Goal: Information Seeking & Learning: Learn about a topic

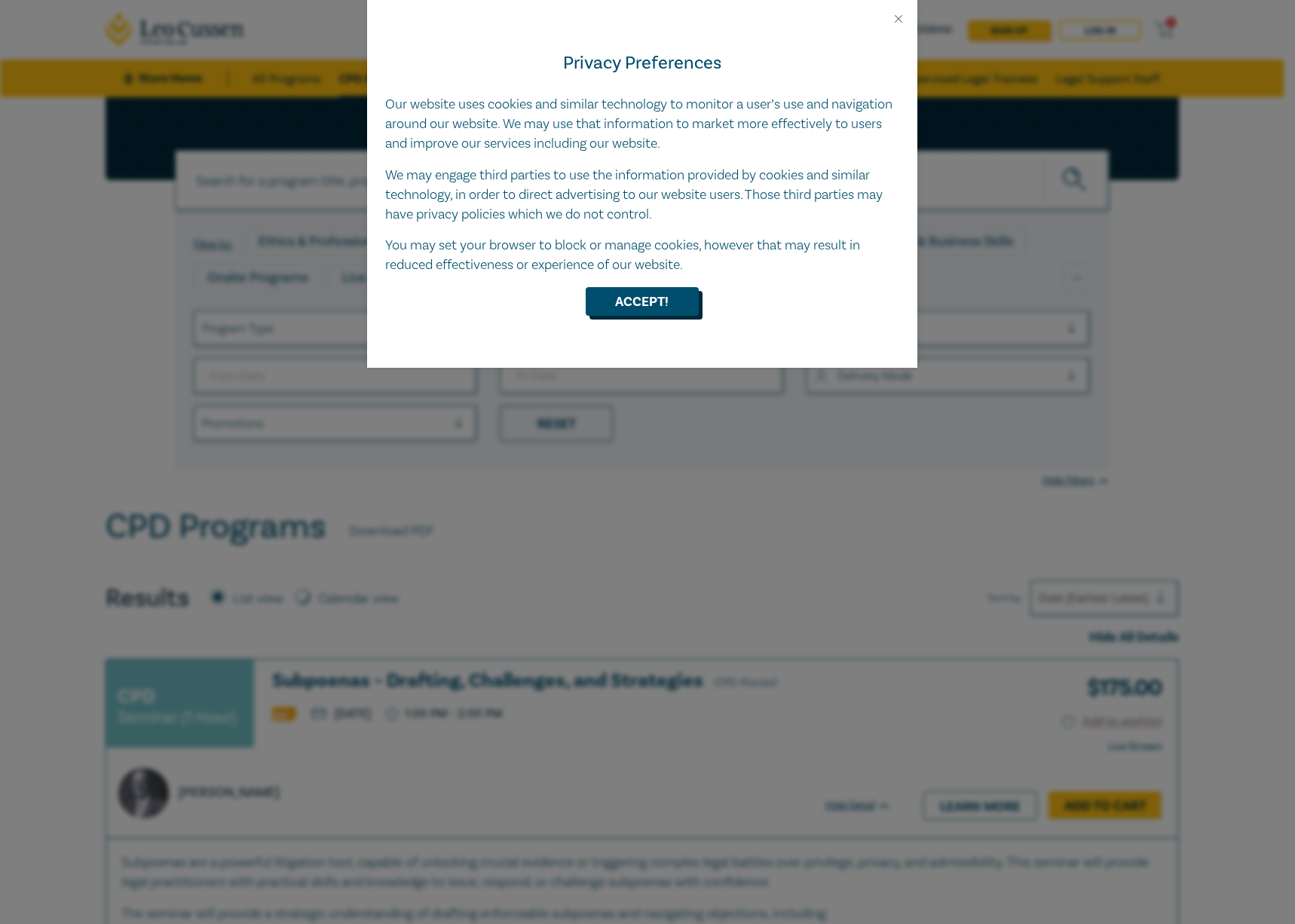
click at [617, 311] on button "Accept!" at bounding box center [642, 302] width 113 height 29
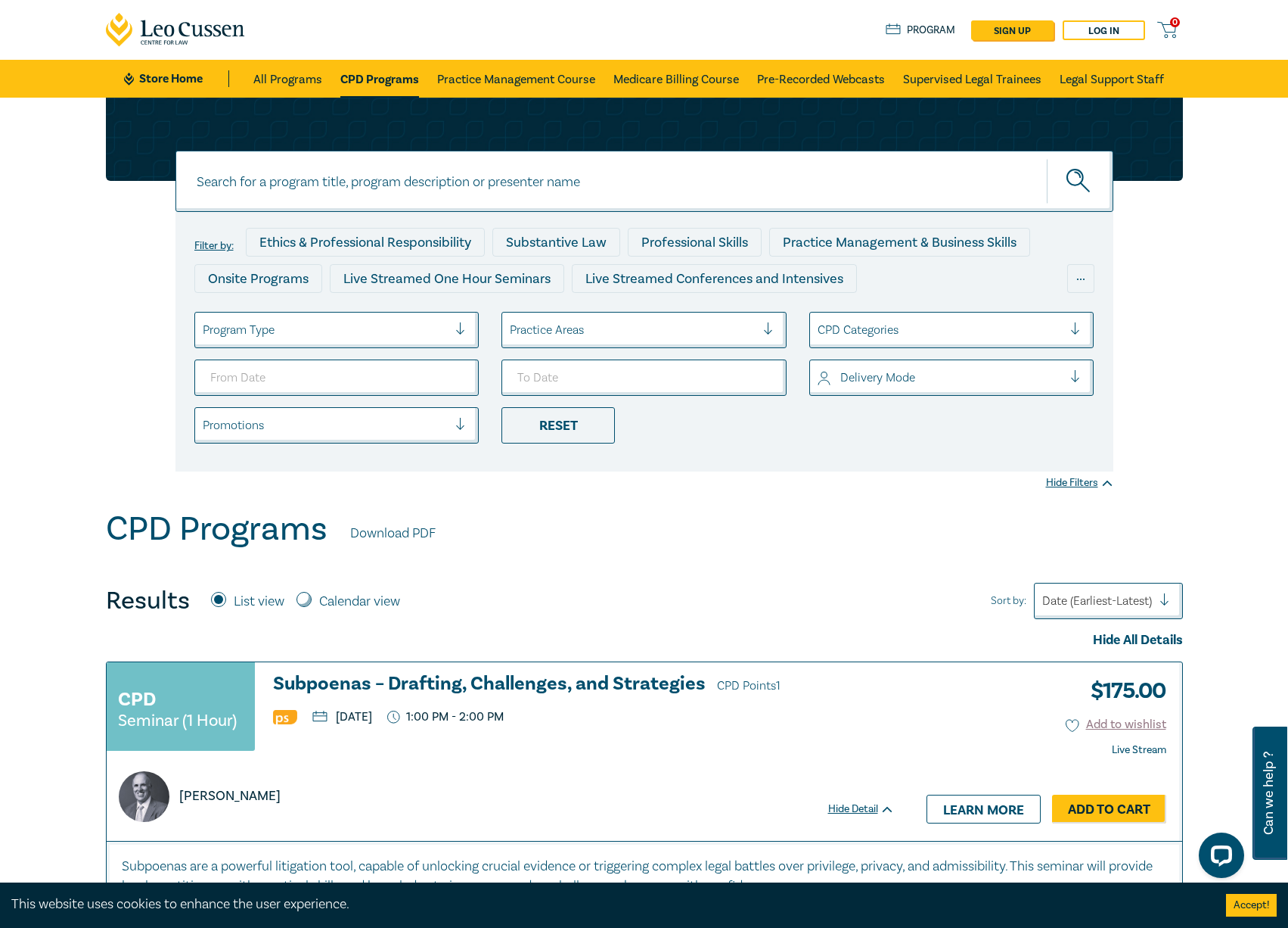
click at [374, 192] on input at bounding box center [644, 181] width 938 height 61
type input "pleadings"
click at [1047, 158] on button "submit" at bounding box center [1080, 181] width 67 height 47
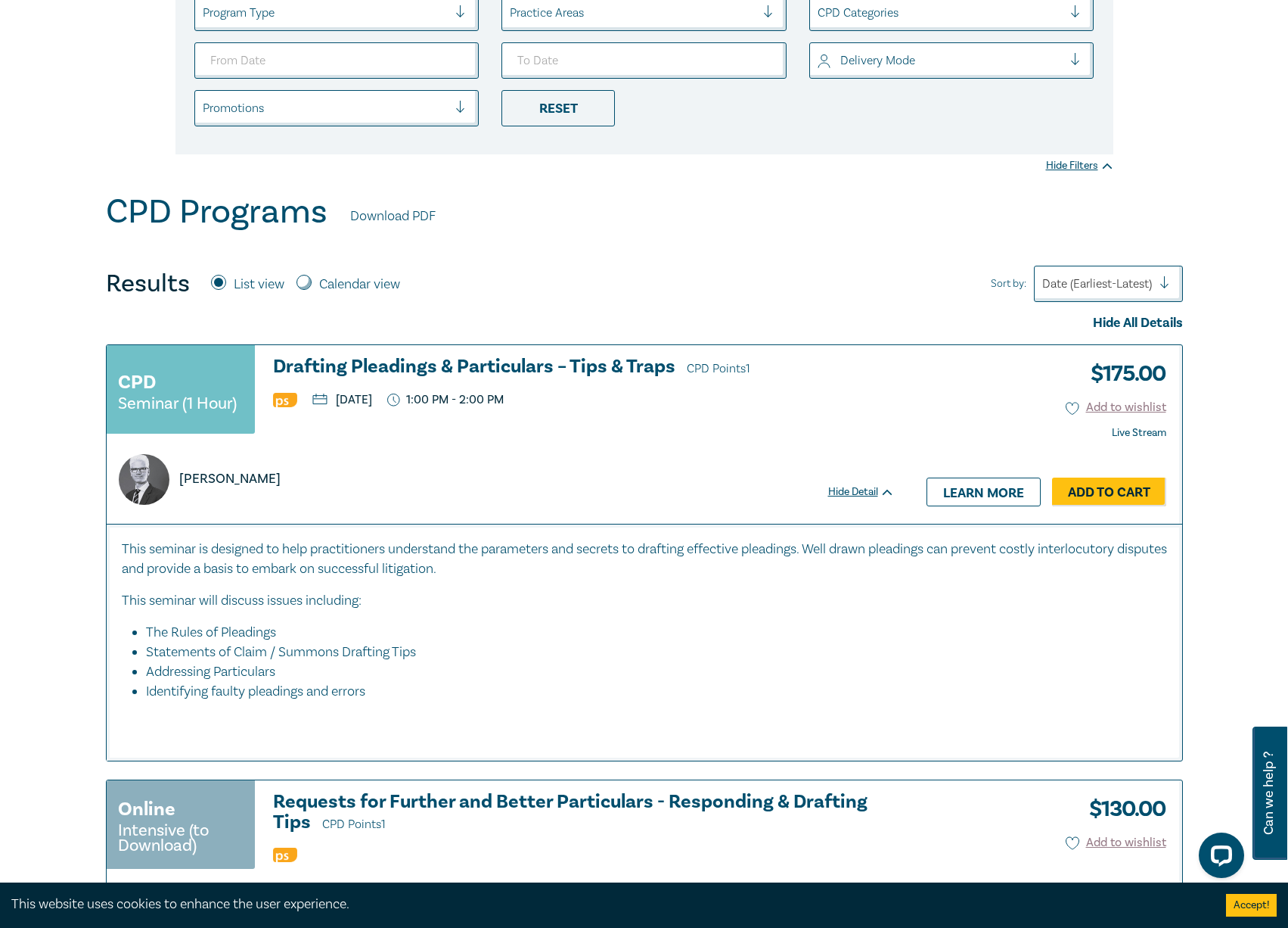
scroll to position [303, 0]
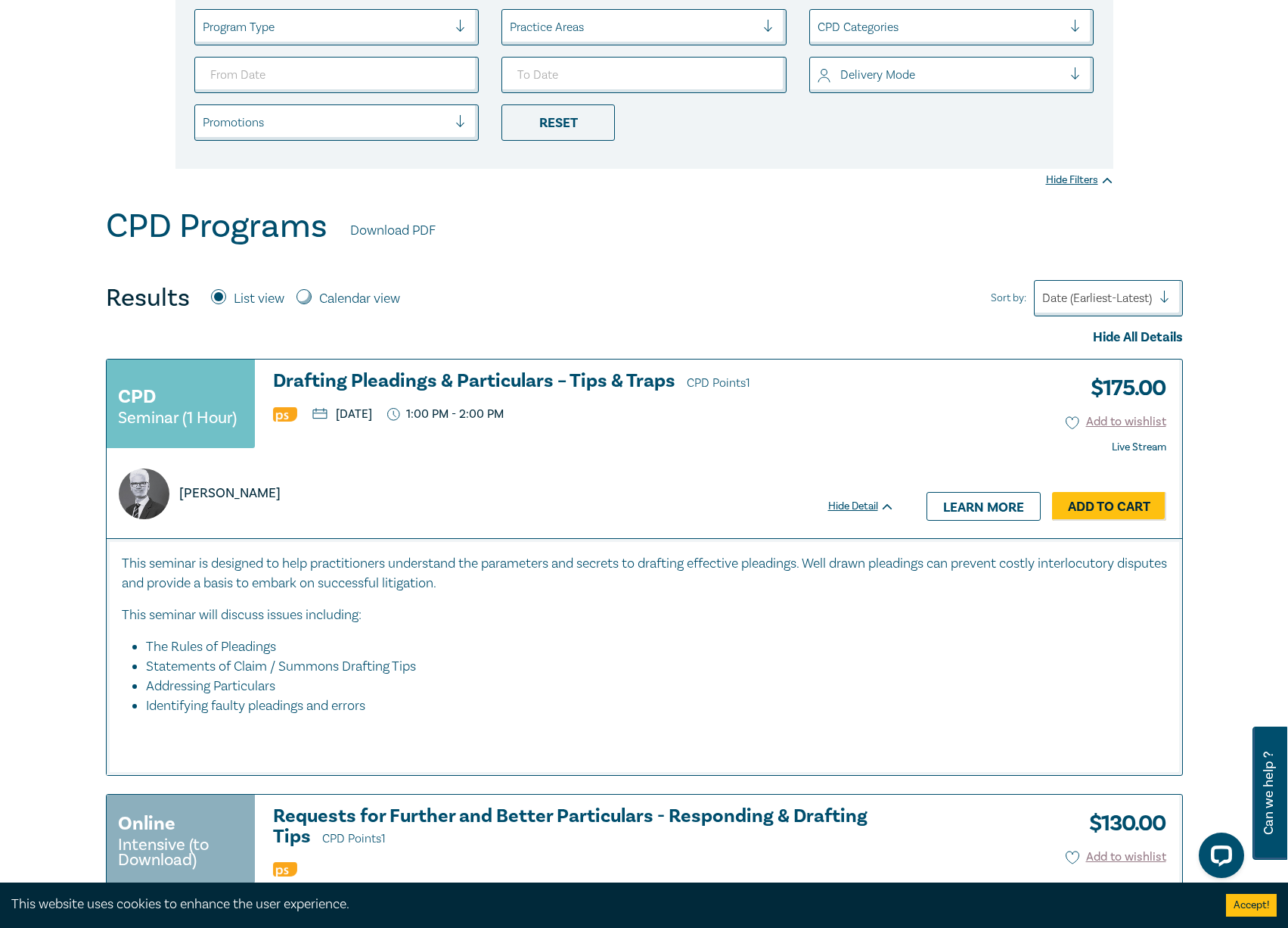
click at [351, 382] on h3 "Drafting Pleadings & Particulars – Tips & Traps CPD Points 1" at bounding box center [584, 381] width 622 height 23
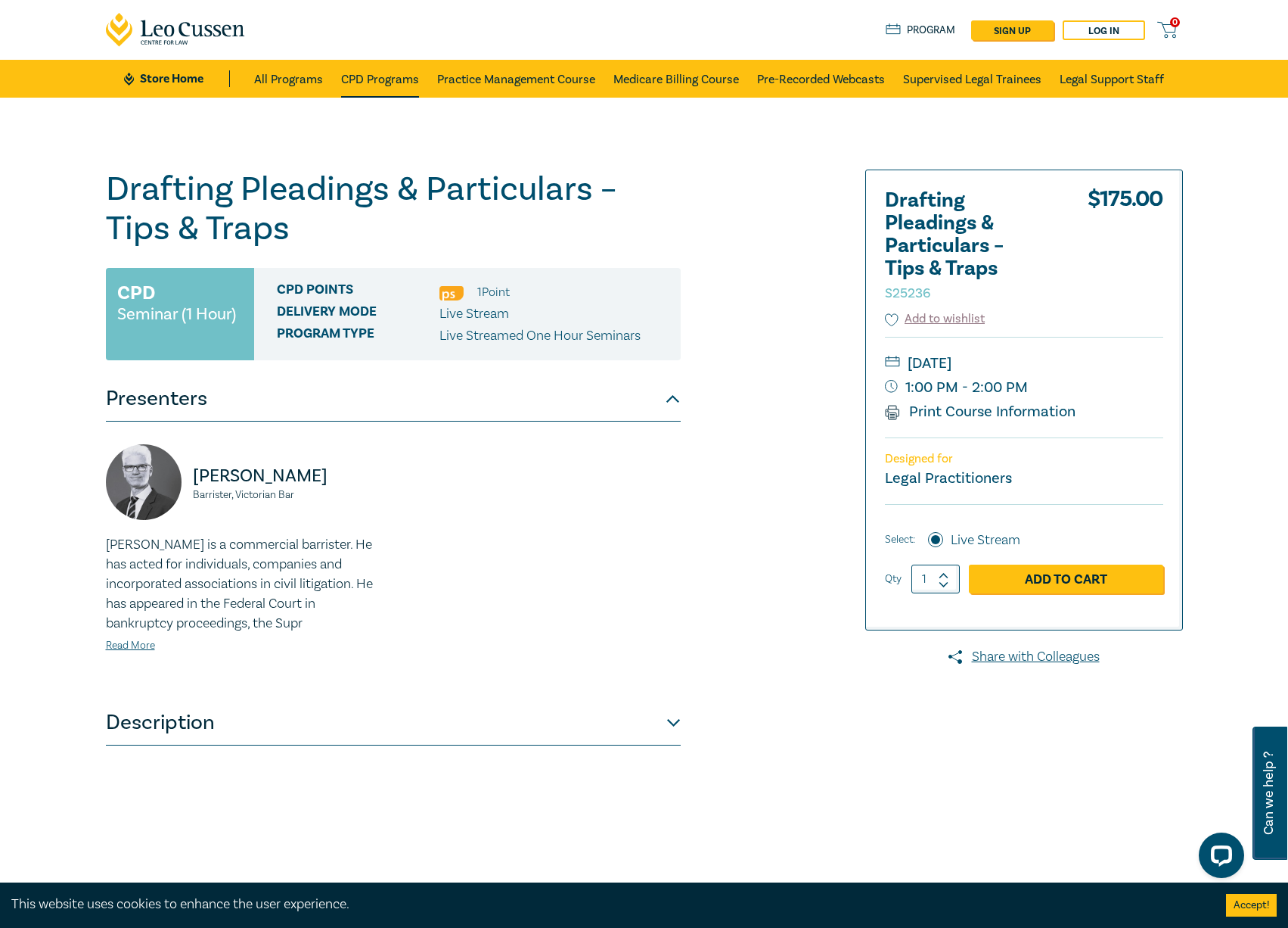
click at [395, 81] on link "CPD Programs" at bounding box center [379, 78] width 78 height 37
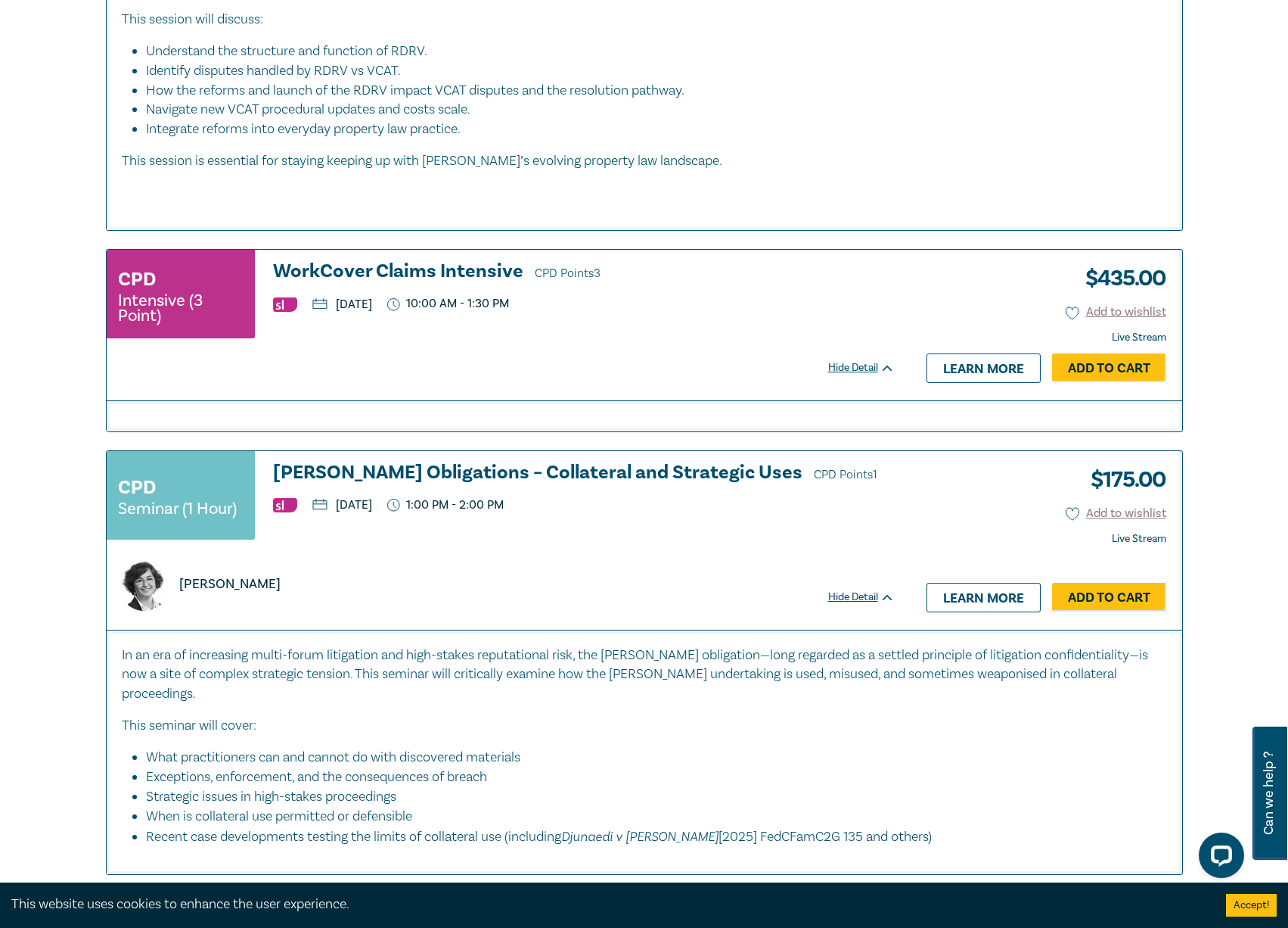
scroll to position [6507, 0]
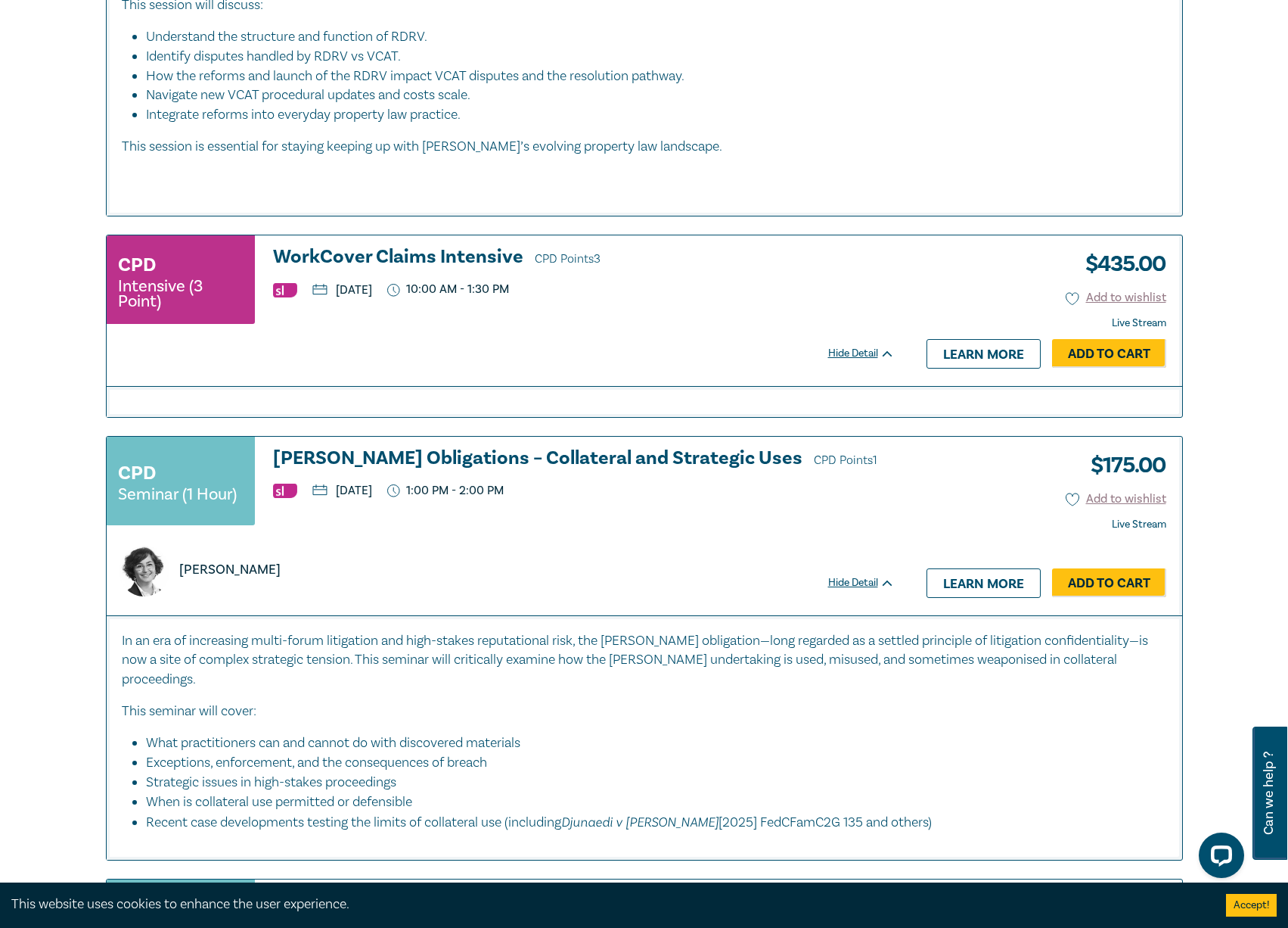
click at [400, 470] on h3 "Harman Obligations – Collateral and Strategic Uses CPD Points 1" at bounding box center [584, 459] width 622 height 23
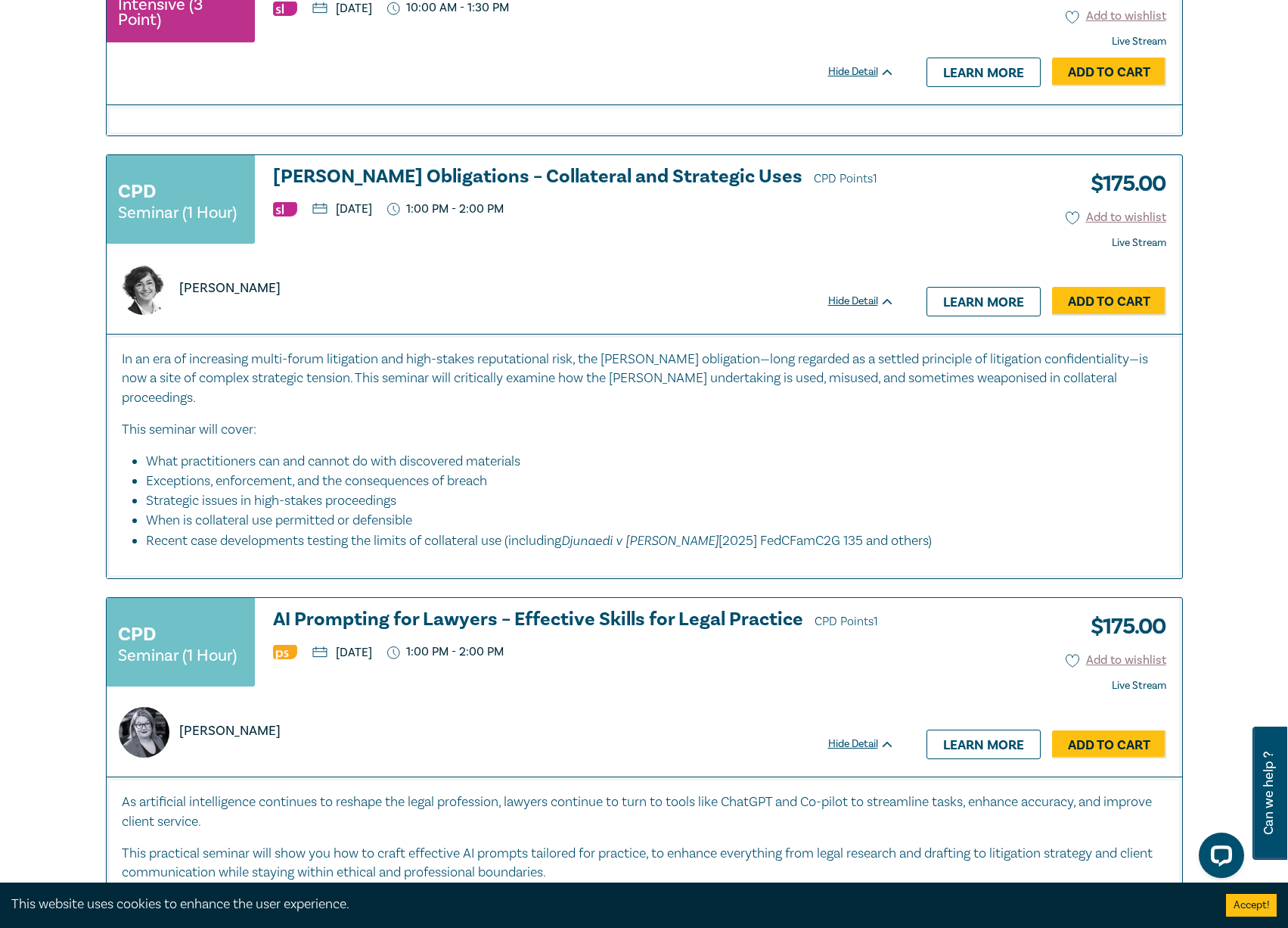
scroll to position [6780, 0]
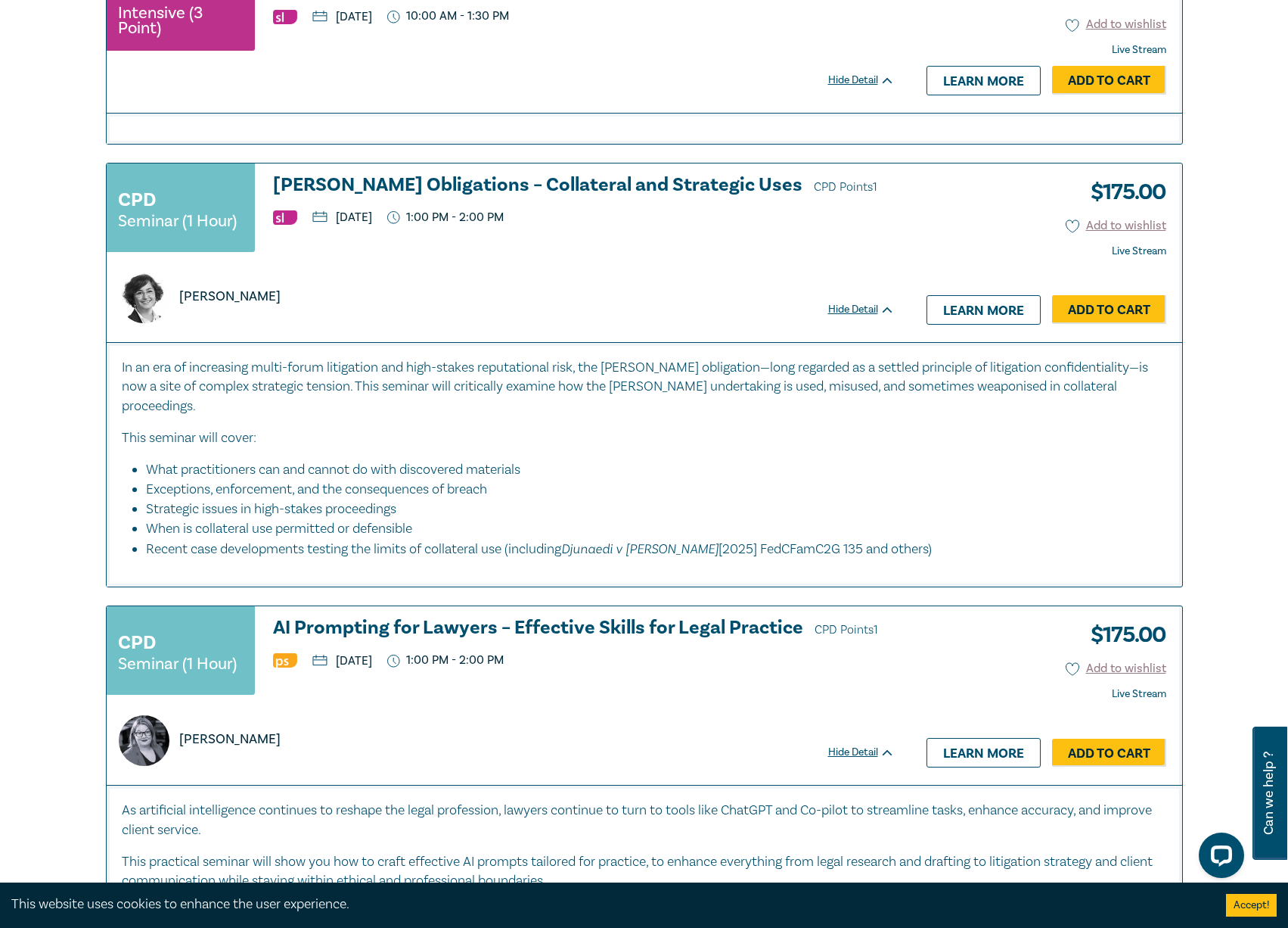
click at [775, 711] on div "Natalie Wieland" at bounding box center [501, 731] width 788 height 68
click at [585, 630] on h3 "AI Prompting for Lawyers – Effective Skills for Legal Practice CPD Points 1" at bounding box center [584, 629] width 622 height 23
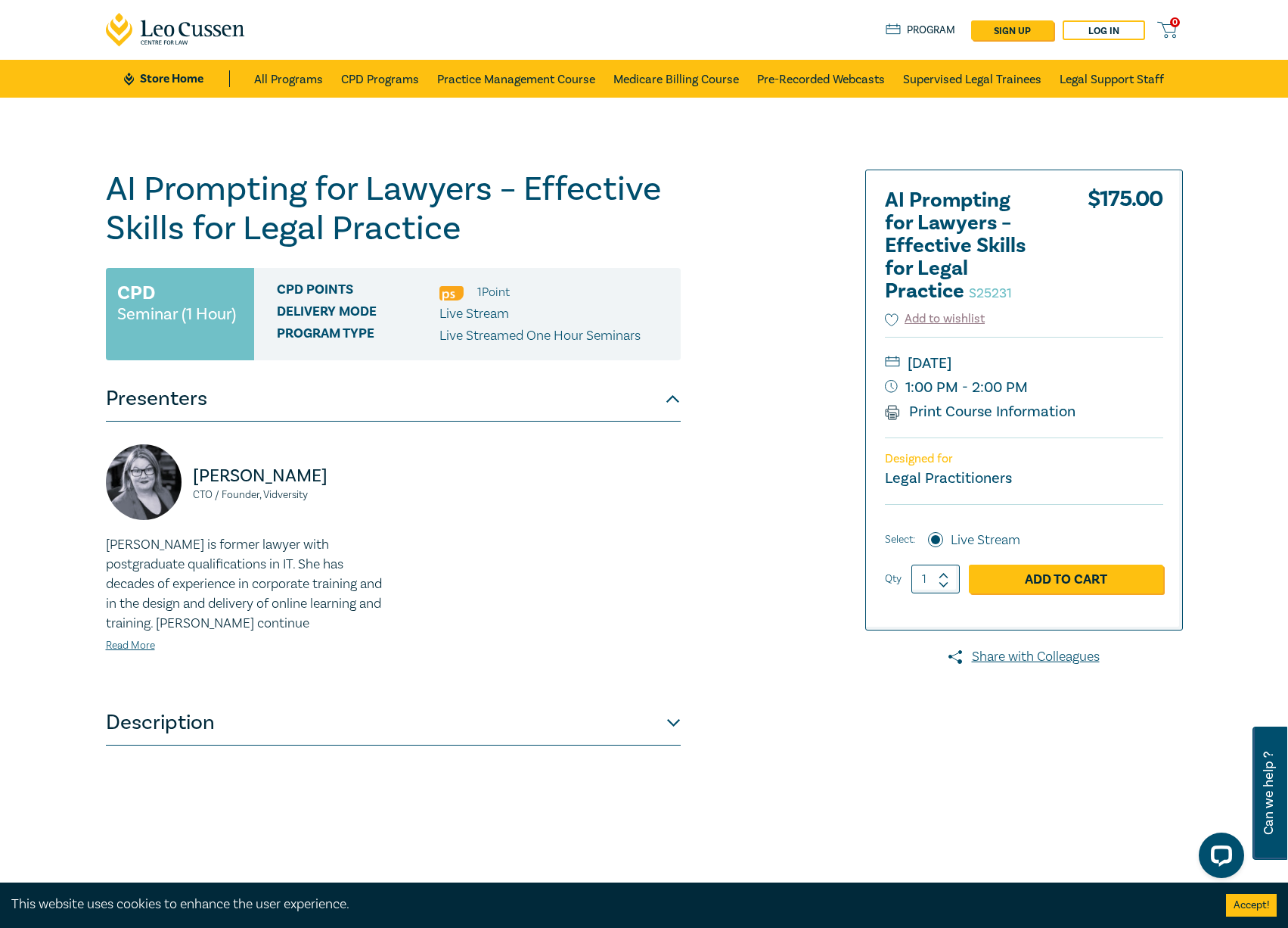
click at [619, 583] on div "Natalie Wieland CTO / Founder, Vidversity Natalie is former lawyer with postgra…" at bounding box center [393, 560] width 593 height 233
click at [349, 79] on link "CPD Programs" at bounding box center [379, 78] width 78 height 37
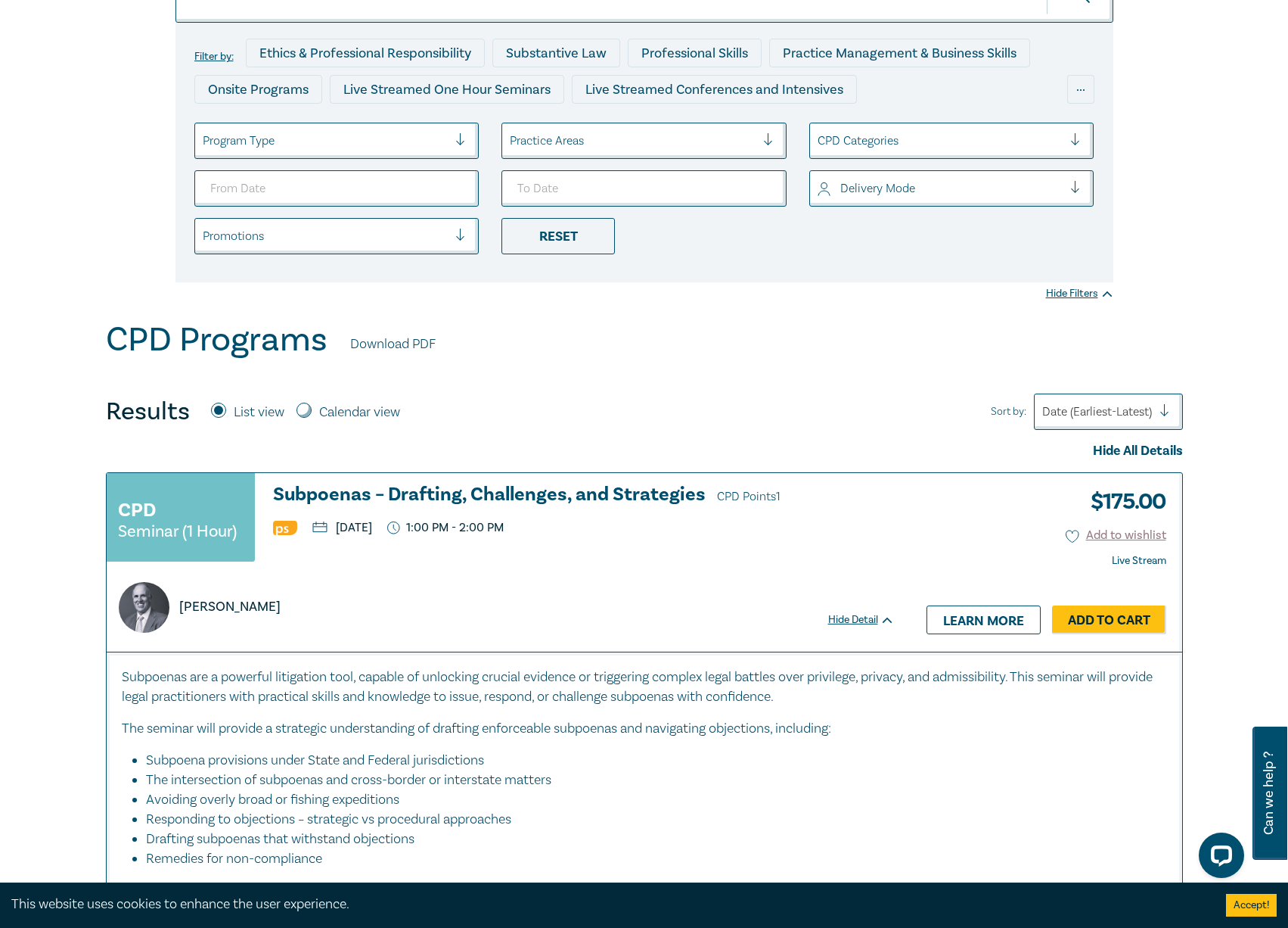
scroll to position [227, 0]
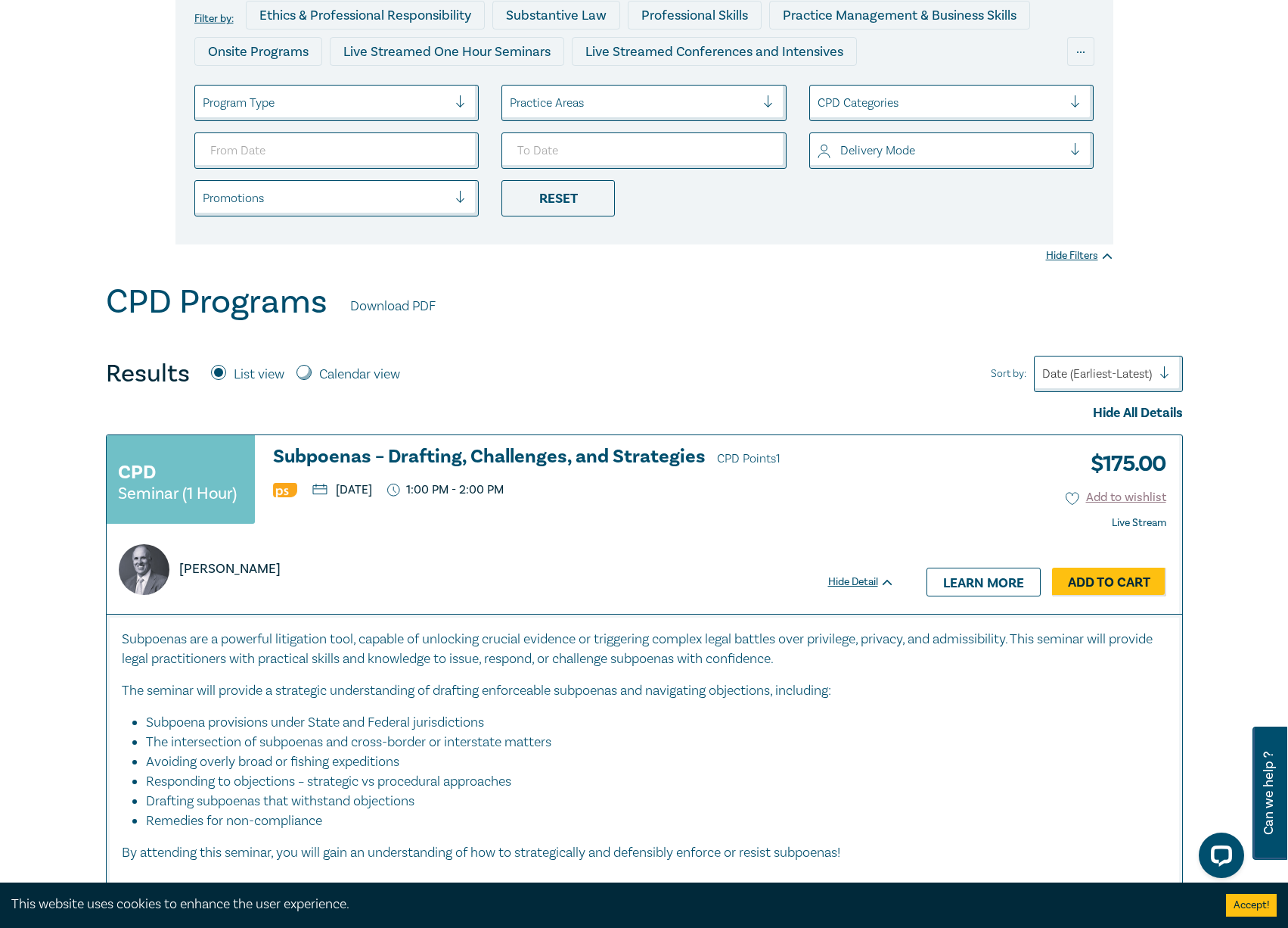
drag, startPoint x: 795, startPoint y: 263, endPoint x: 732, endPoint y: 334, distance: 94.9
click at [792, 266] on div "Filter by: Ethics & Professional Responsibility Substantive Law Professional Sk…" at bounding box center [644, 76] width 1288 height 412
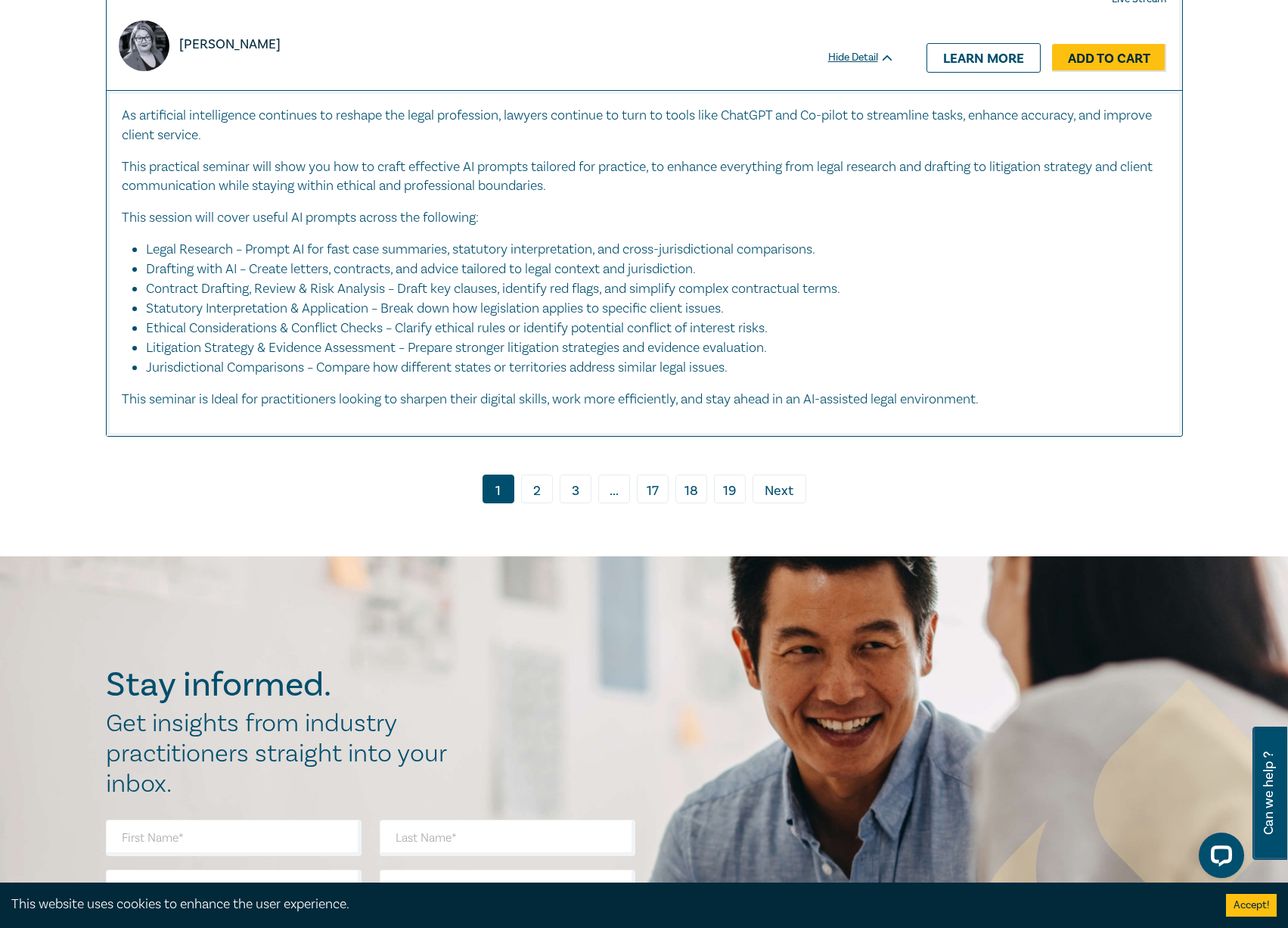
scroll to position [7491, 0]
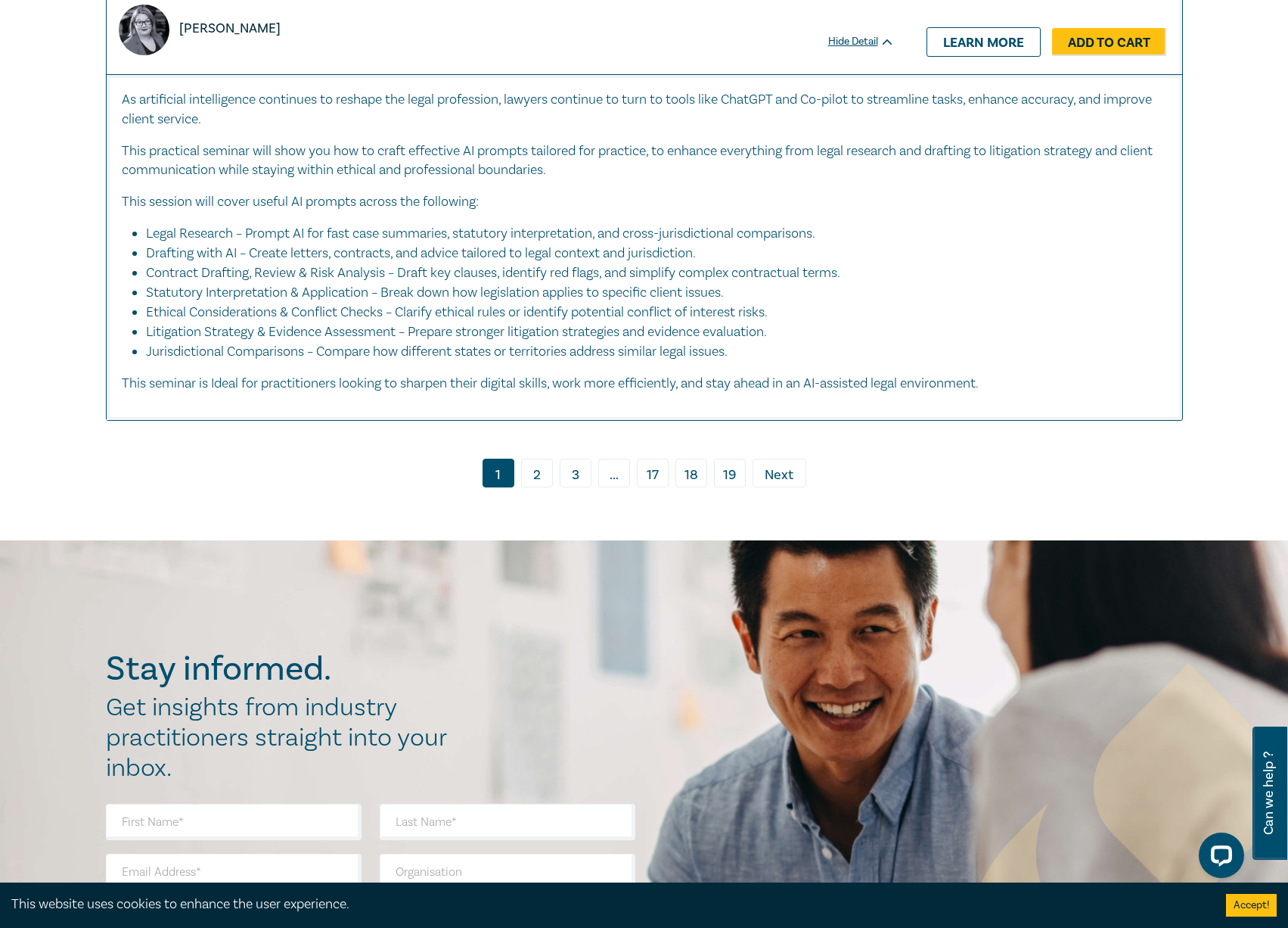
click at [543, 475] on link "2" at bounding box center [536, 473] width 32 height 29
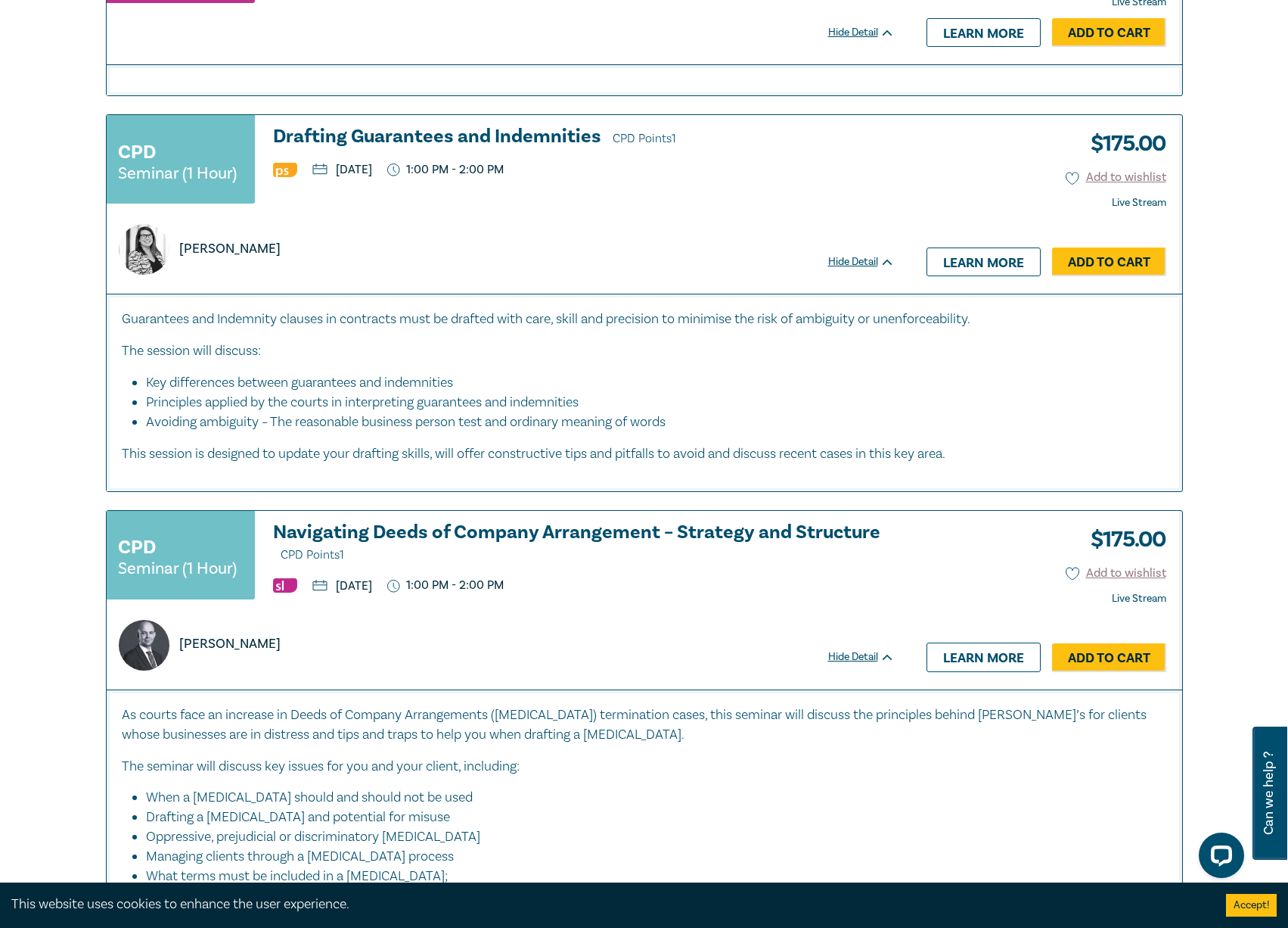
scroll to position [3329, 0]
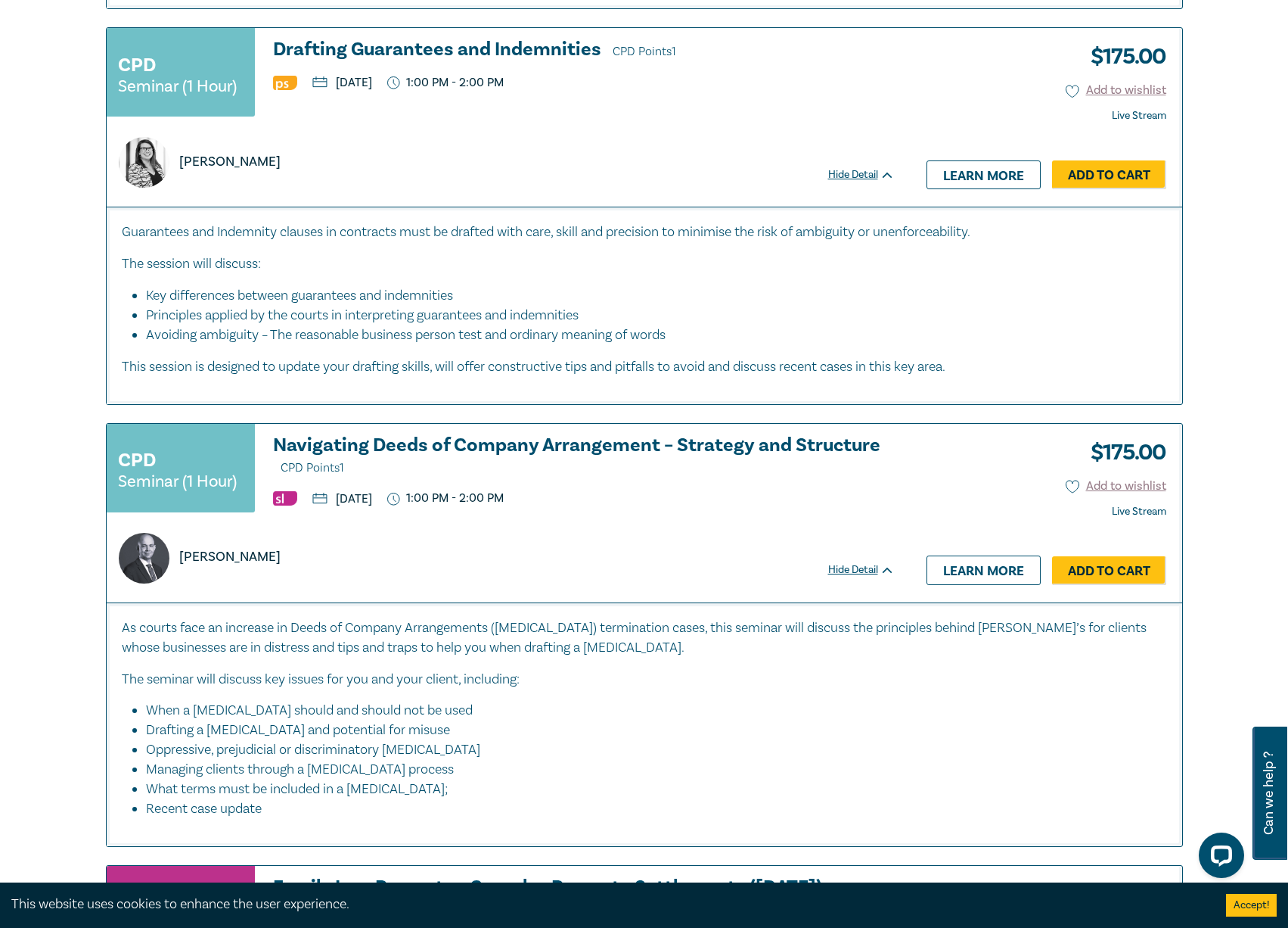
drag, startPoint x: 1269, startPoint y: 394, endPoint x: 1168, endPoint y: 402, distance: 101.3
click at [500, 445] on h3 "Navigating Deeds of Company Arrangement – Strategy and Structure CPD Points 1" at bounding box center [584, 456] width 622 height 43
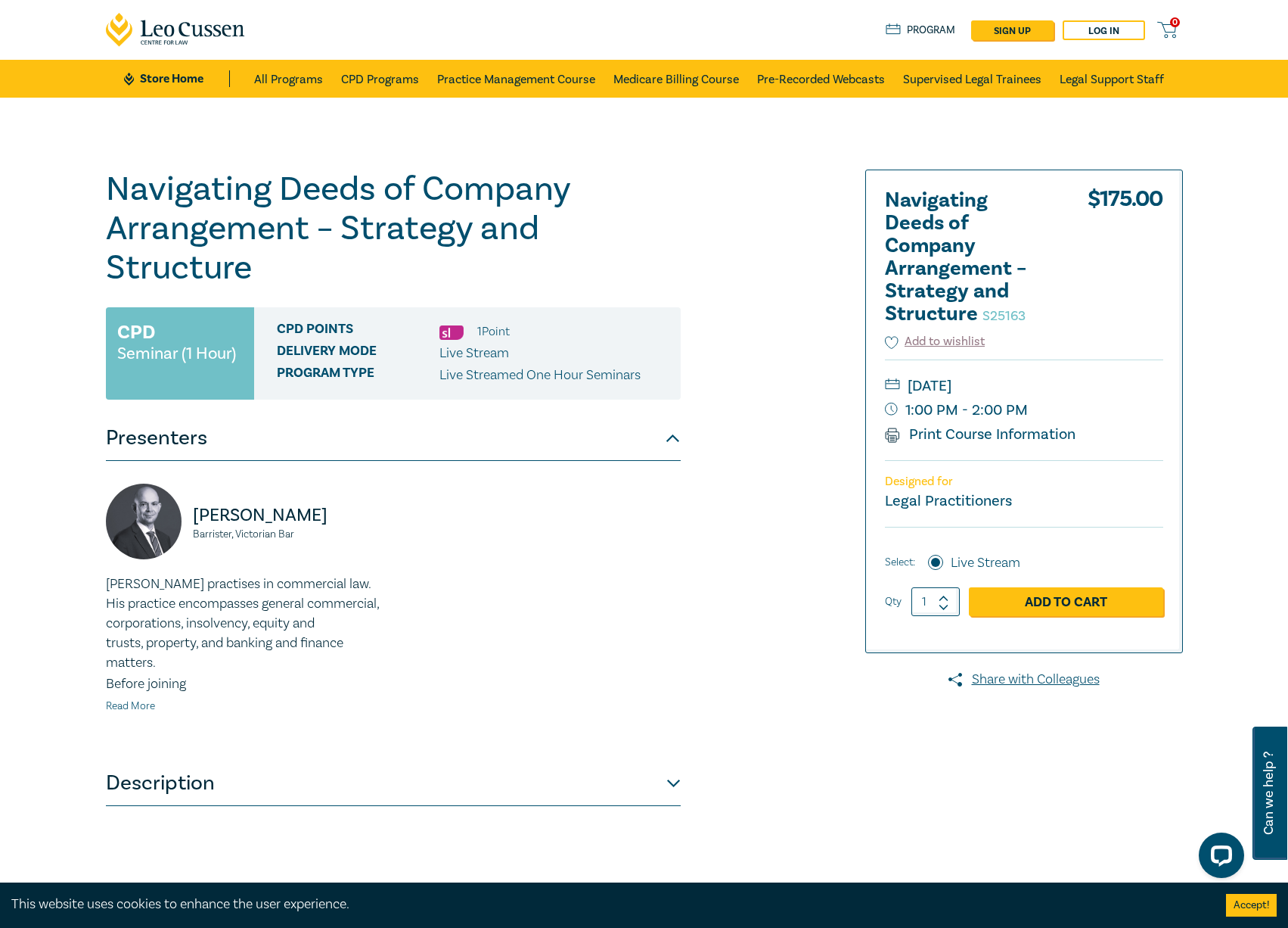
click at [130, 708] on link "Read More" at bounding box center [130, 705] width 49 height 14
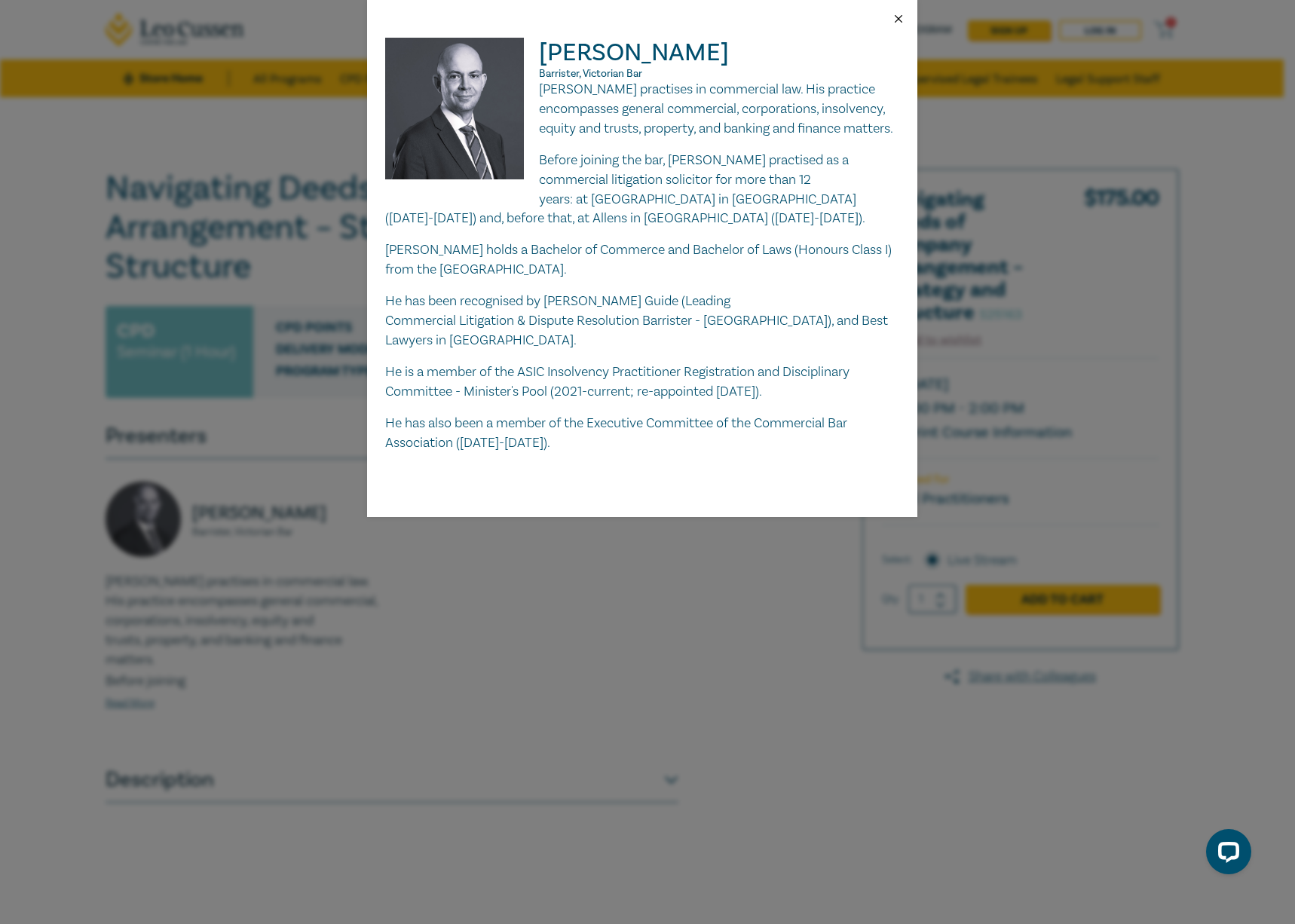
click at [893, 21] on button "Close" at bounding box center [898, 18] width 14 height 14
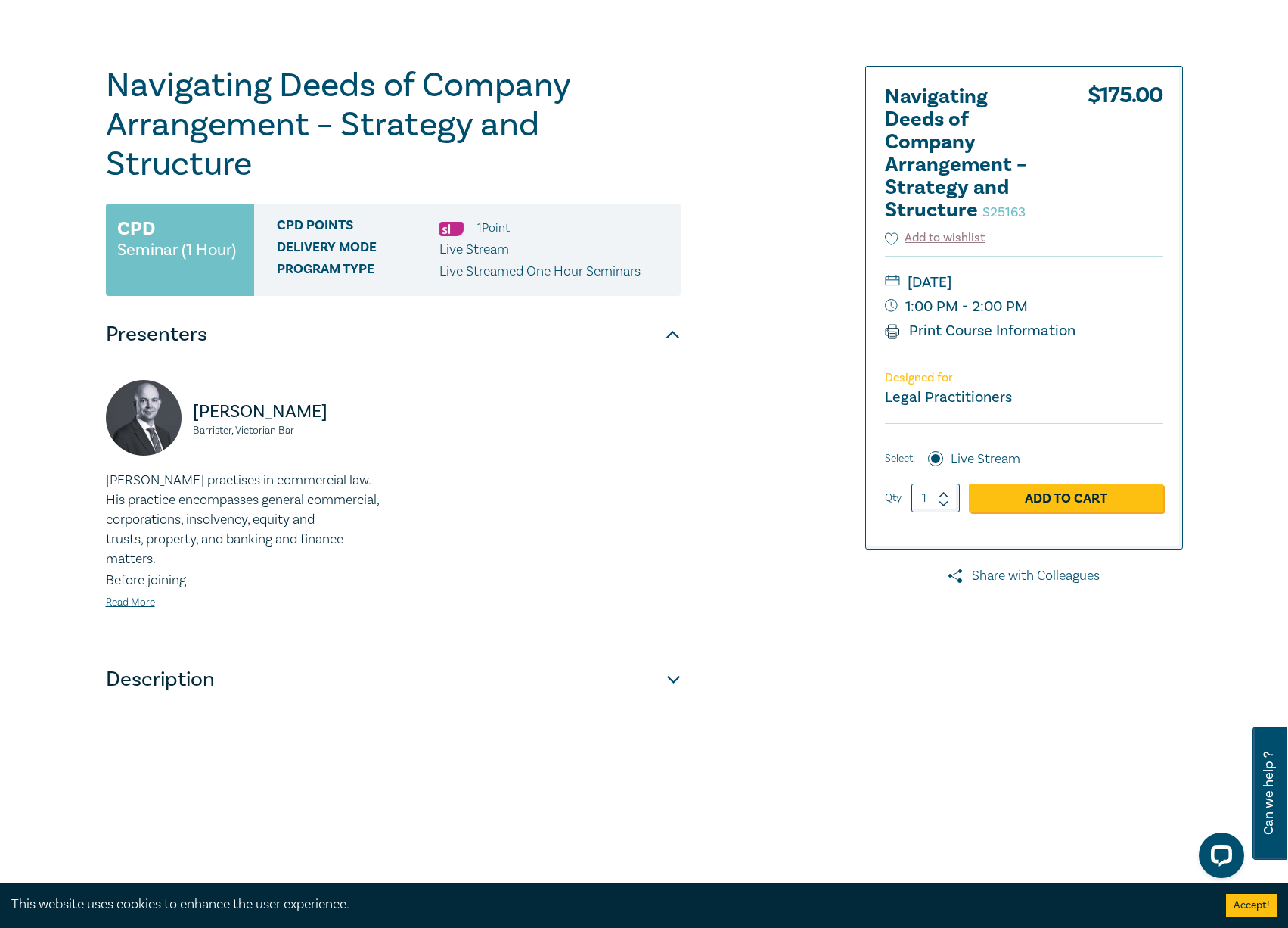
scroll to position [454, 0]
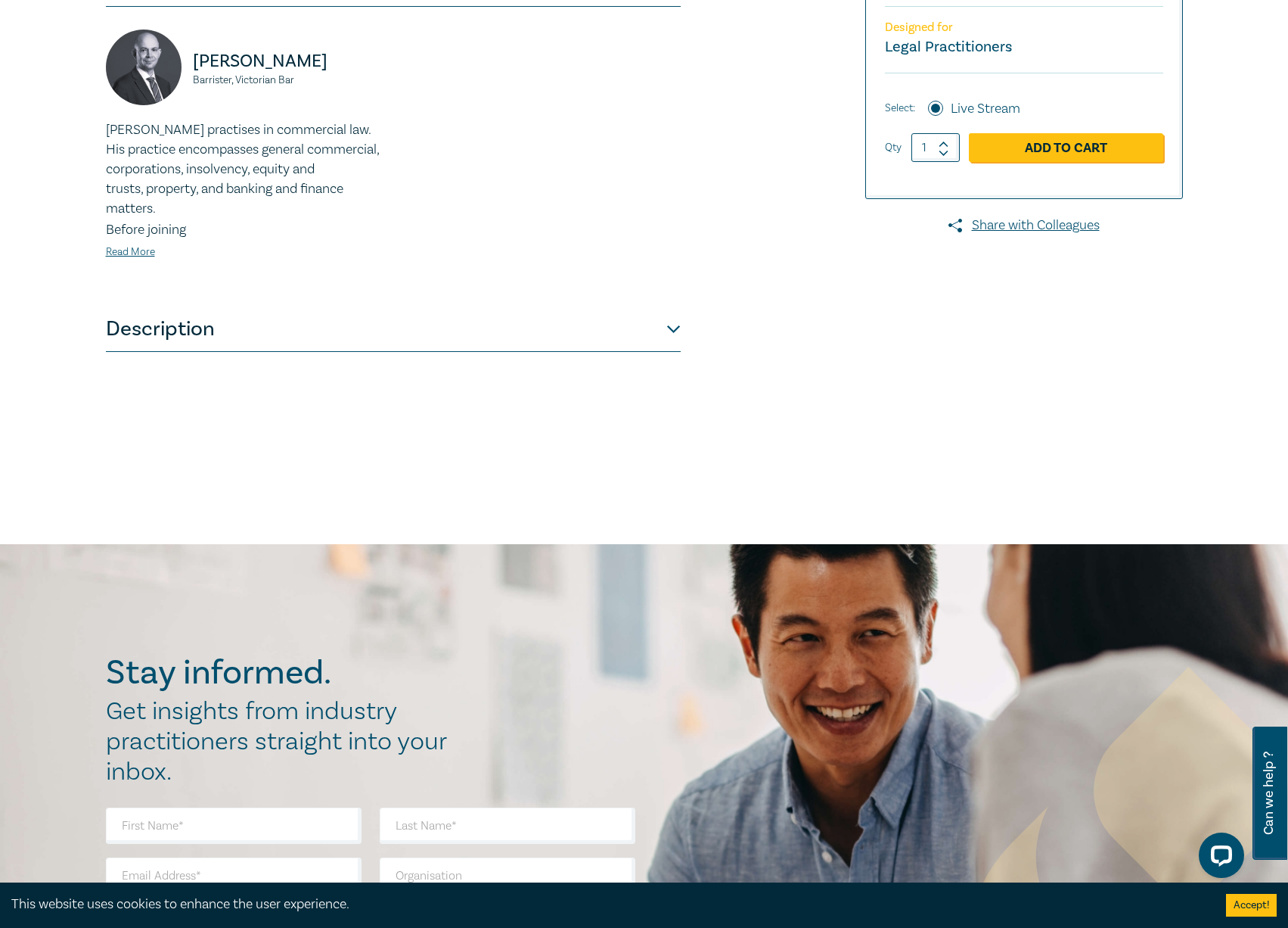
click at [665, 327] on button "Description" at bounding box center [393, 329] width 575 height 46
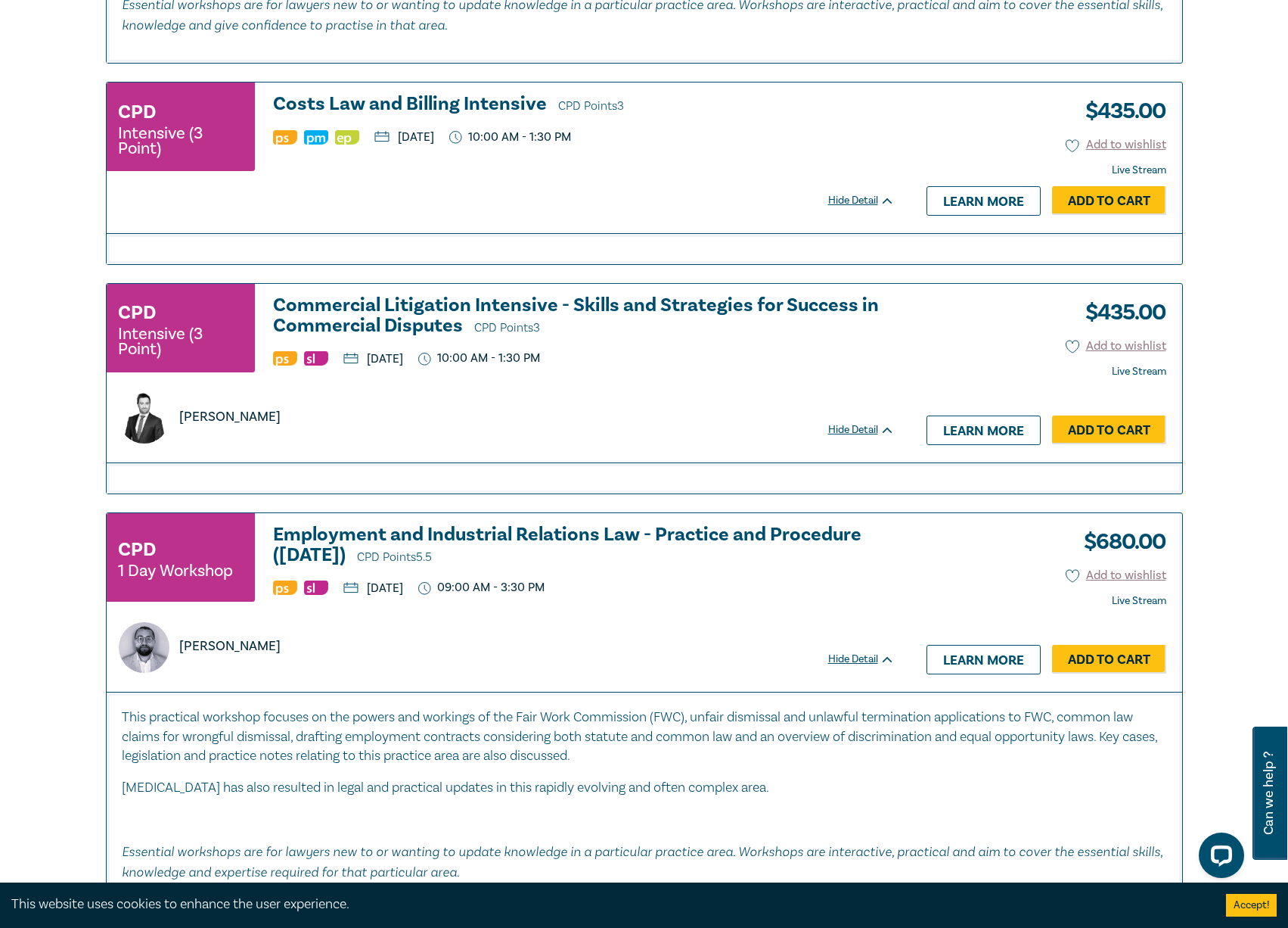
scroll to position [4743, 0]
click at [312, 325] on h3 "Commercial Litigation Intensive - Skills and Strategies for Success in Commerci…" at bounding box center [584, 317] width 622 height 43
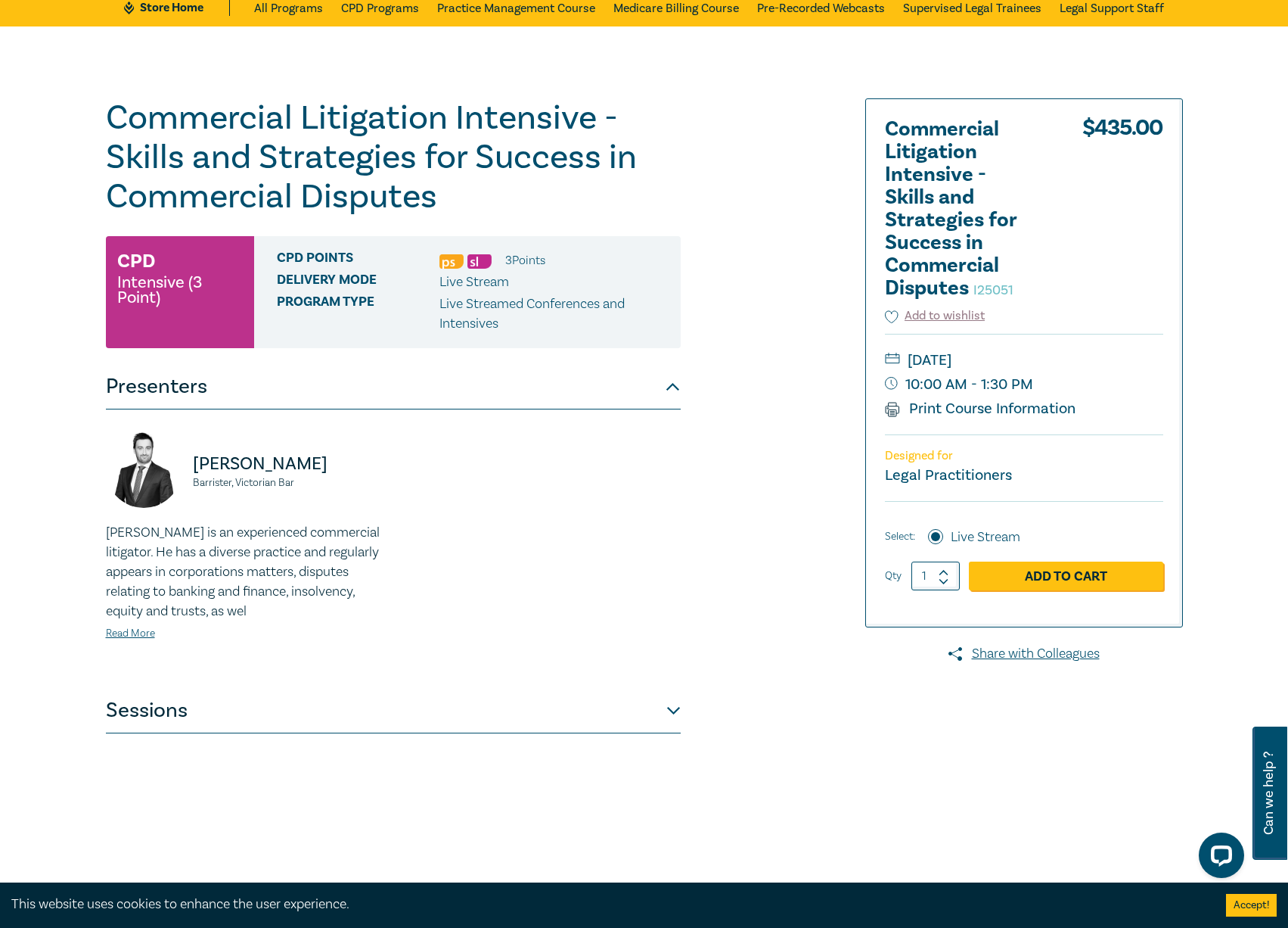
scroll to position [76, 0]
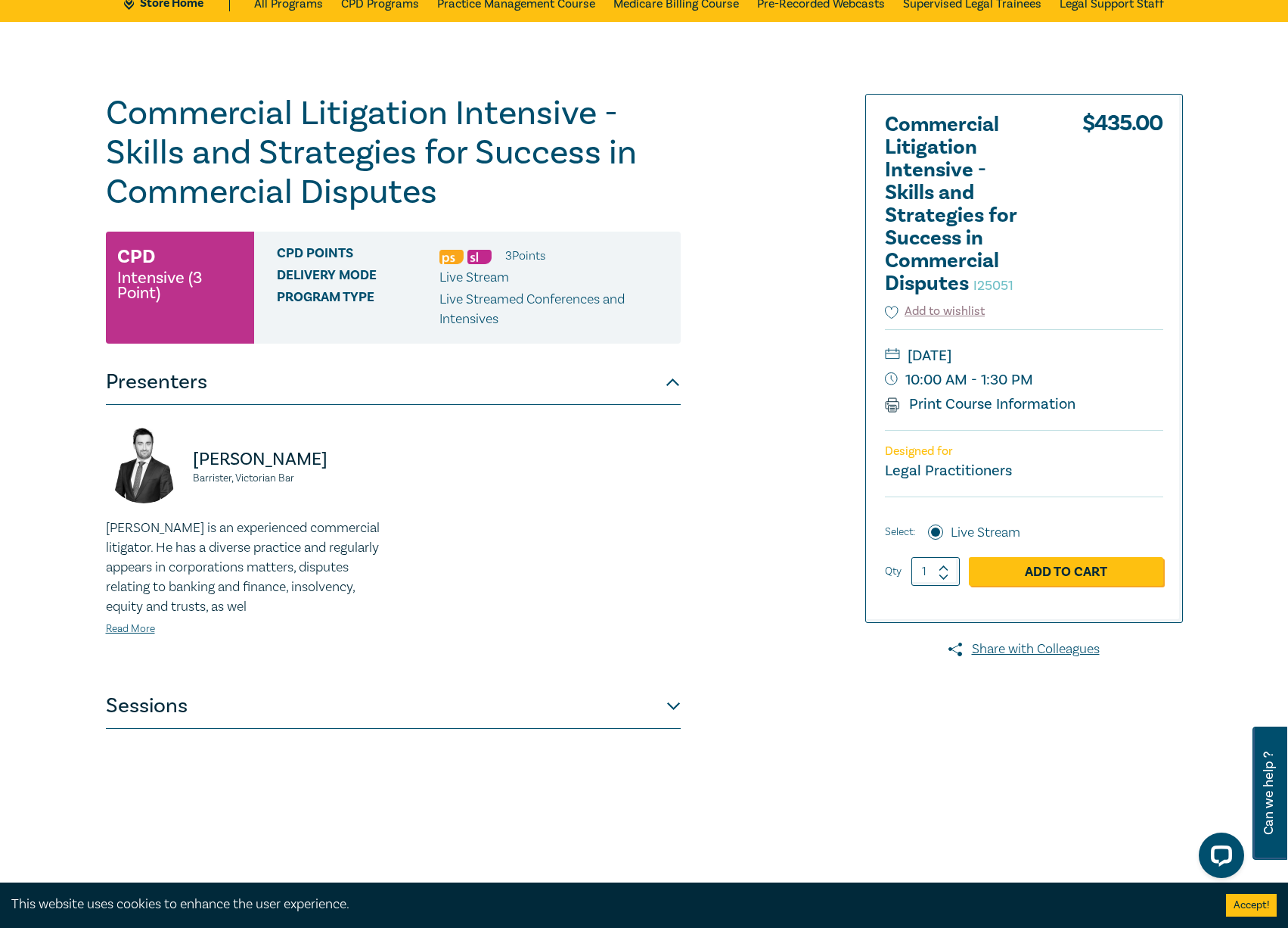
click at [670, 713] on button "Sessions" at bounding box center [393, 706] width 575 height 46
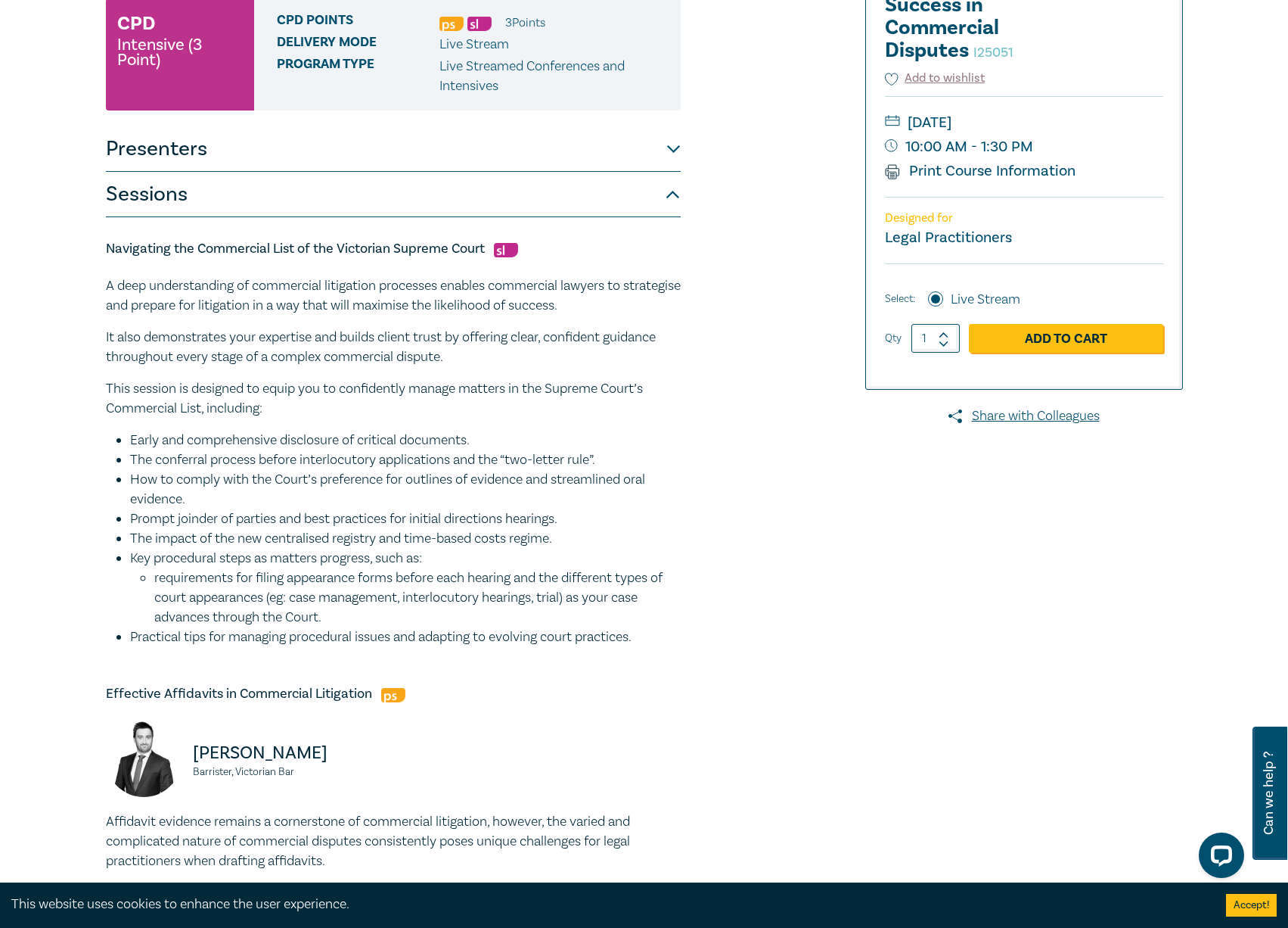
scroll to position [379, 0]
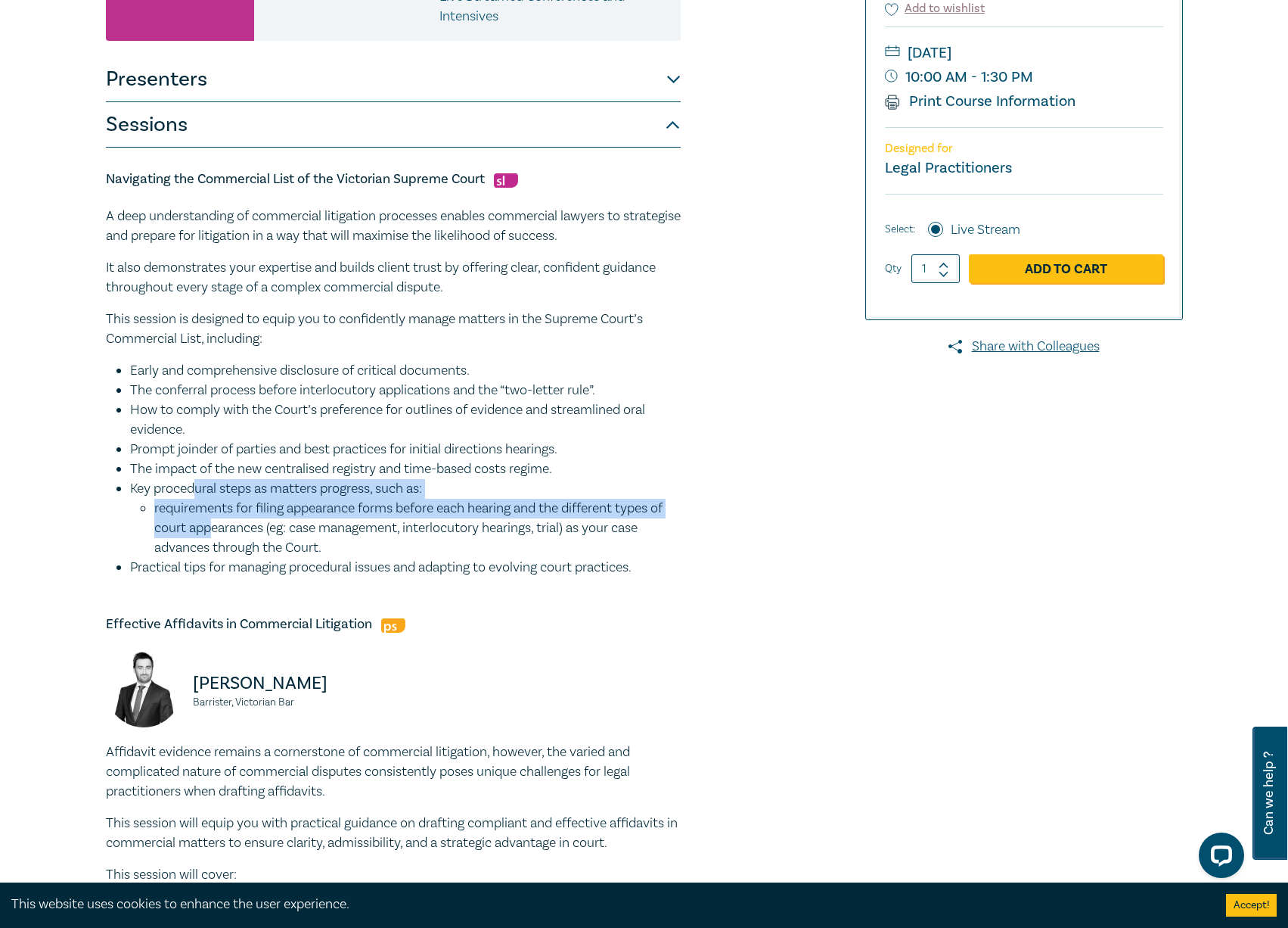
drag, startPoint x: 194, startPoint y: 496, endPoint x: 210, endPoint y: 522, distance: 30.5
click at [210, 522] on li "Key procedural steps as matters progress, such as: requirements for filing appe…" at bounding box center [406, 518] width 551 height 78
click at [203, 537] on li "requirements for filing appearance forms before each hearing and the different …" at bounding box center [417, 527] width 526 height 59
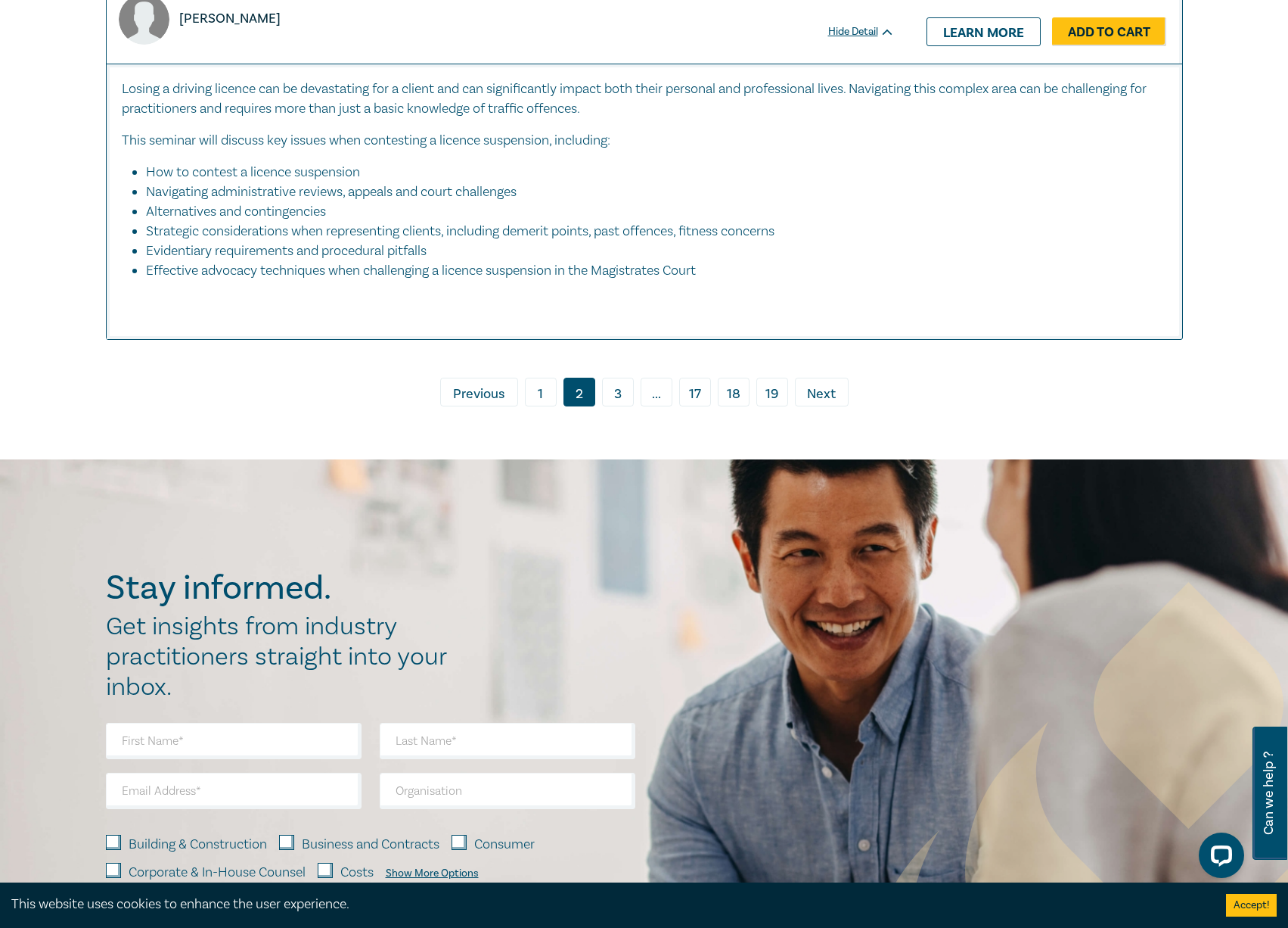
scroll to position [6105, 0]
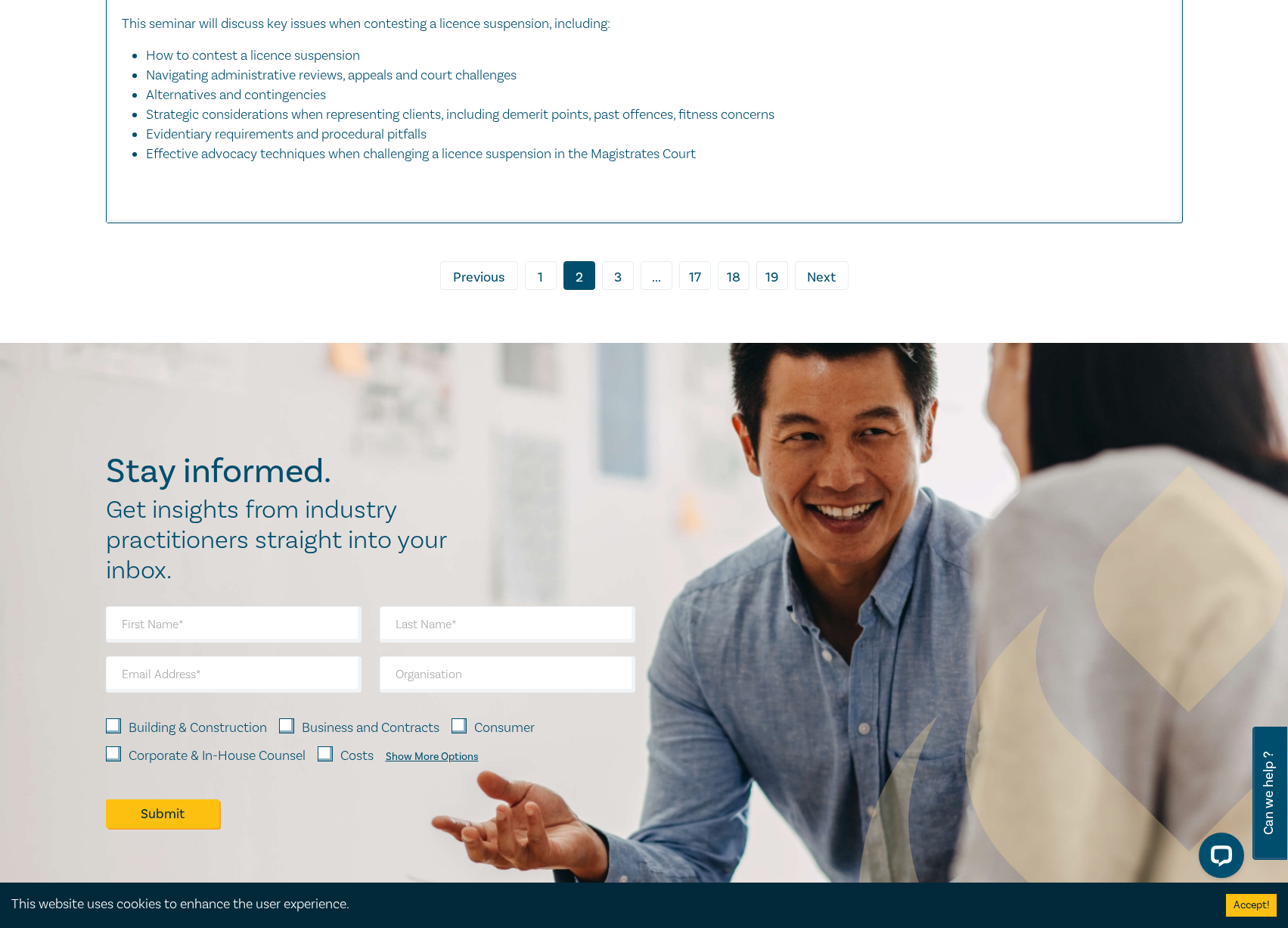
click at [627, 276] on link "3" at bounding box center [618, 276] width 32 height 29
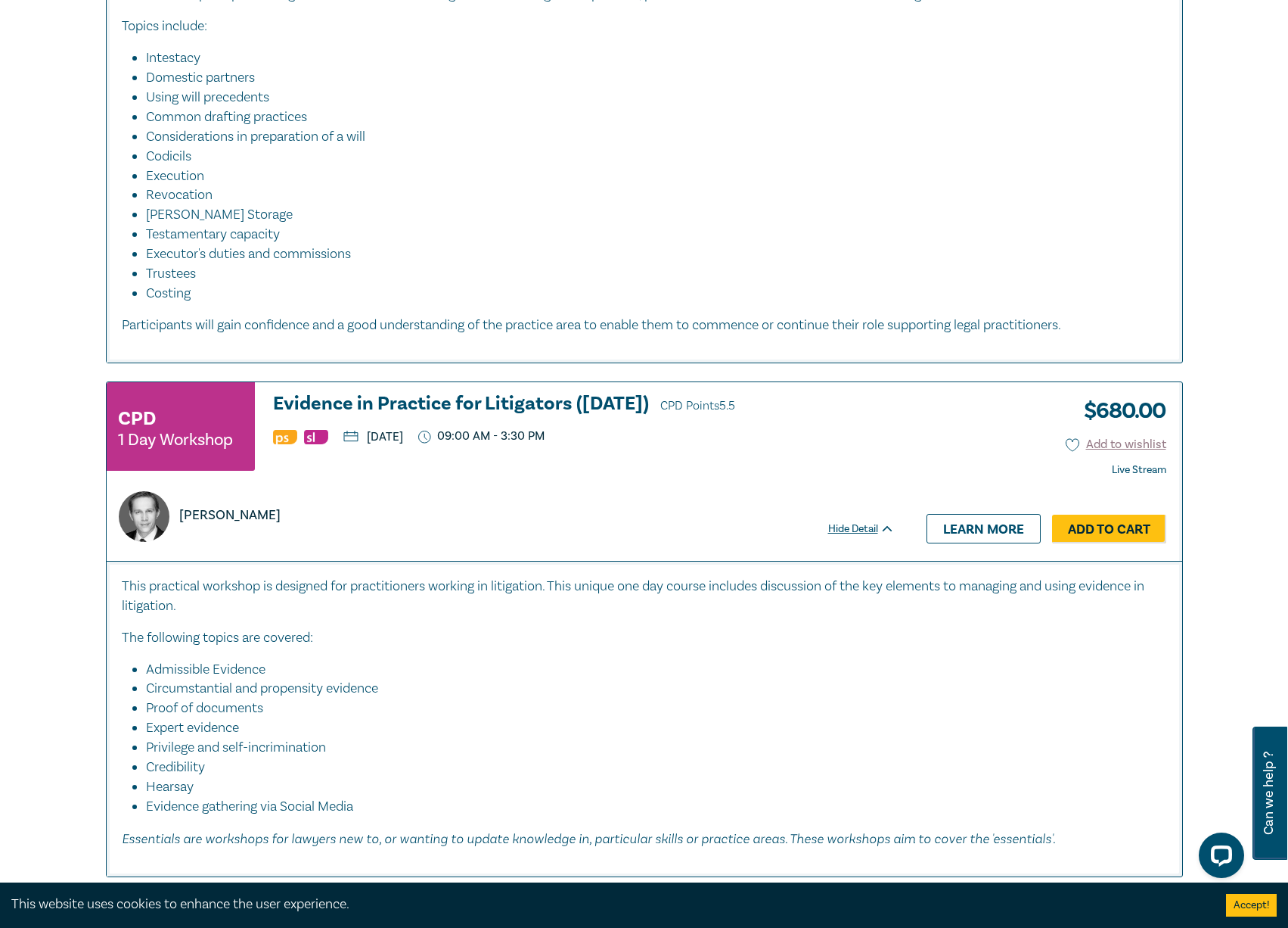
scroll to position [2800, 0]
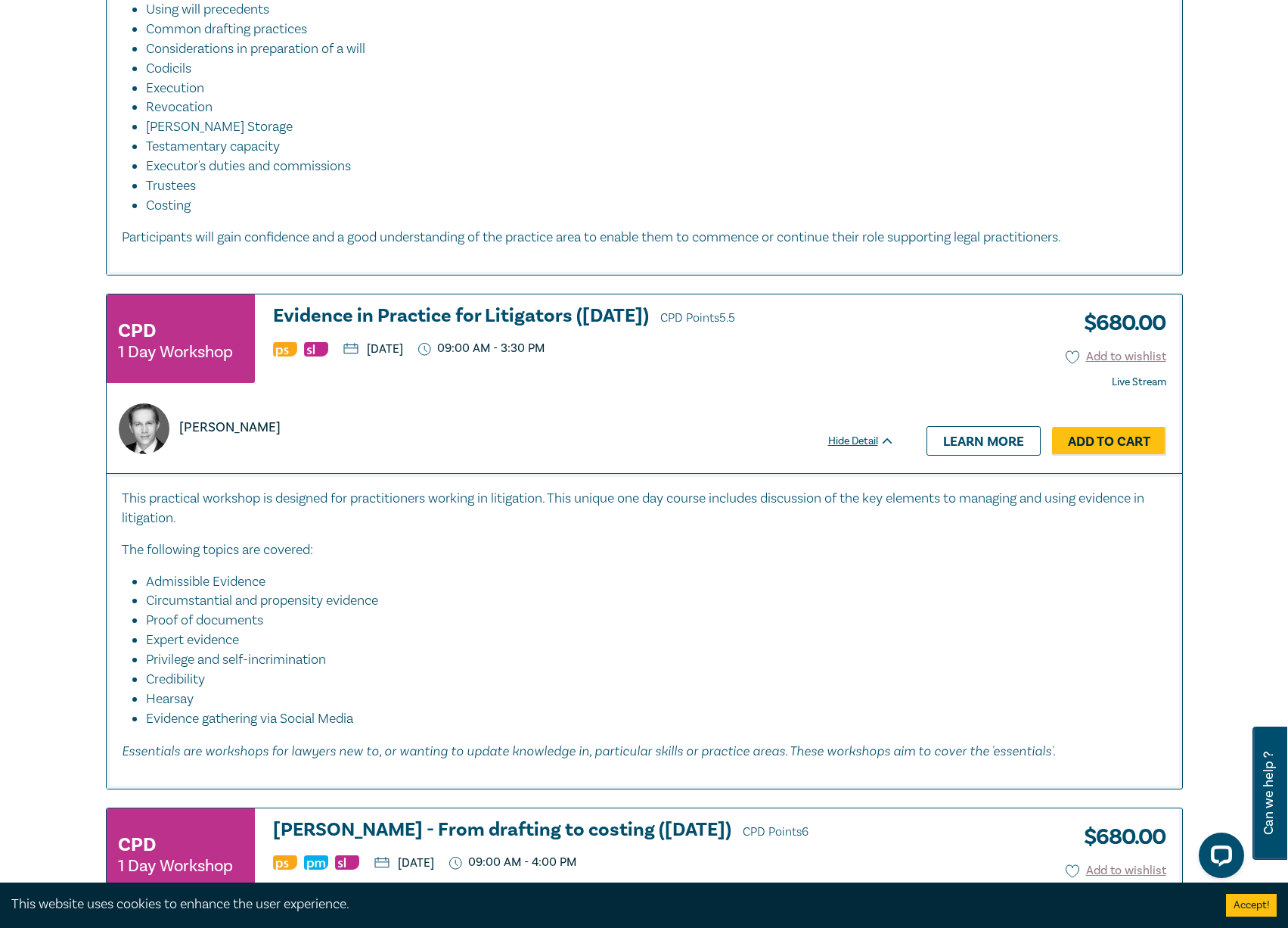
click at [847, 385] on div "CPD 1 Day Workshop Evidence in Practice for Litigators (Oct 2025) CPD Points 5.…" at bounding box center [501, 345] width 788 height 79
click at [422, 328] on h3 "Evidence in Practice for Litigators (Oct 2025) CPD Points 5.5" at bounding box center [584, 317] width 622 height 23
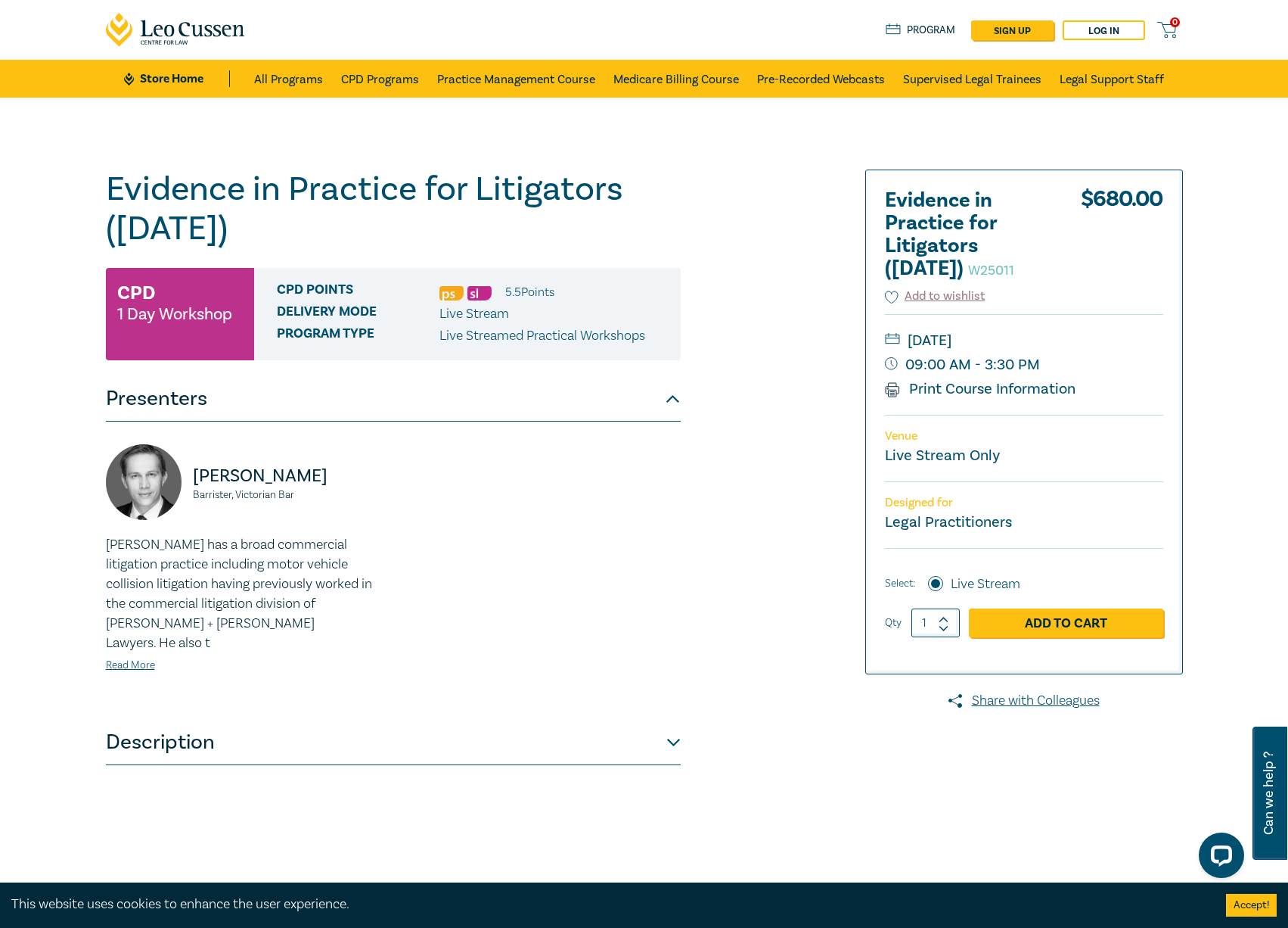
click at [789, 508] on div "Evidence in Practice for Litigators (Oct 2025) W25011 CPD 1 Day Workshop CPD Po…" at bounding box center [462, 547] width 730 height 756
click at [670, 720] on button "Description" at bounding box center [393, 743] width 575 height 46
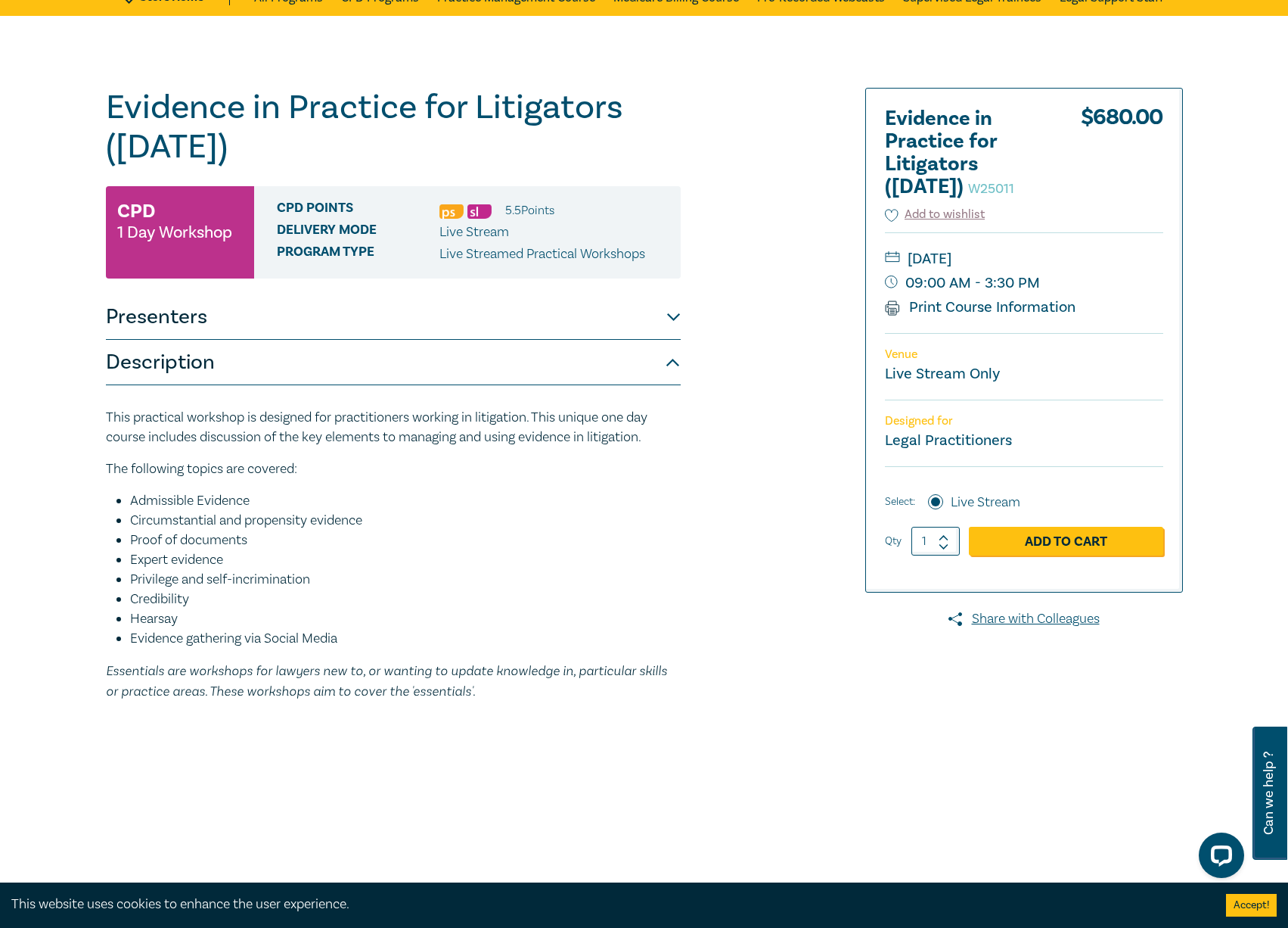
scroll to position [151, 0]
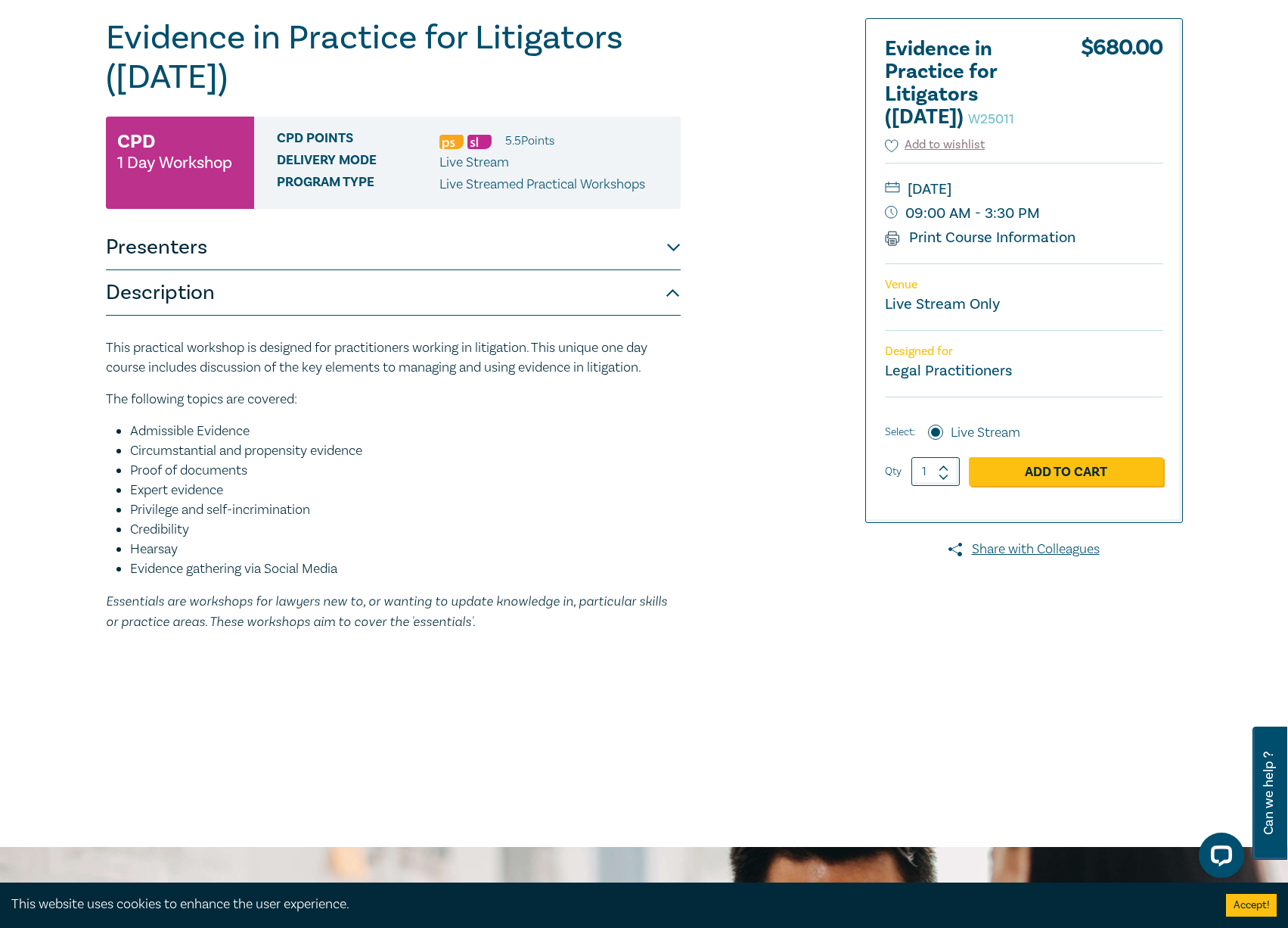
click at [777, 322] on div "Evidence in Practice for Litigators (Oct 2025) W25011 CPD 1 Day Workshop CPD Po…" at bounding box center [462, 396] width 730 height 756
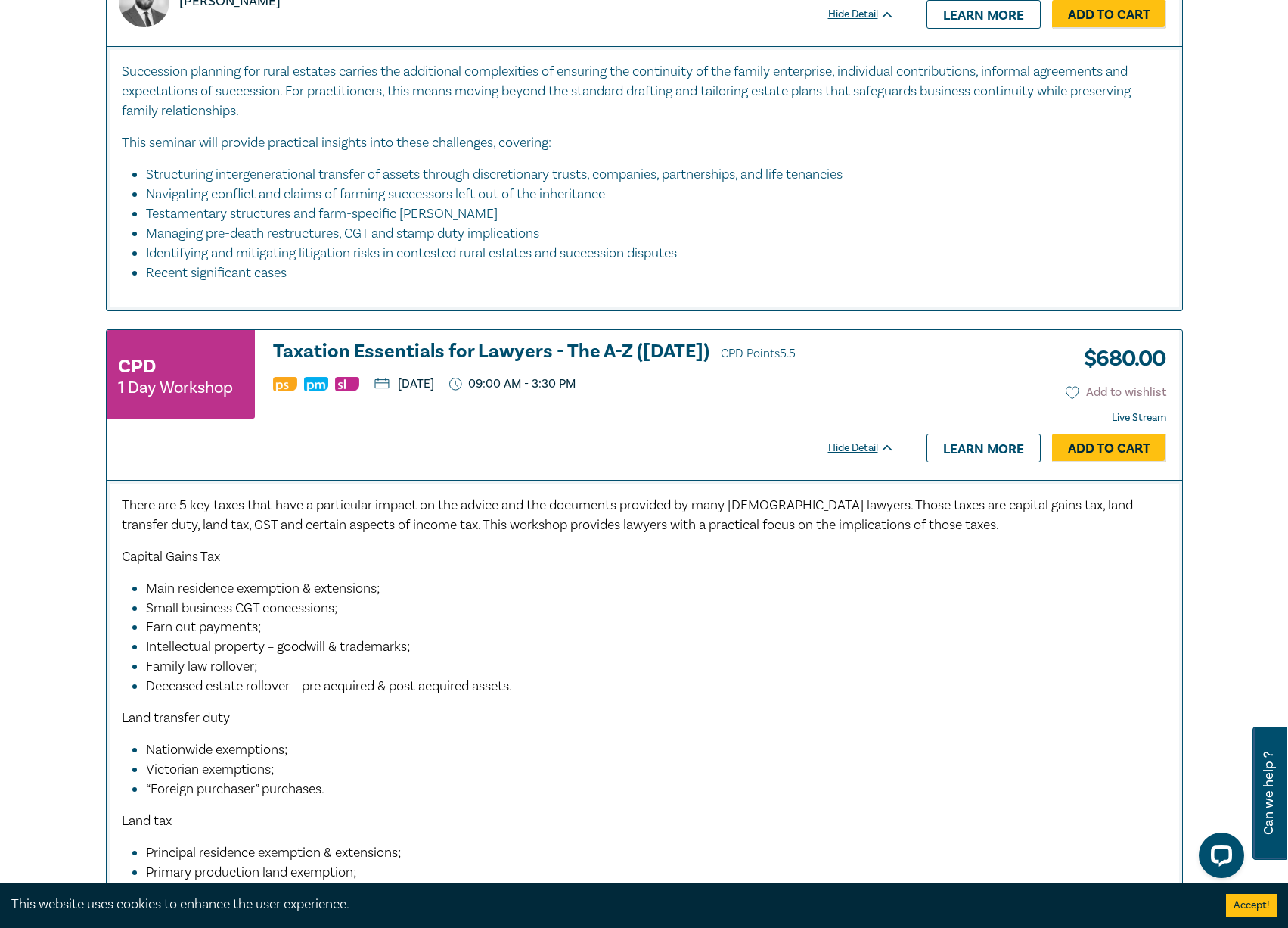
scroll to position [4793, 0]
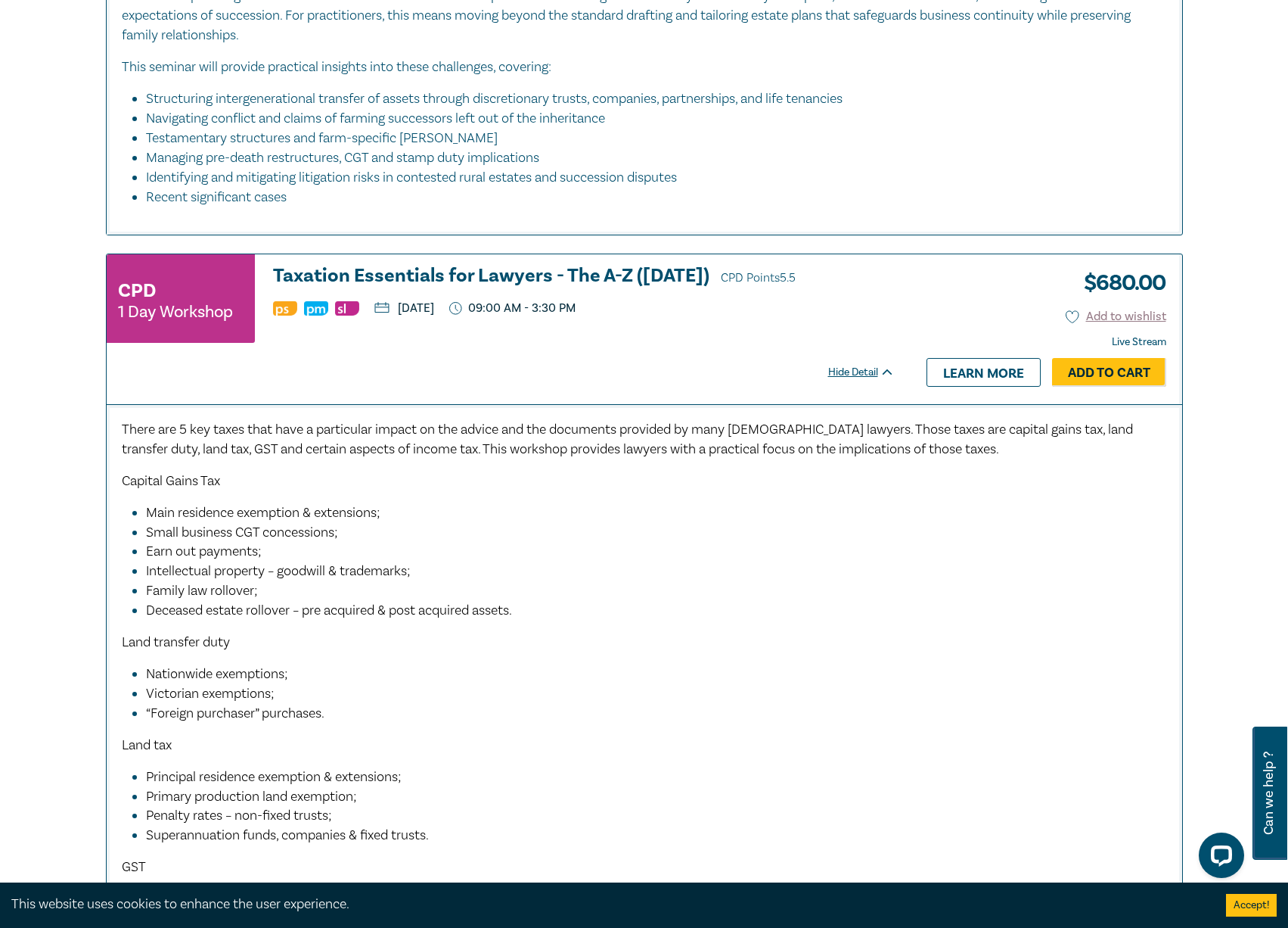
click at [795, 458] on span "There are 5 key taxes that have a particular impact on the advice and the docum…" at bounding box center [627, 439] width 1012 height 37
click at [507, 288] on h3 "Taxation Essentials for Lawyers - The A-Z (Oct 2025) CPD Points 5.5" at bounding box center [584, 276] width 622 height 23
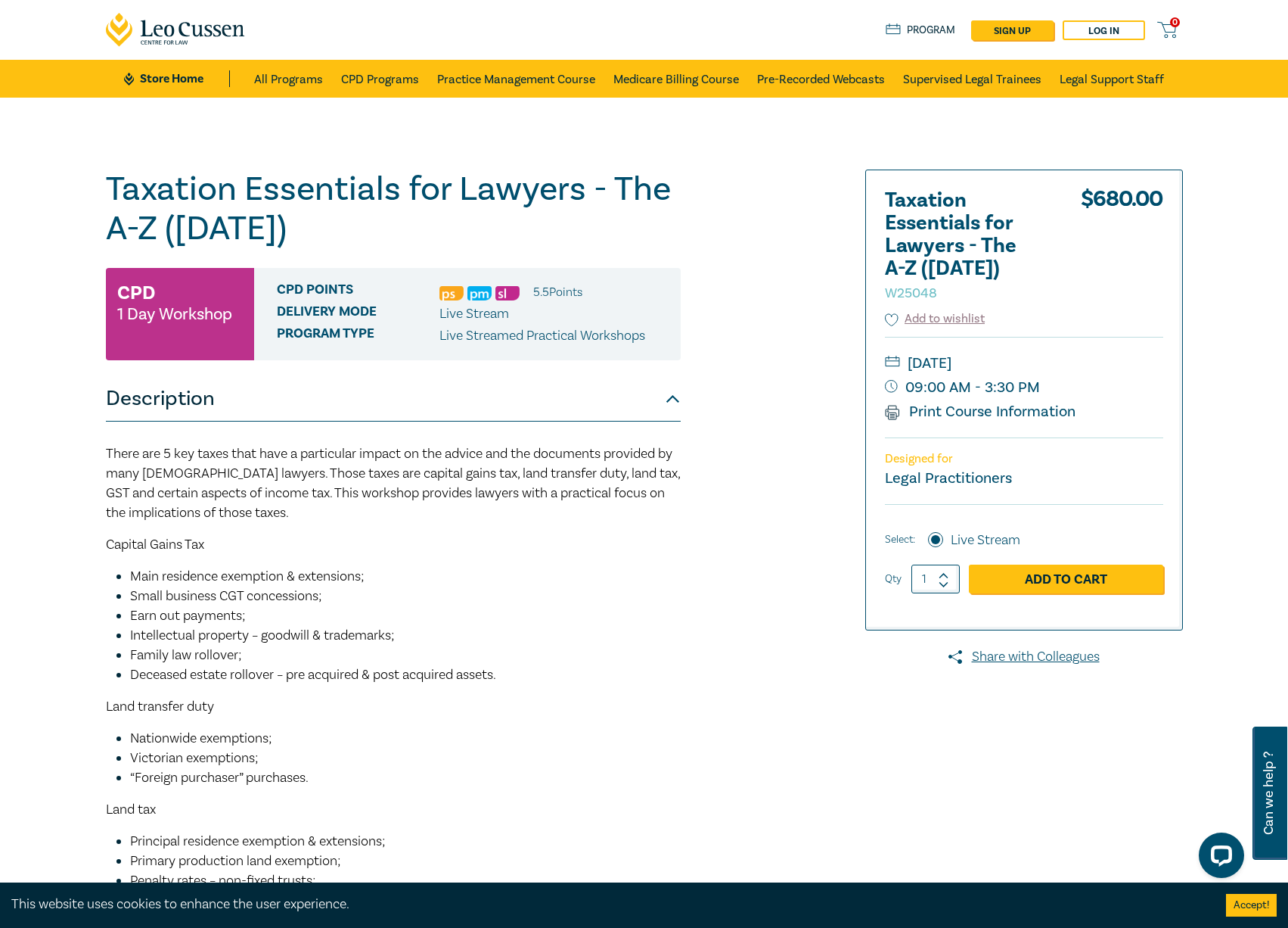
click at [830, 607] on div at bounding box center [1009, 700] width 365 height 1060
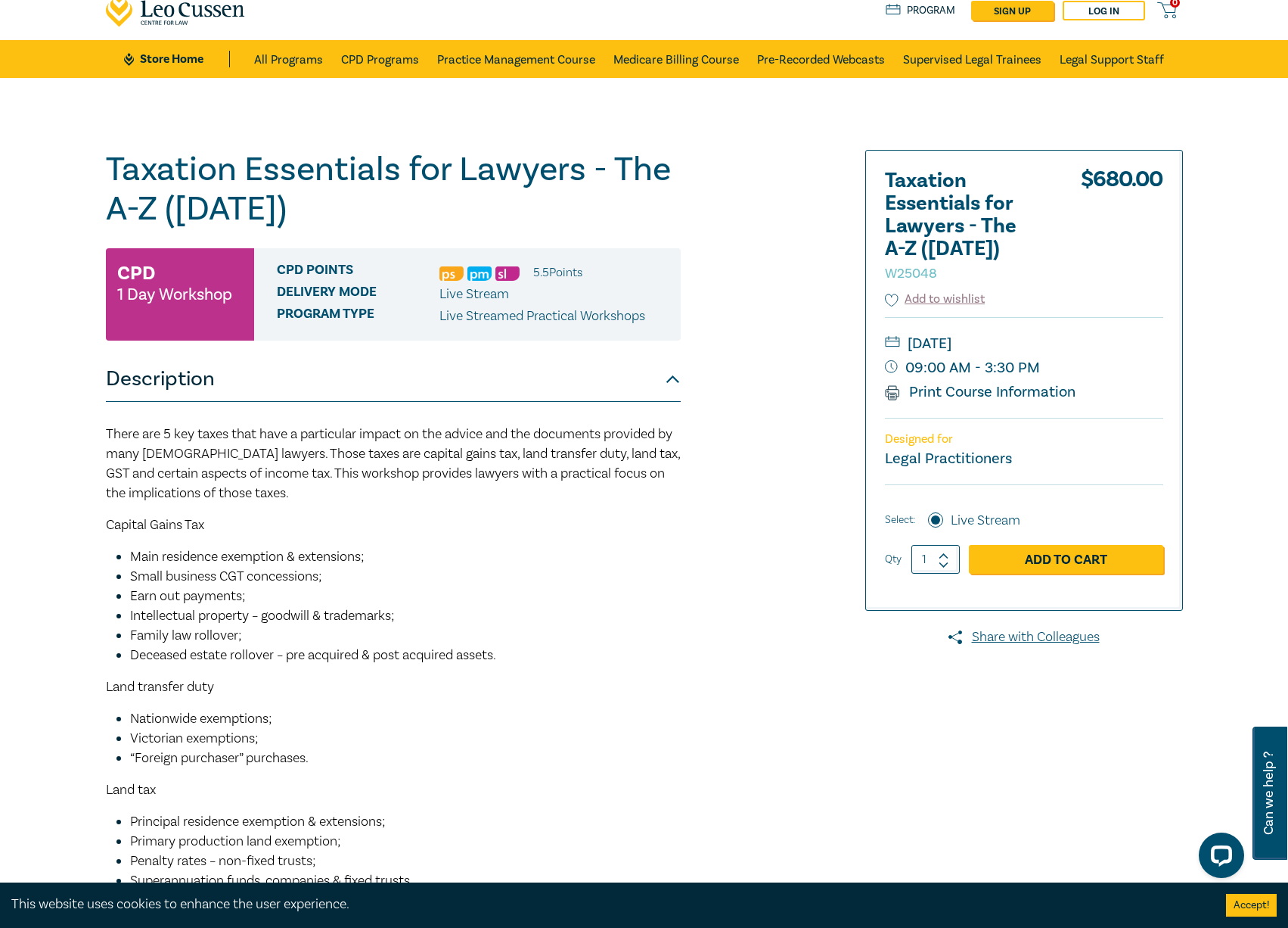
scroll to position [76, 0]
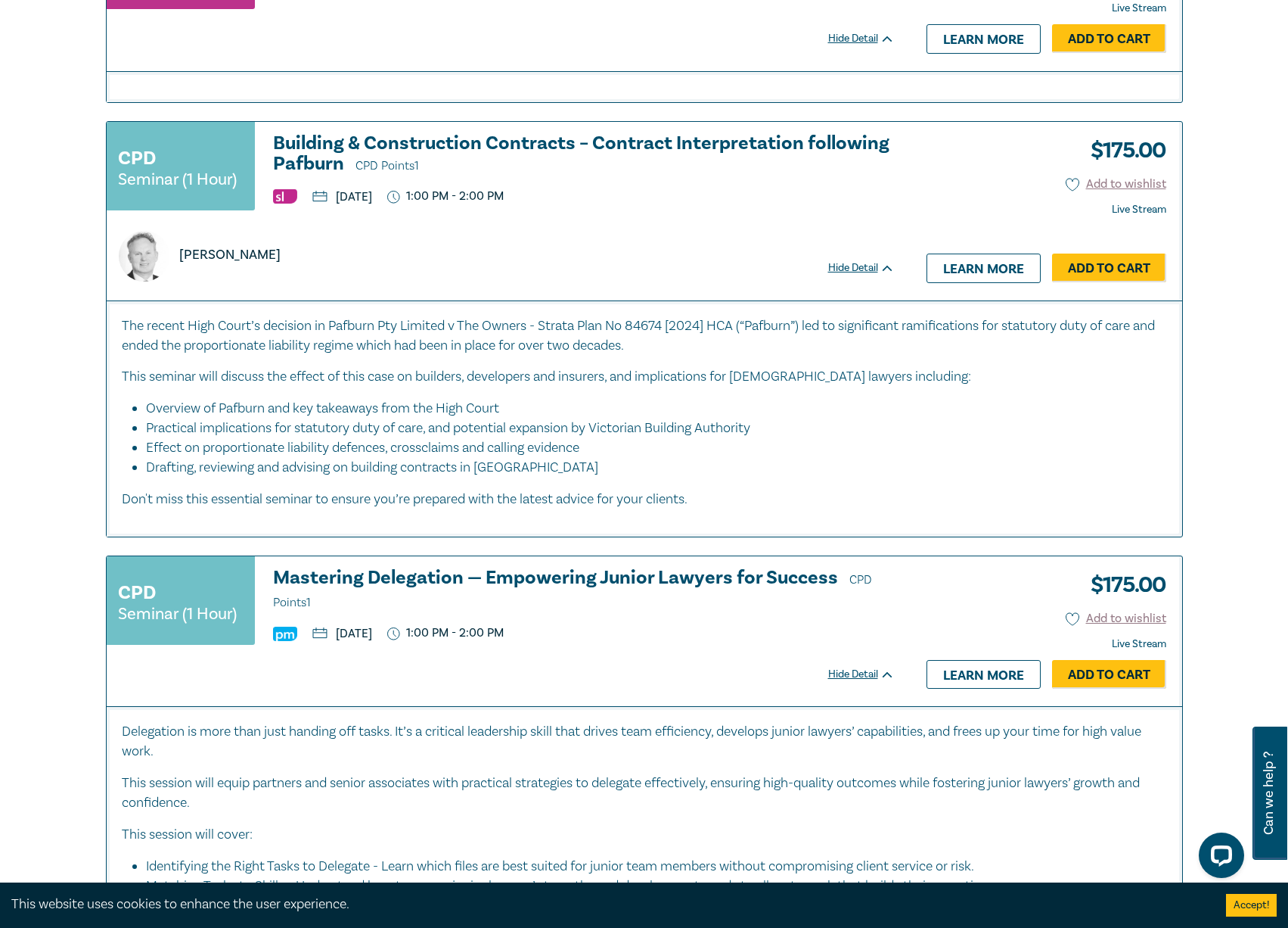
scroll to position [6762, 0]
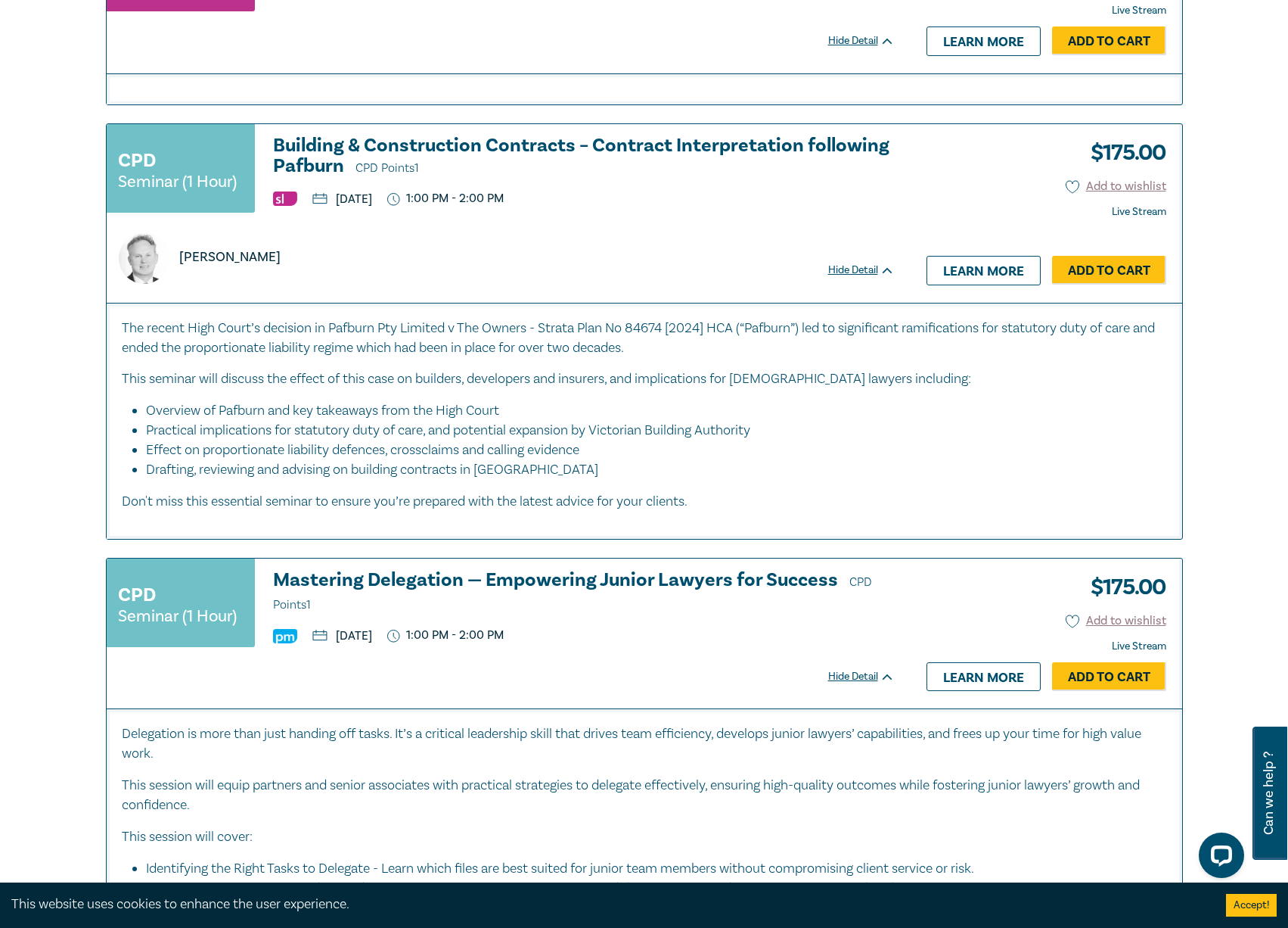
click at [725, 358] on p "The recent High Court’s decision in Pafburn Pty Limited v The Owners - Strata P…" at bounding box center [644, 338] width 1045 height 39
drag, startPoint x: 296, startPoint y: 450, endPoint x: 341, endPoint y: 483, distance: 55.8
click at [403, 460] on ul "Overview of Pafburn and key takeaways from the High Court Practical implication…" at bounding box center [644, 440] width 1045 height 78
click at [333, 480] on li "Drafting, reviewing and advising on building contracts in Victoria" at bounding box center [656, 470] width 1021 height 20
click at [326, 480] on li "Drafting, reviewing and advising on building contracts in Victoria" at bounding box center [656, 470] width 1021 height 20
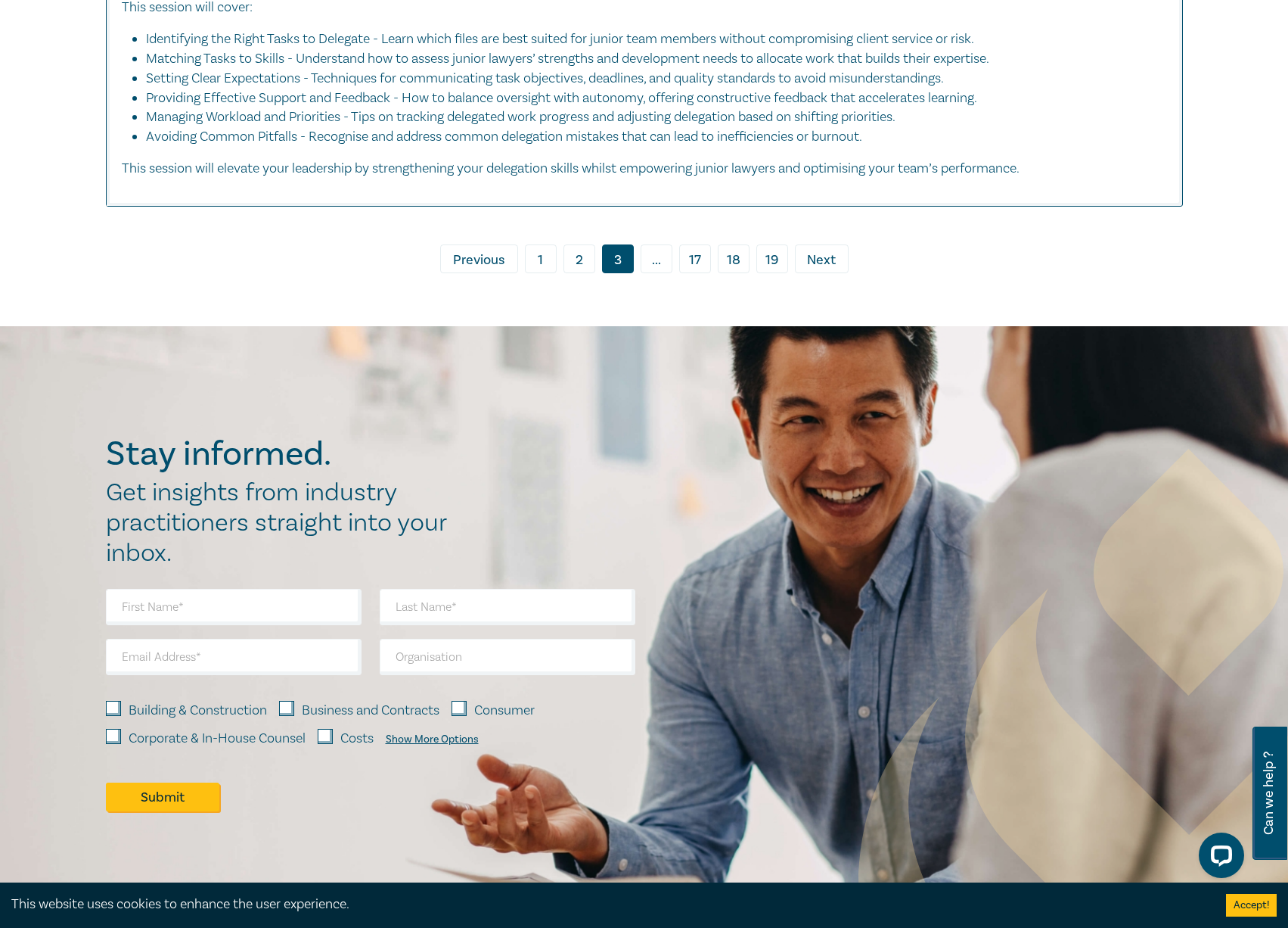
scroll to position [7594, 0]
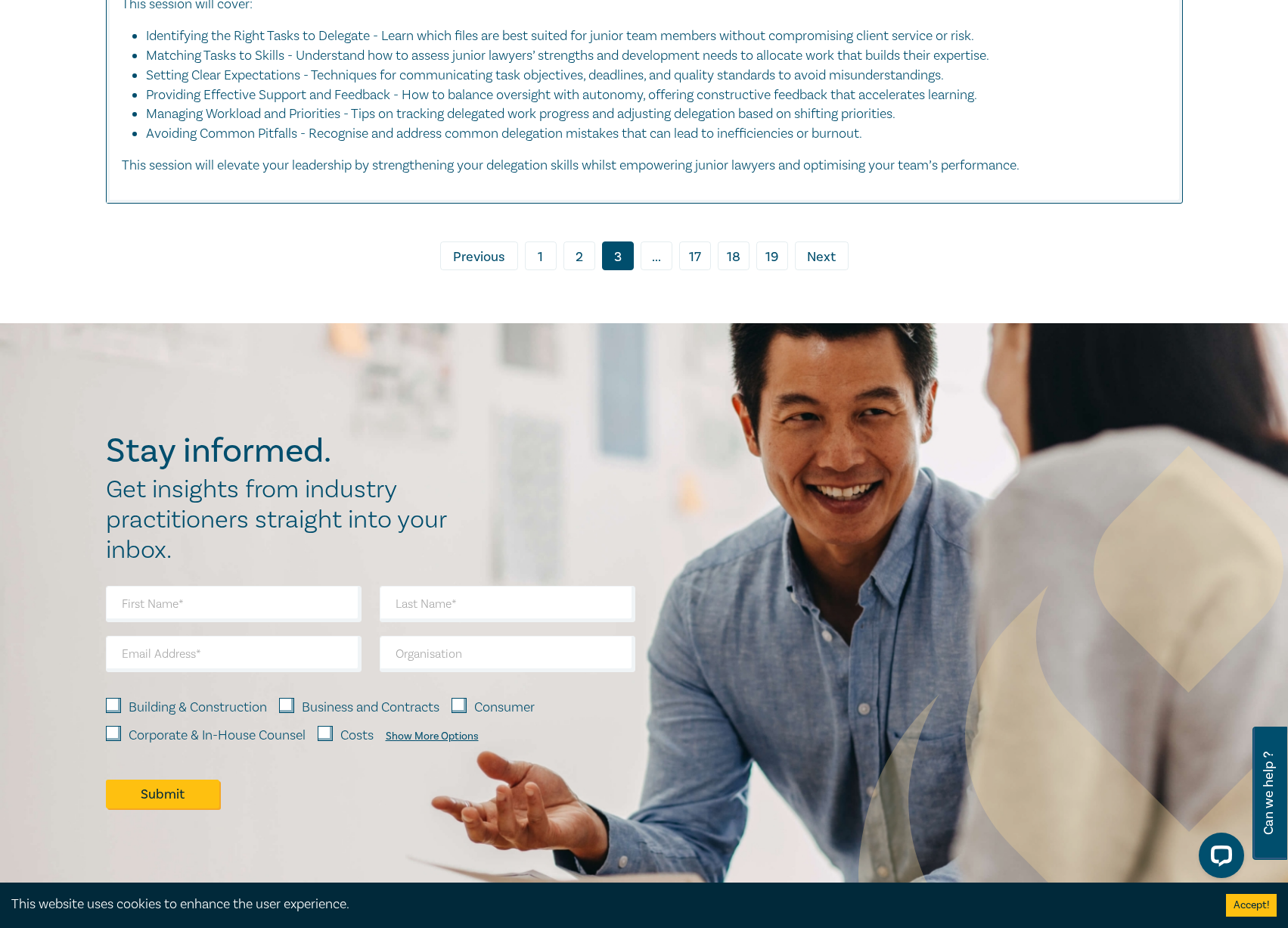
click at [824, 267] on span "Next" at bounding box center [822, 257] width 29 height 20
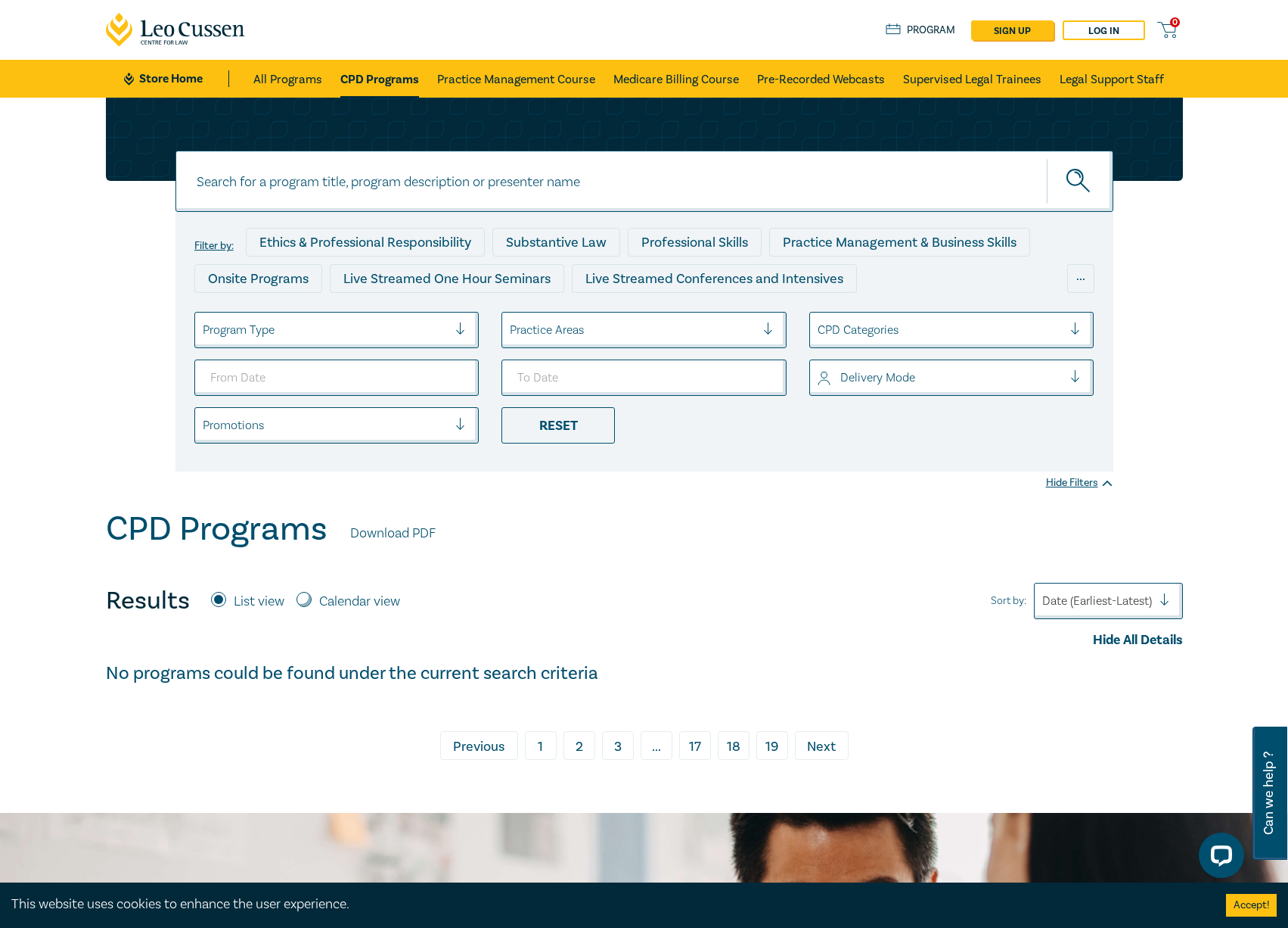
click at [611, 746] on link "3" at bounding box center [618, 746] width 32 height 29
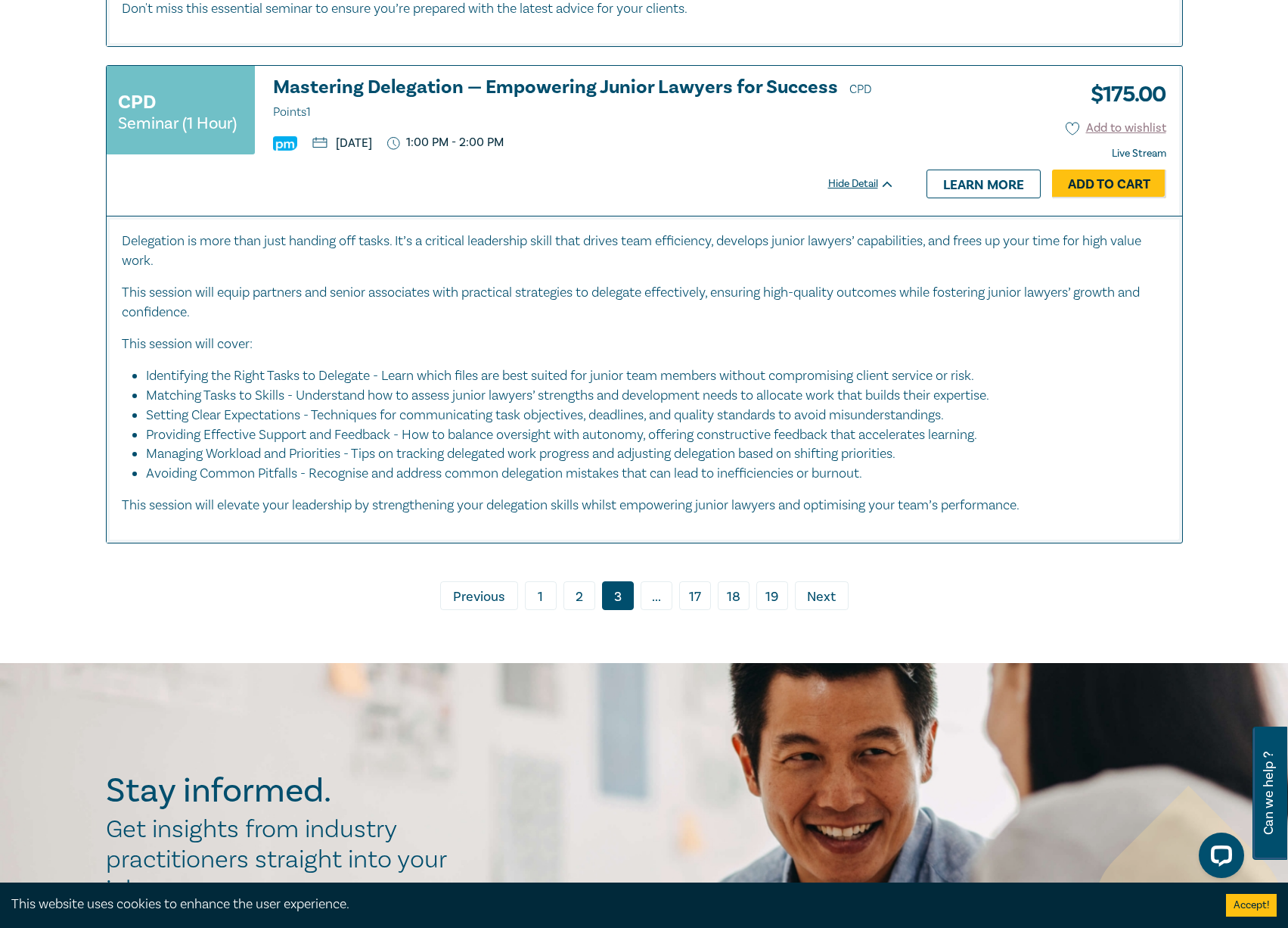
scroll to position [7491, 0]
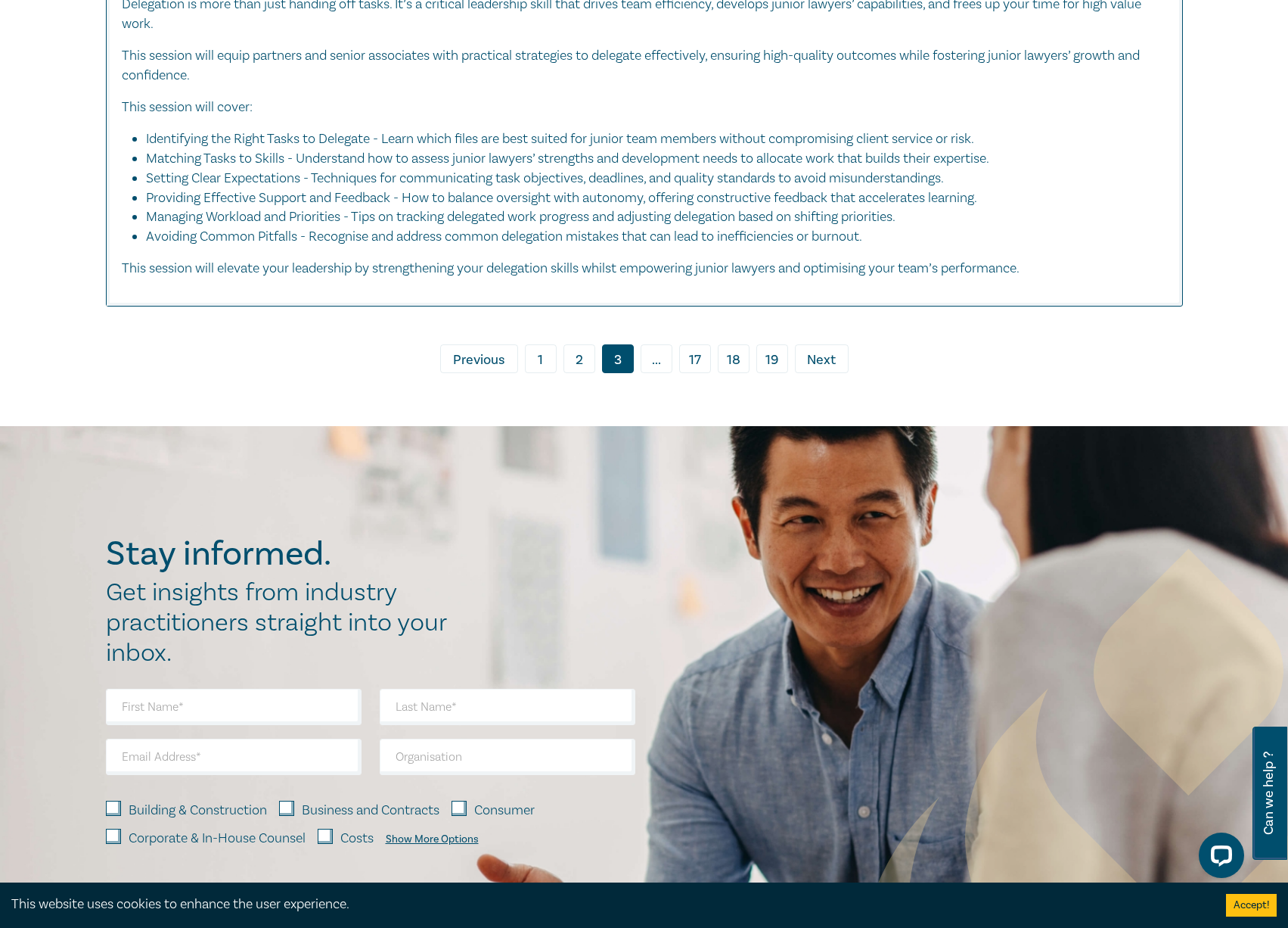
click at [814, 370] on span "Next" at bounding box center [822, 360] width 29 height 20
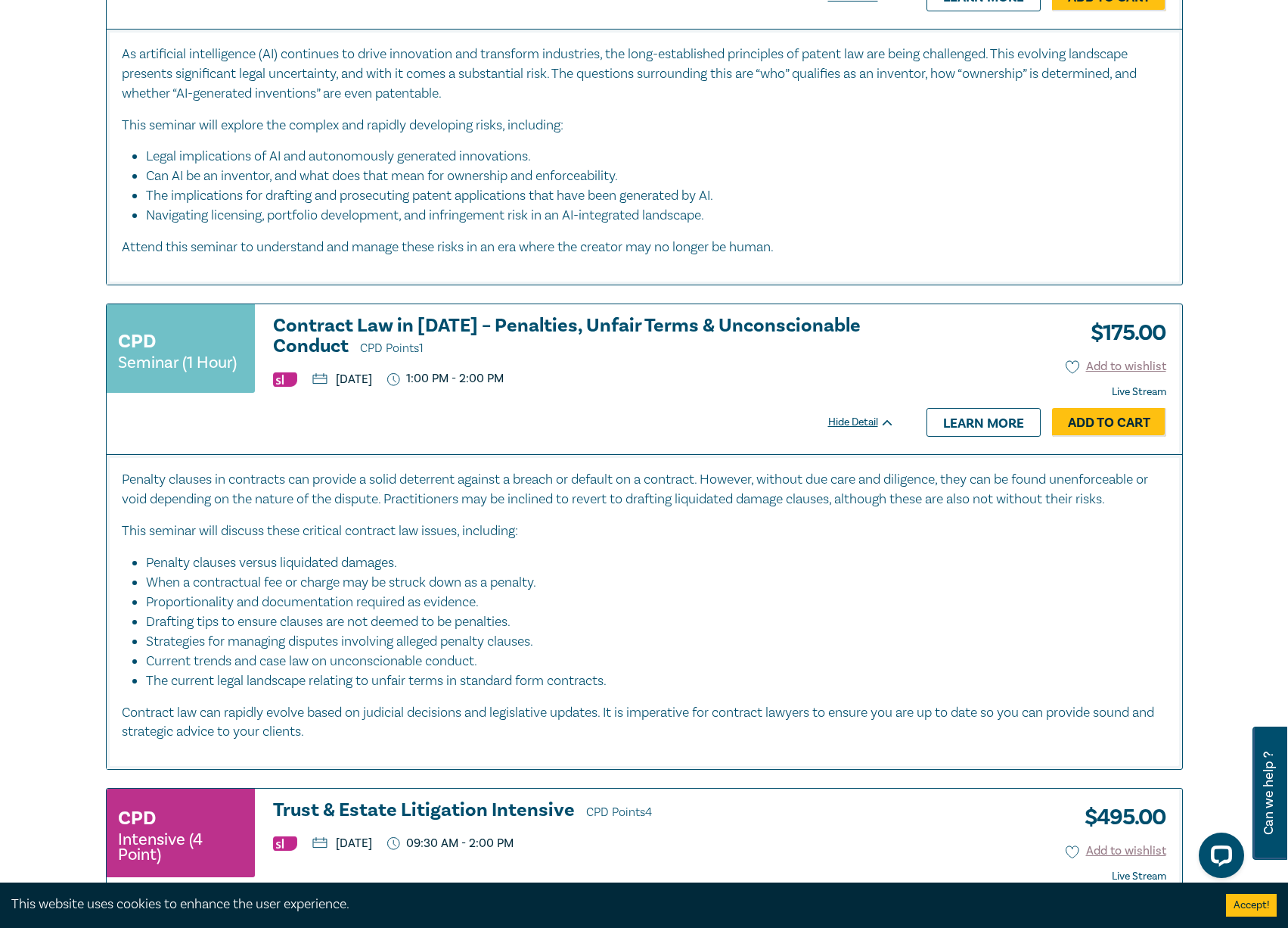
scroll to position [1589, 0]
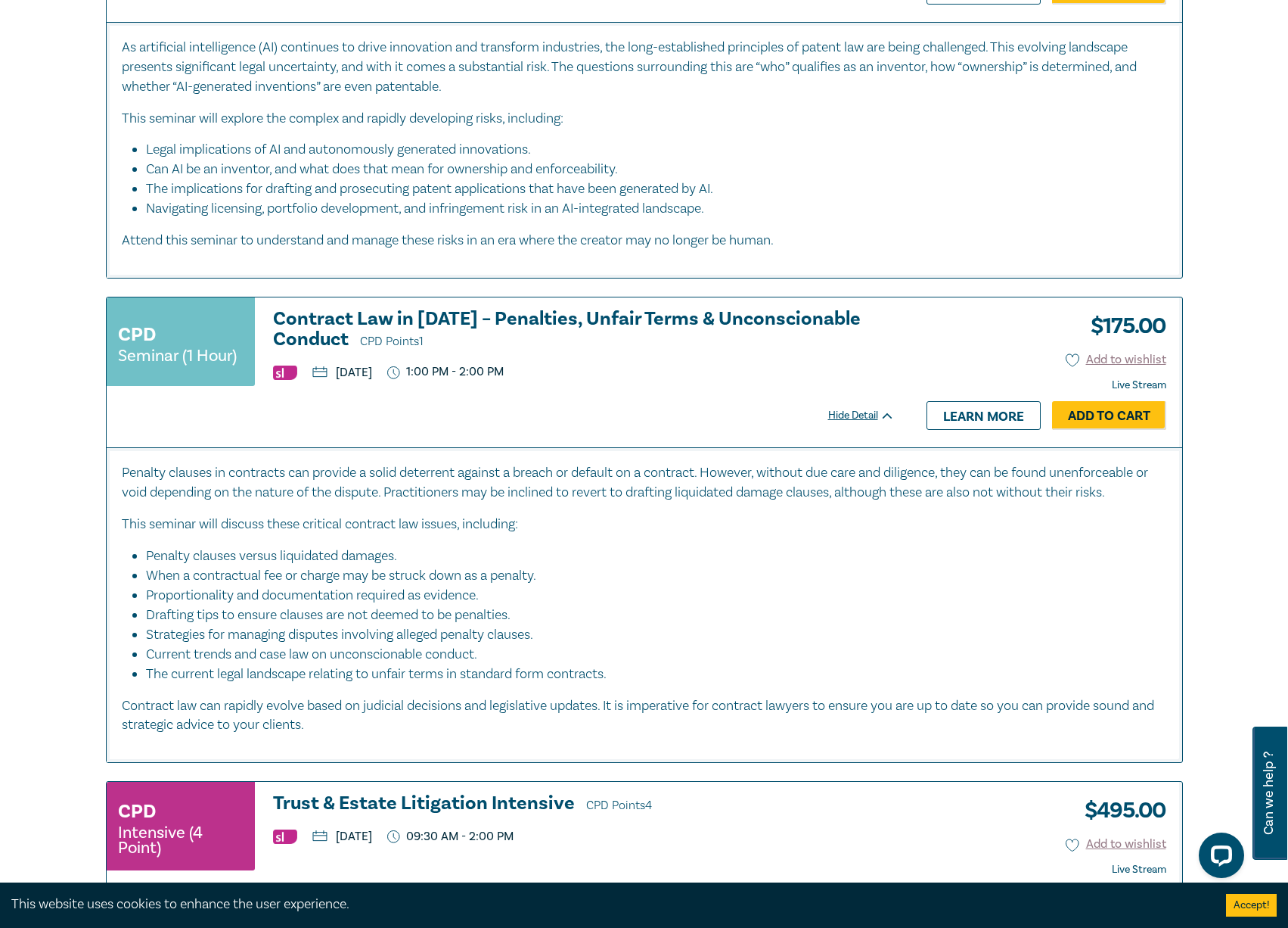
click at [619, 319] on h3 "Contract Law in 2025 – Penalties, Unfair Terms & Unconscionable Conduct CPD Poi…" at bounding box center [584, 329] width 622 height 43
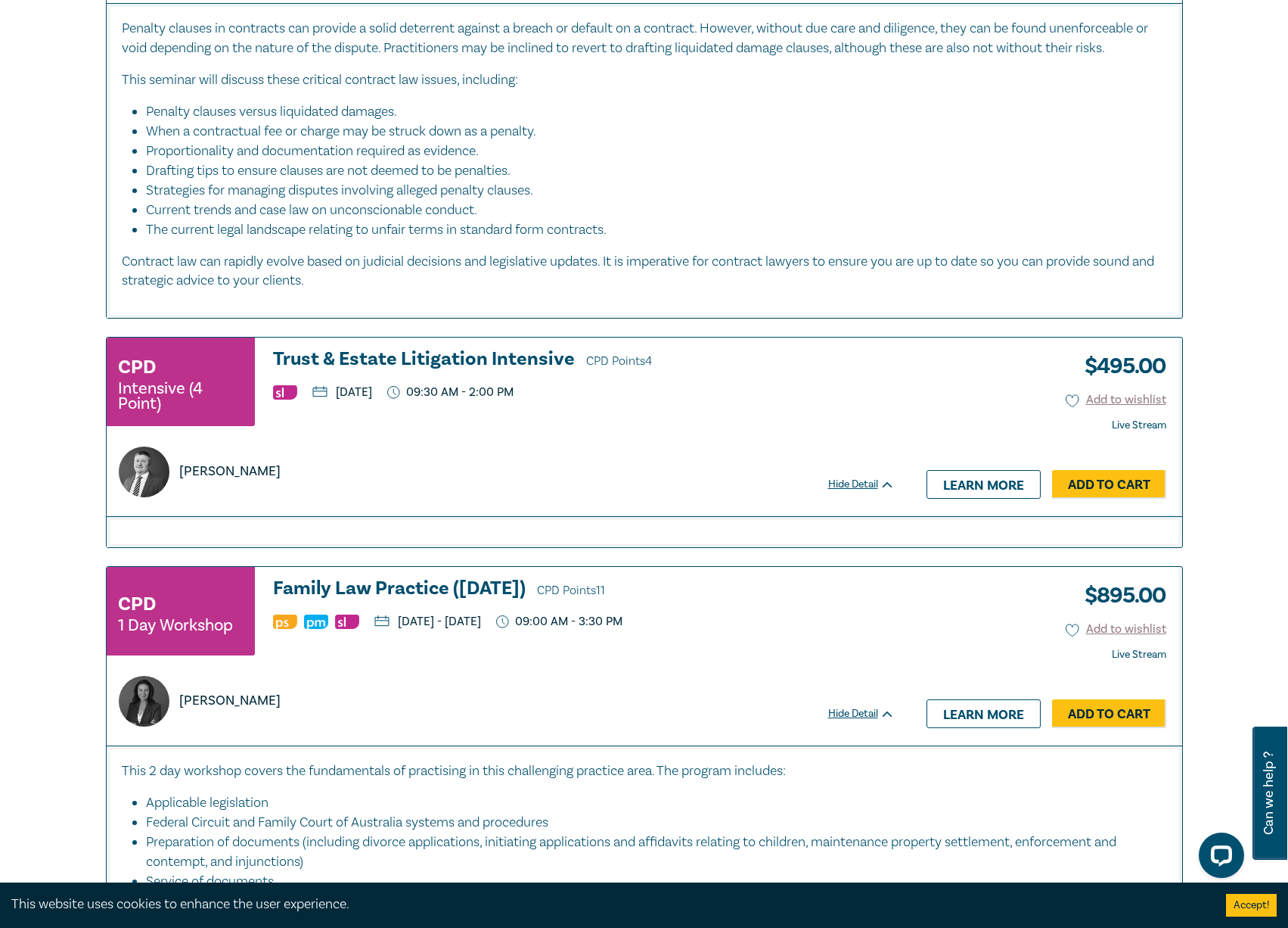
scroll to position [1949, 0]
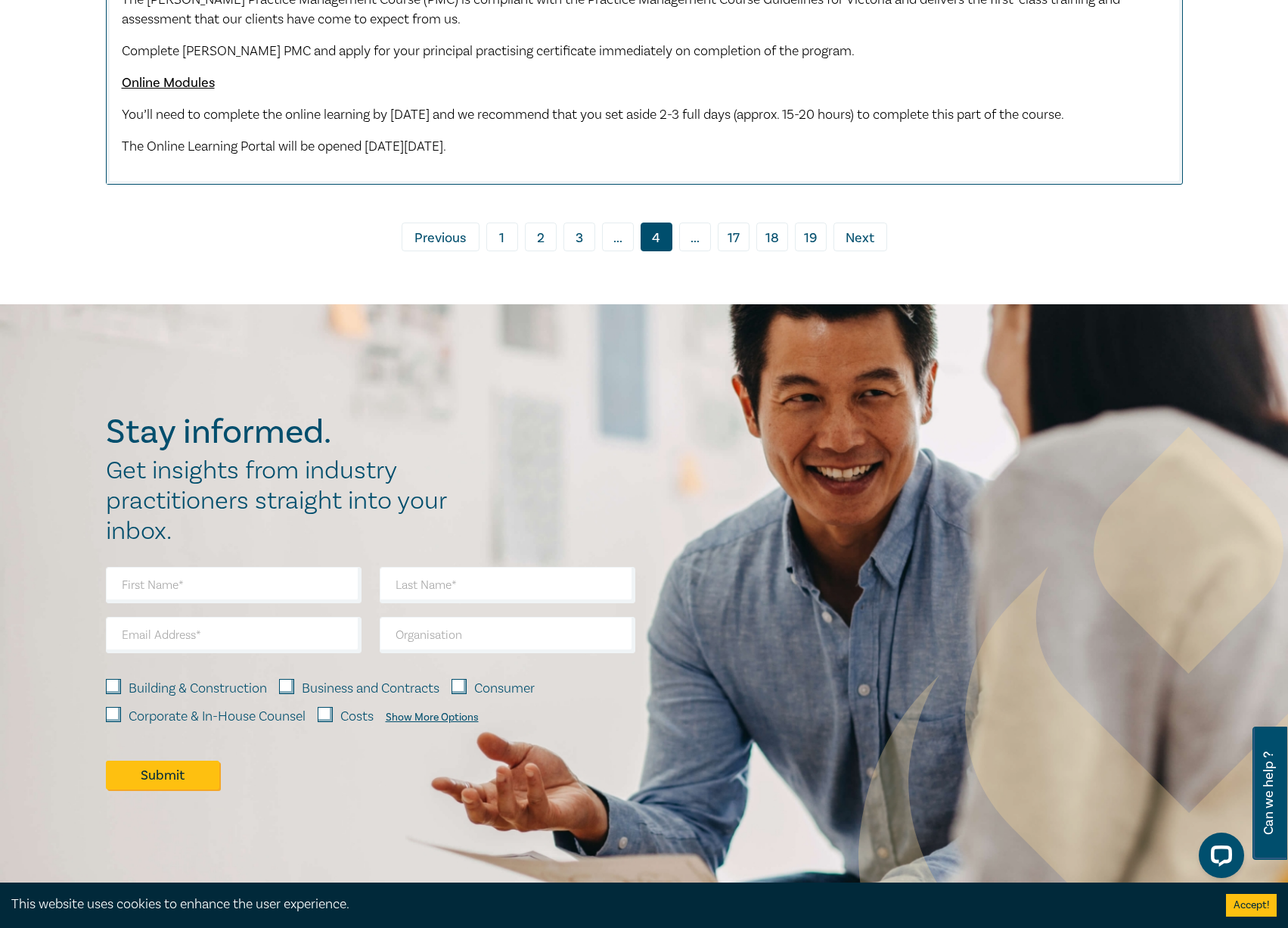
click at [867, 248] on span "Next" at bounding box center [860, 238] width 29 height 20
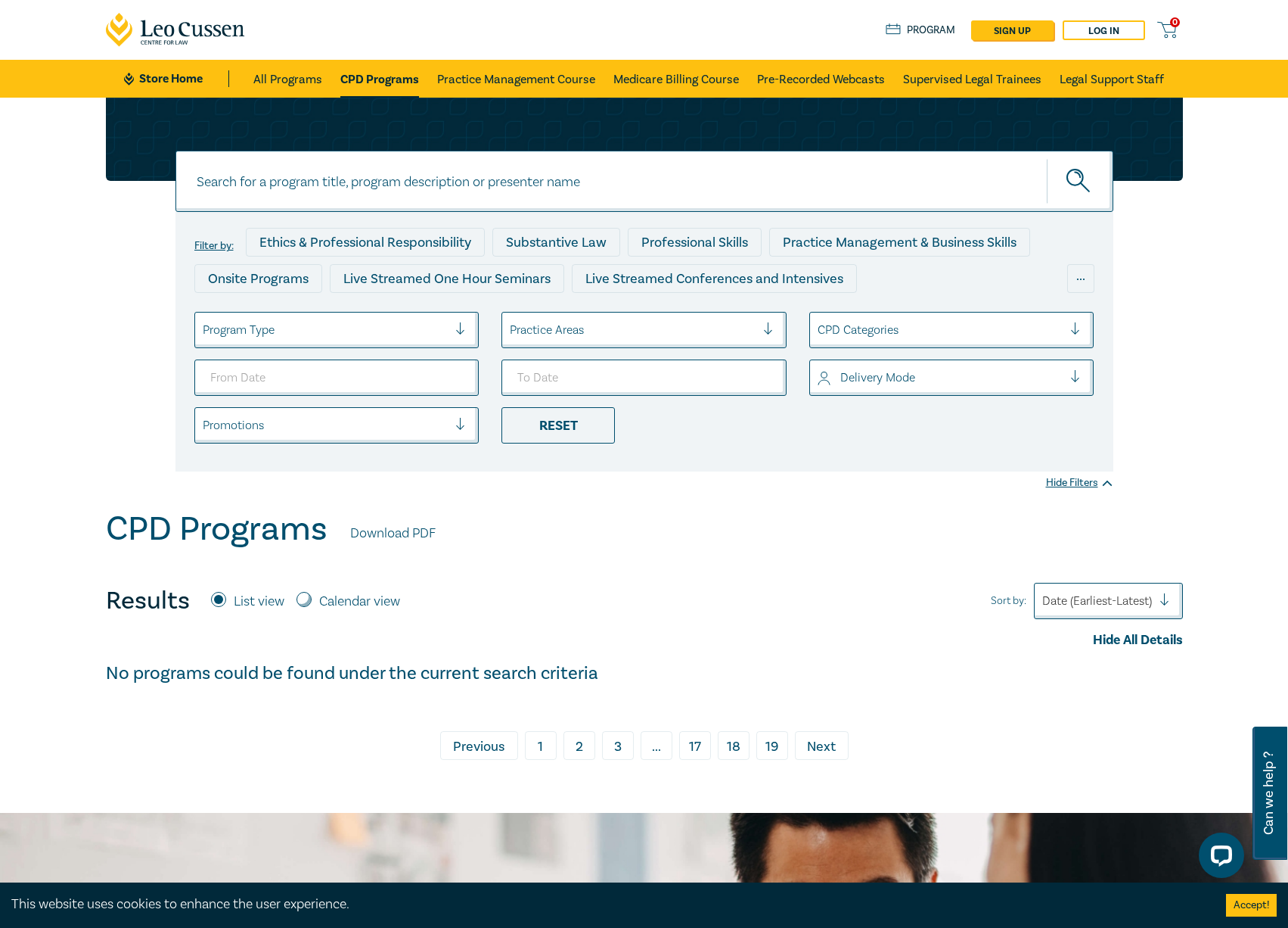
click at [805, 747] on link "› Next" at bounding box center [821, 746] width 54 height 29
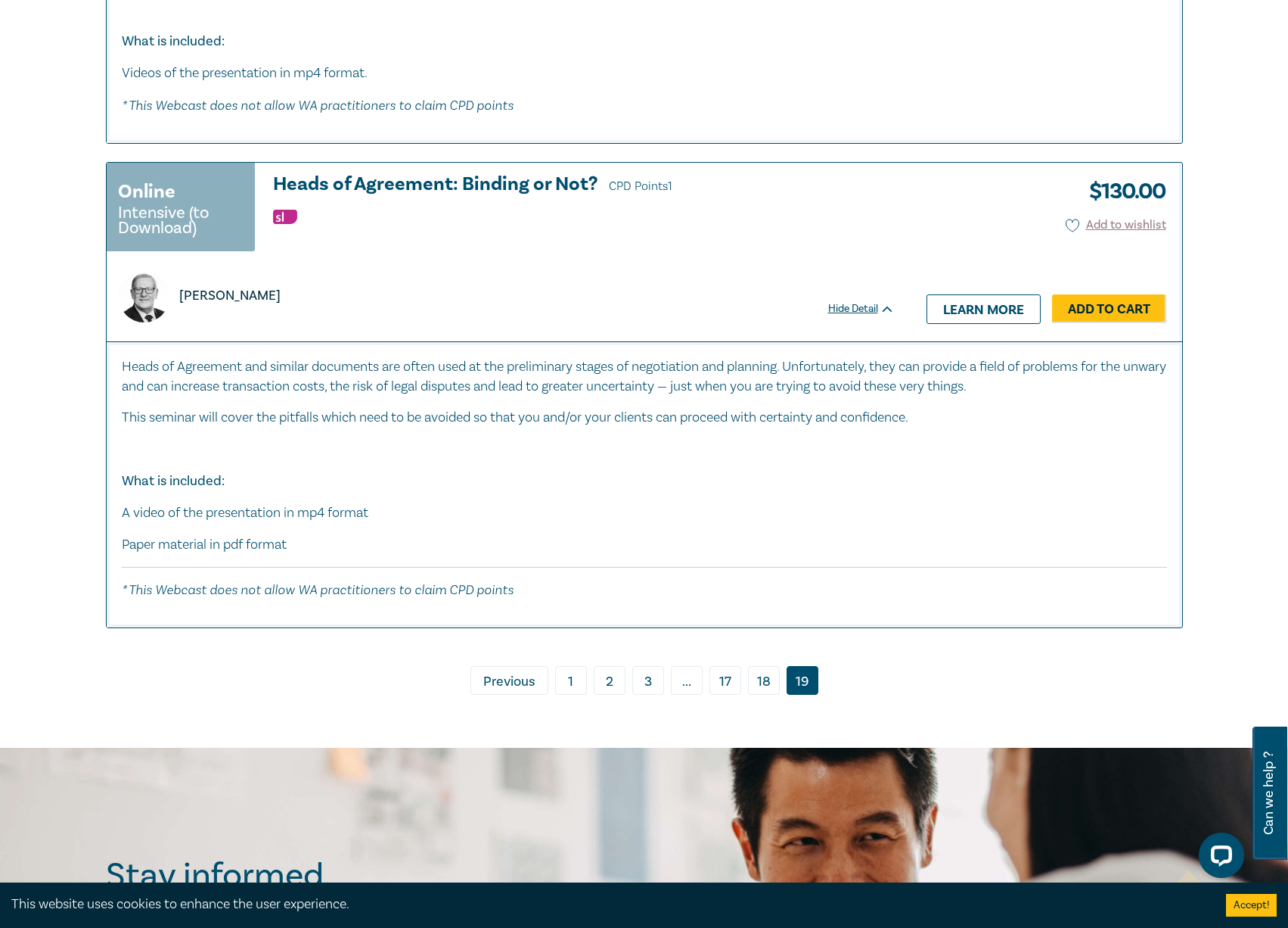
scroll to position [3253, 0]
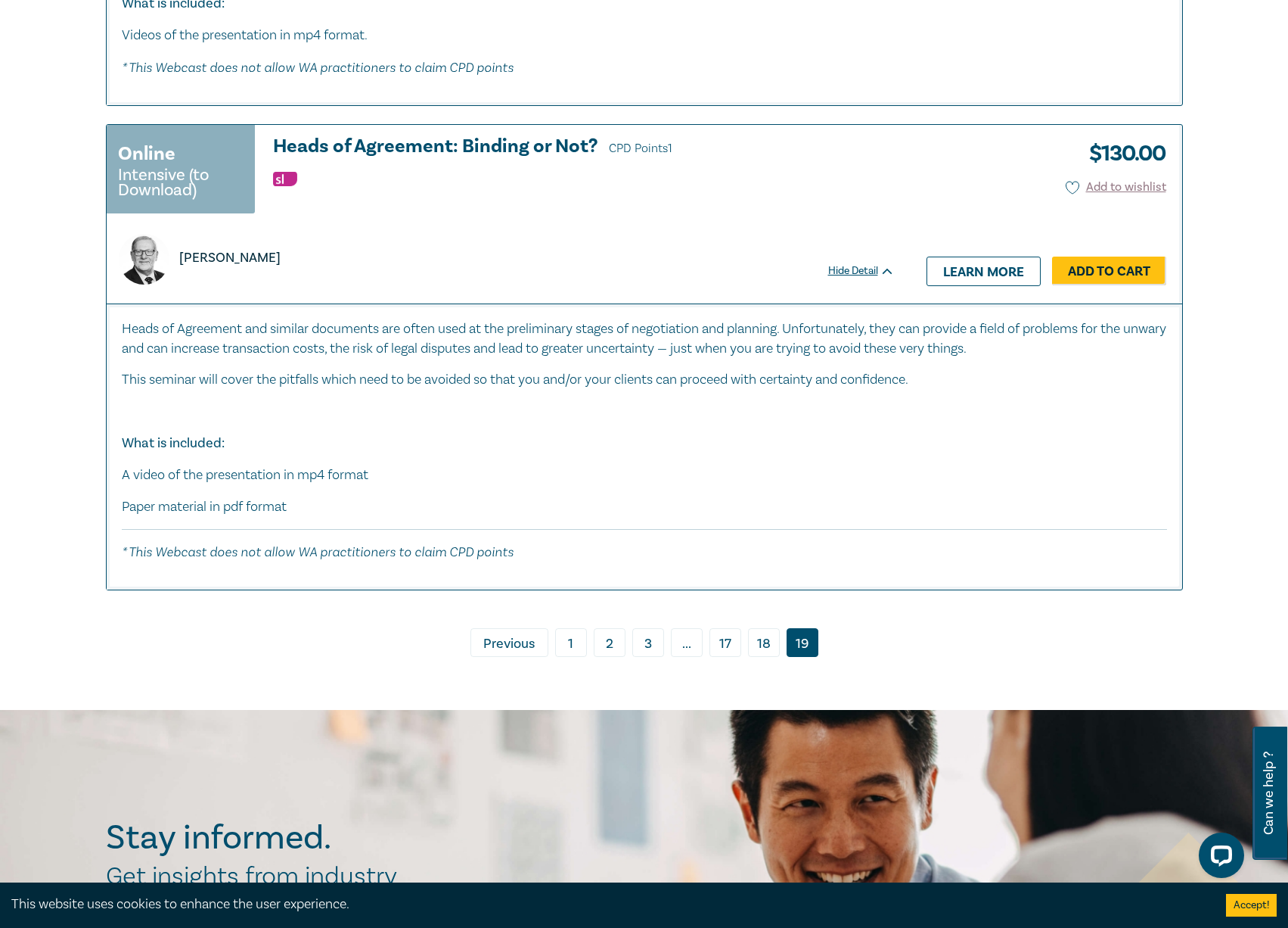
click at [755, 649] on link "18" at bounding box center [763, 642] width 32 height 29
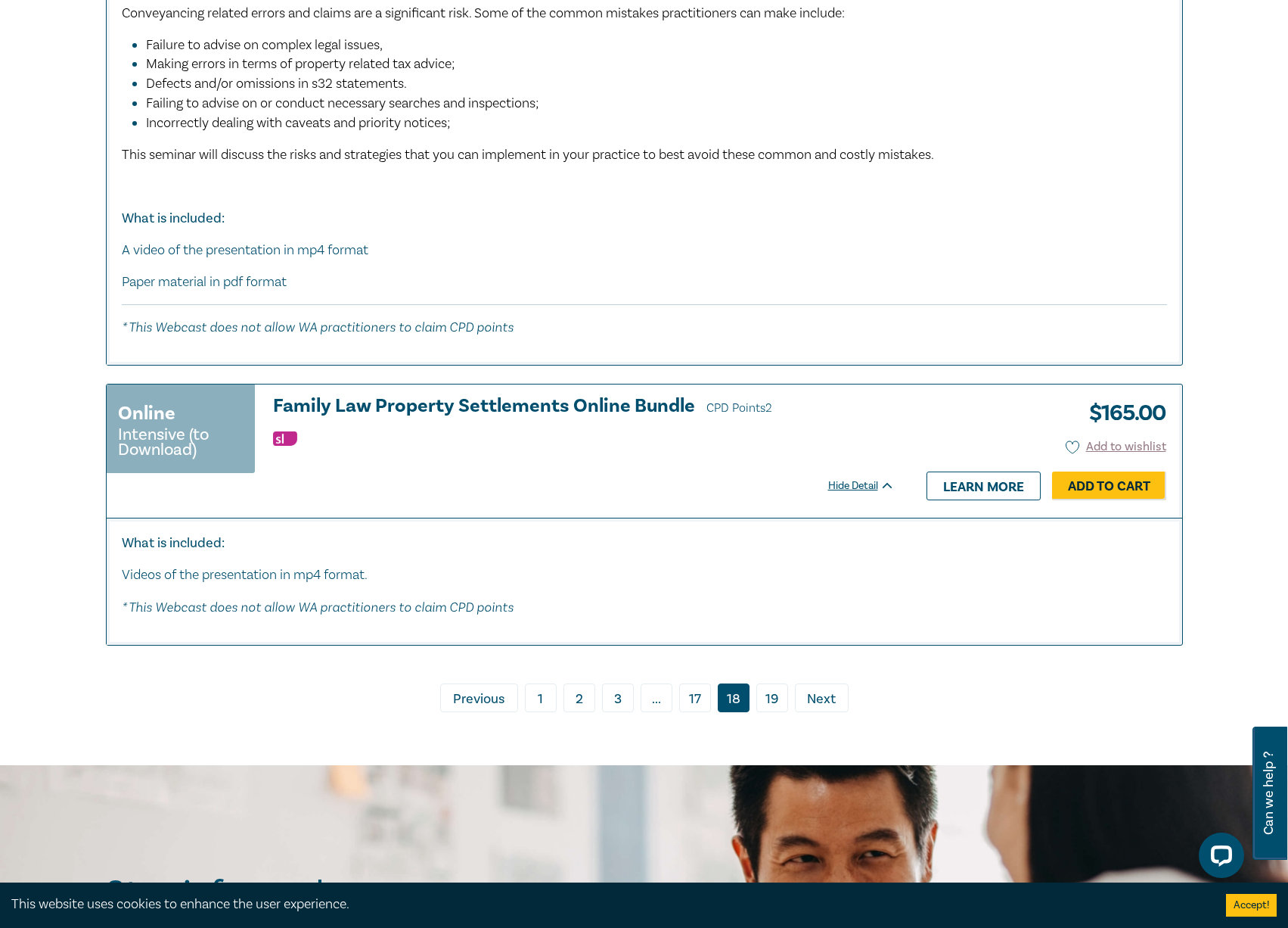
scroll to position [7794, 0]
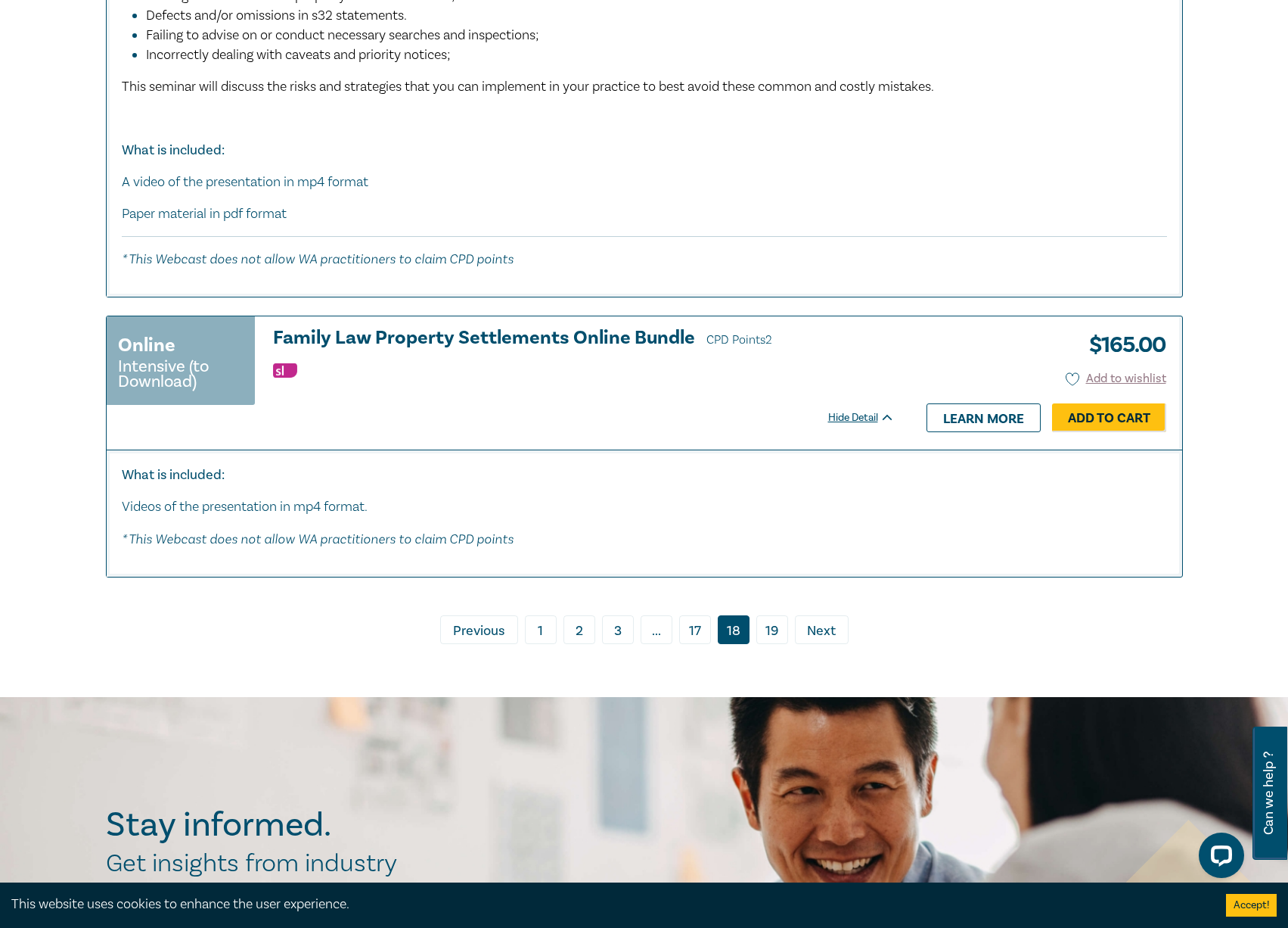
click at [684, 635] on link "17" at bounding box center [695, 630] width 32 height 29
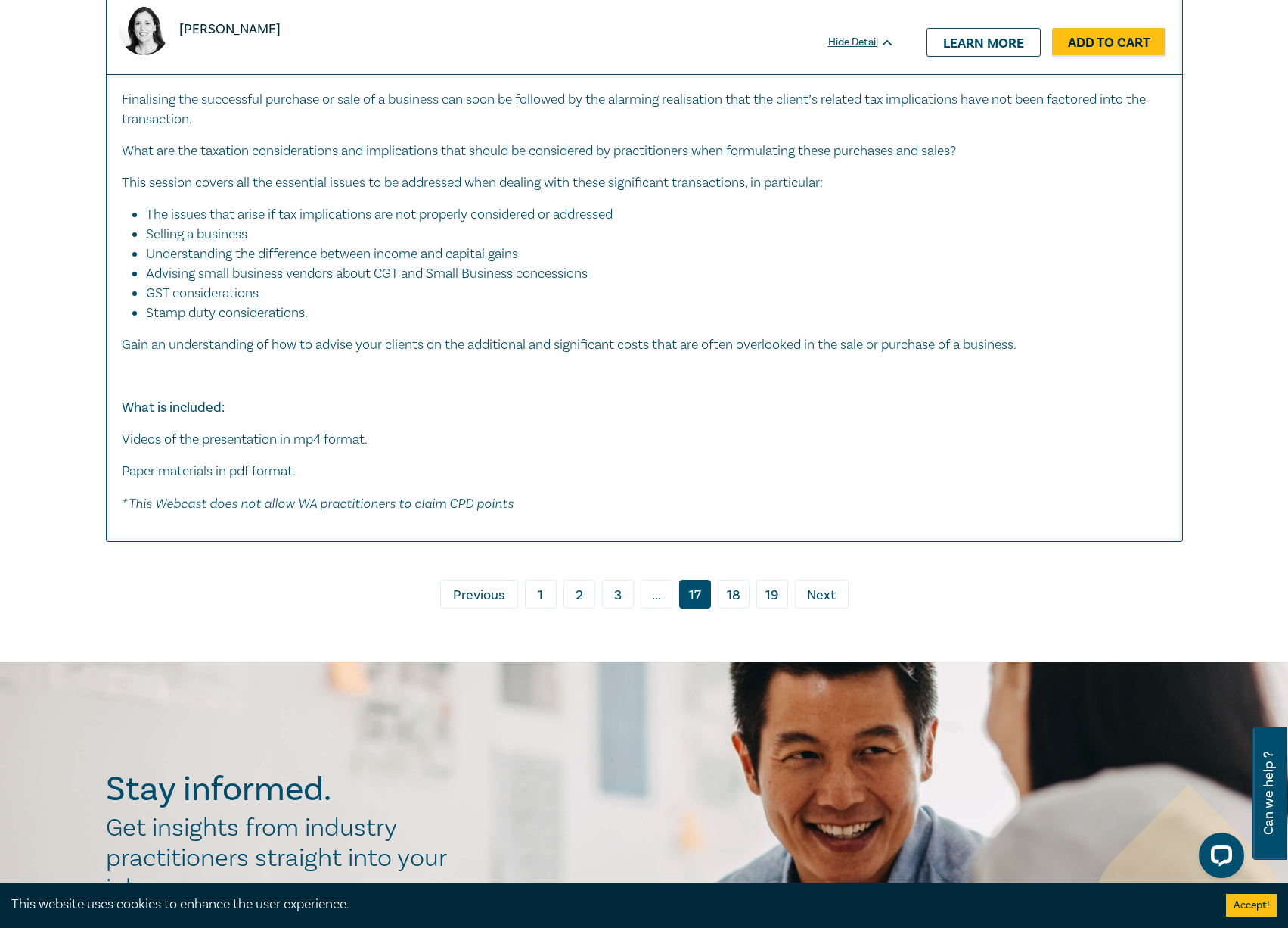
scroll to position [8474, 0]
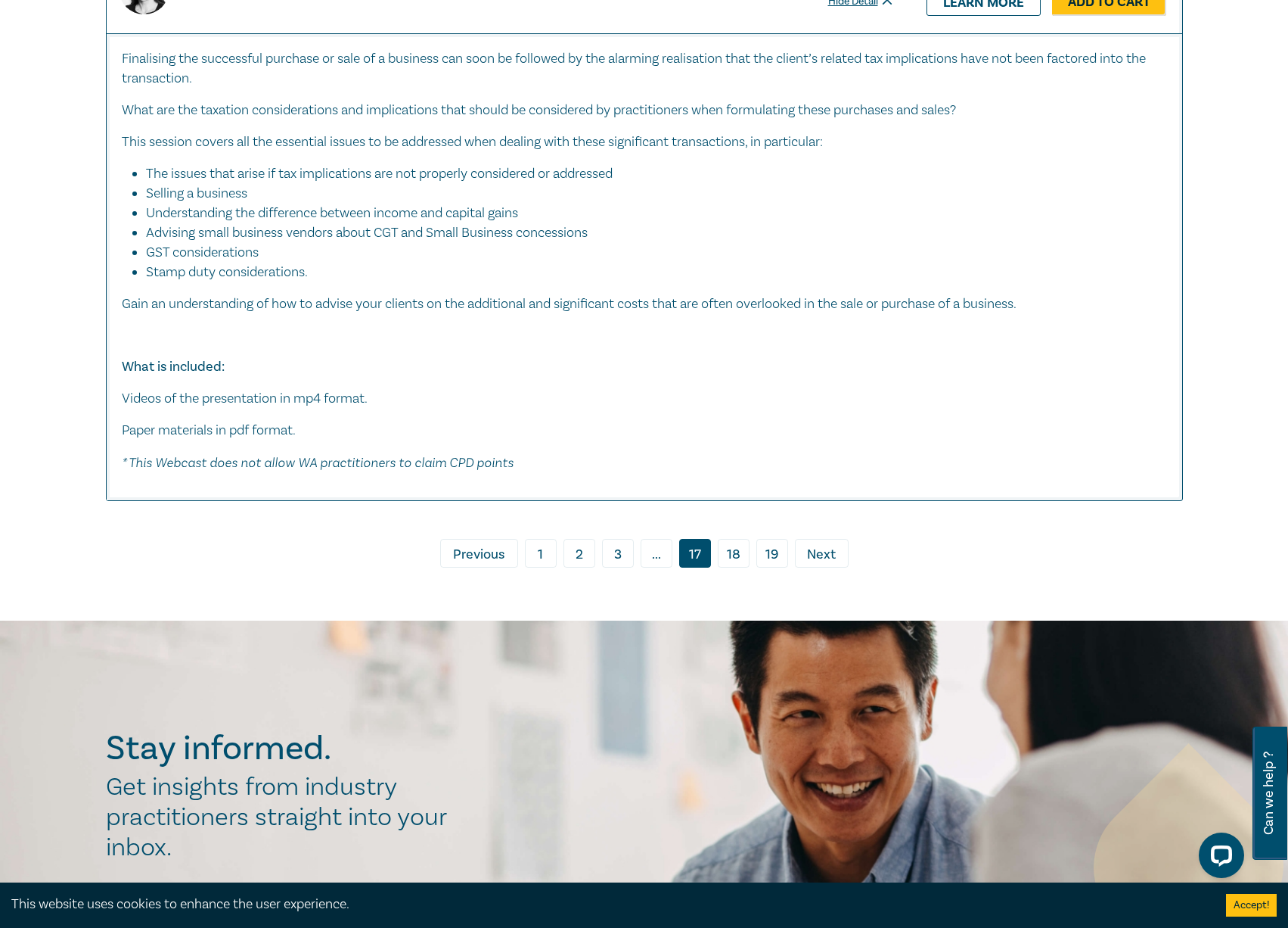
click at [649, 561] on span "..." at bounding box center [656, 553] width 32 height 29
click at [658, 556] on span "..." at bounding box center [656, 553] width 32 height 29
click at [620, 558] on link "3" at bounding box center [618, 553] width 32 height 29
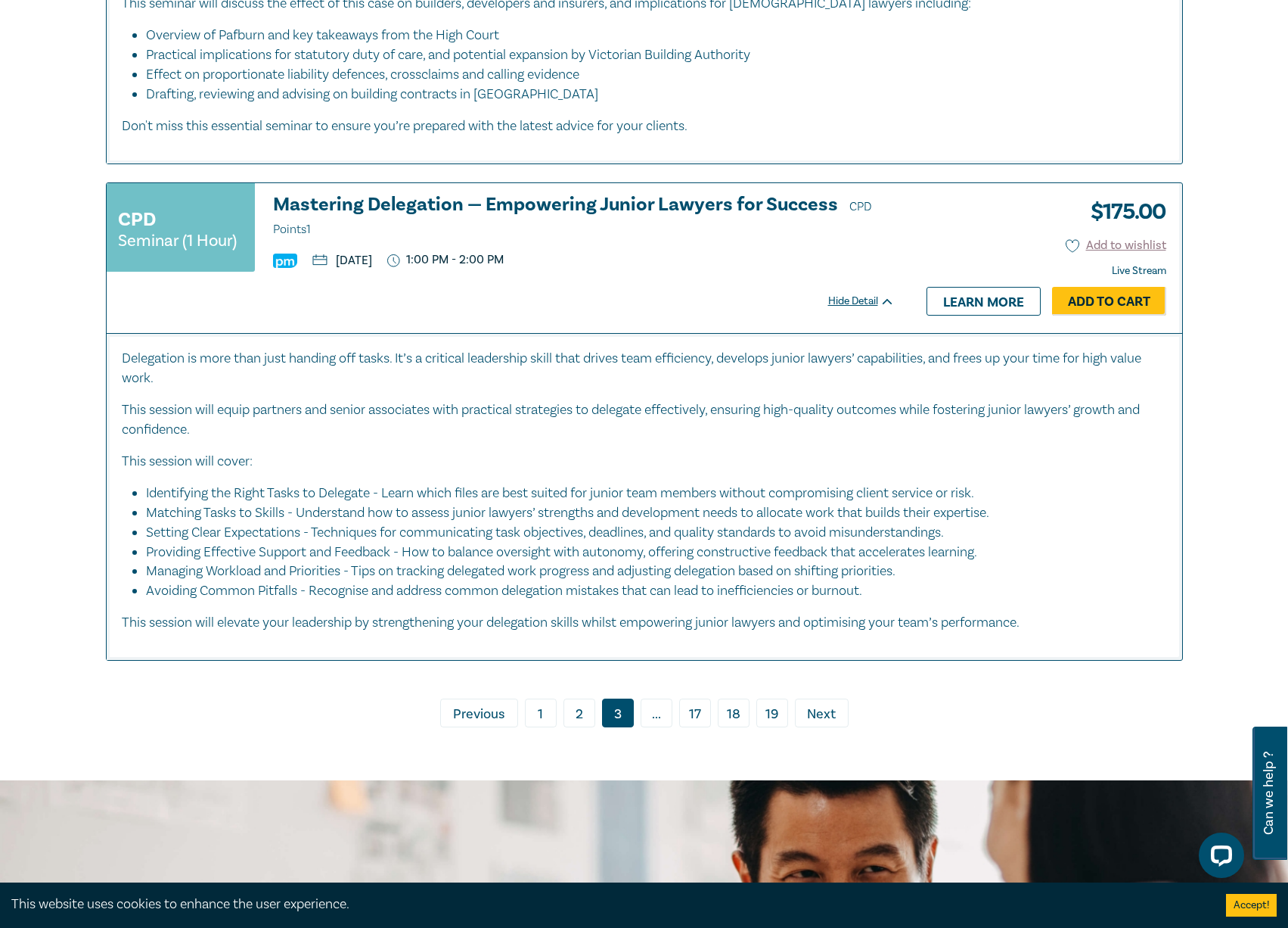
scroll to position [7340, 0]
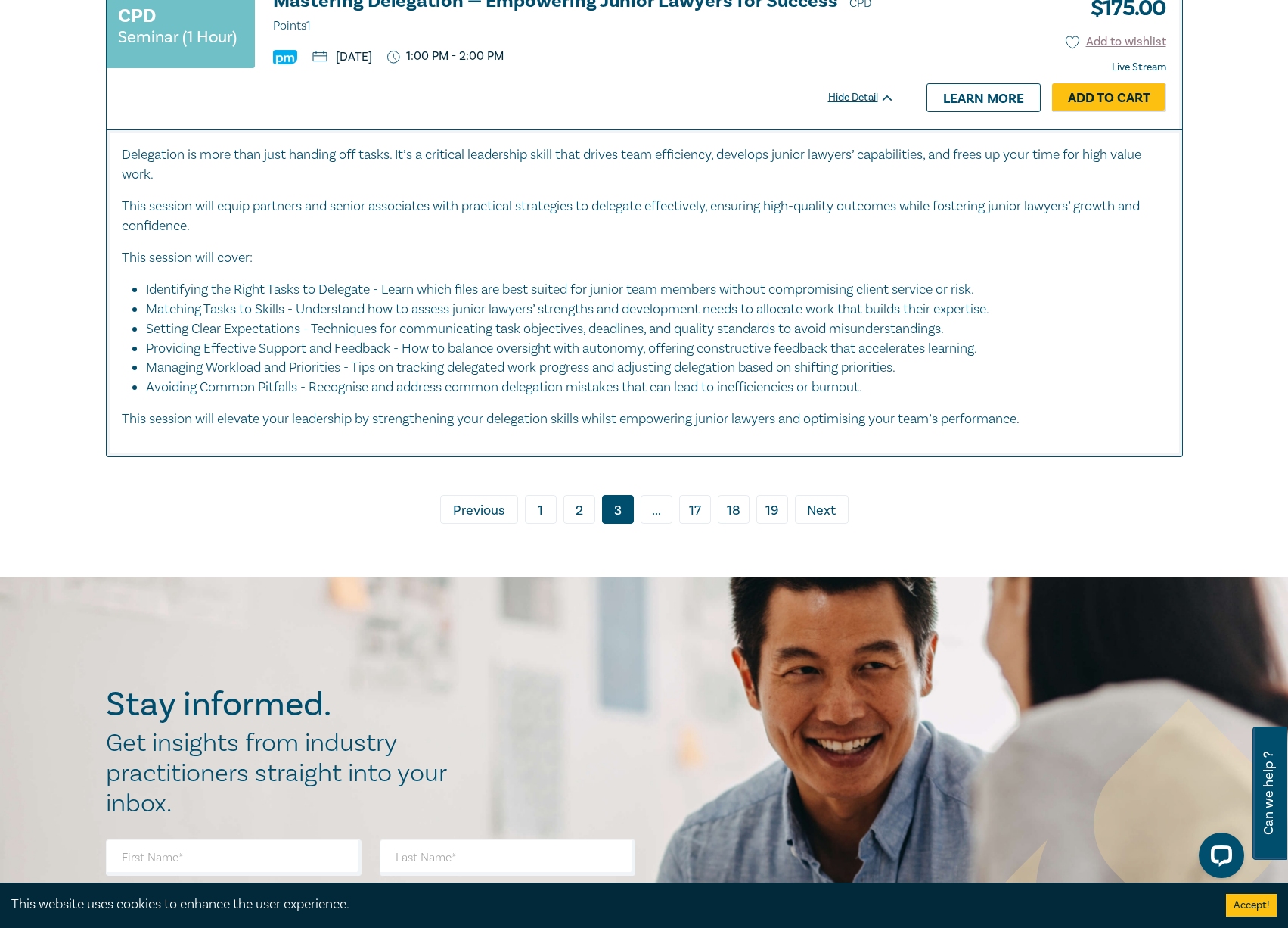
click at [816, 520] on span "Next" at bounding box center [822, 511] width 29 height 20
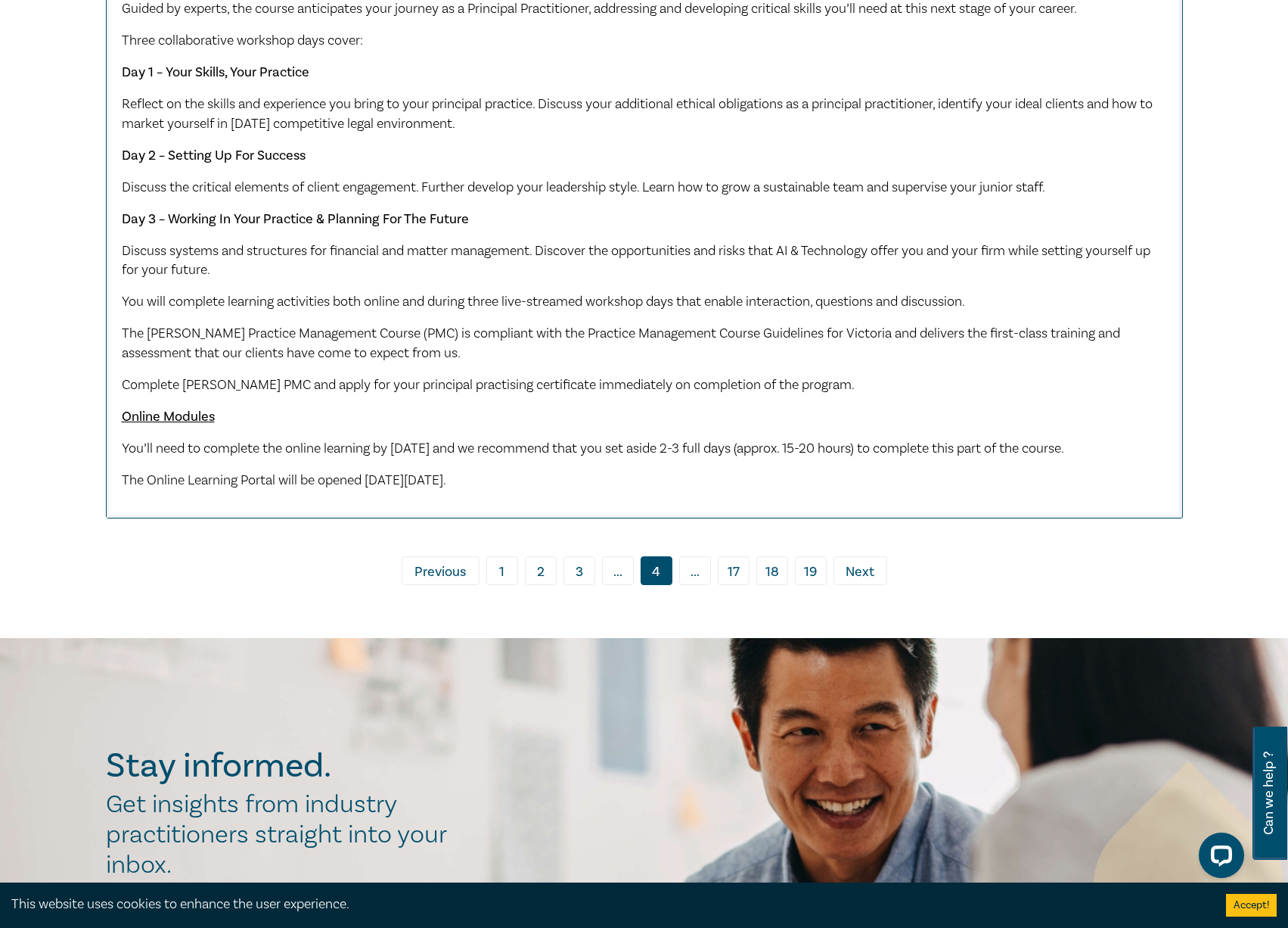
scroll to position [7260, 0]
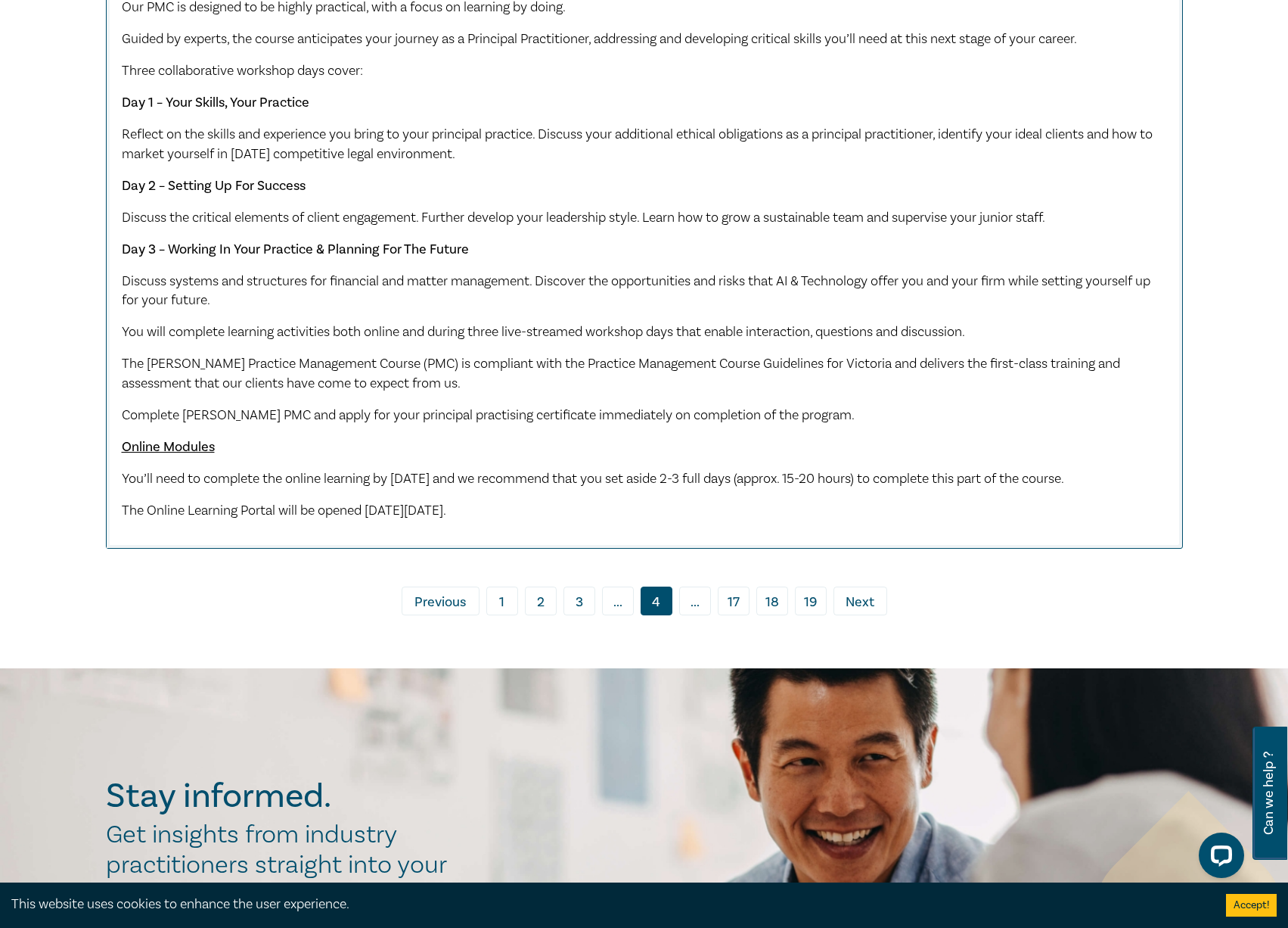
click at [865, 612] on span "Next" at bounding box center [860, 602] width 29 height 20
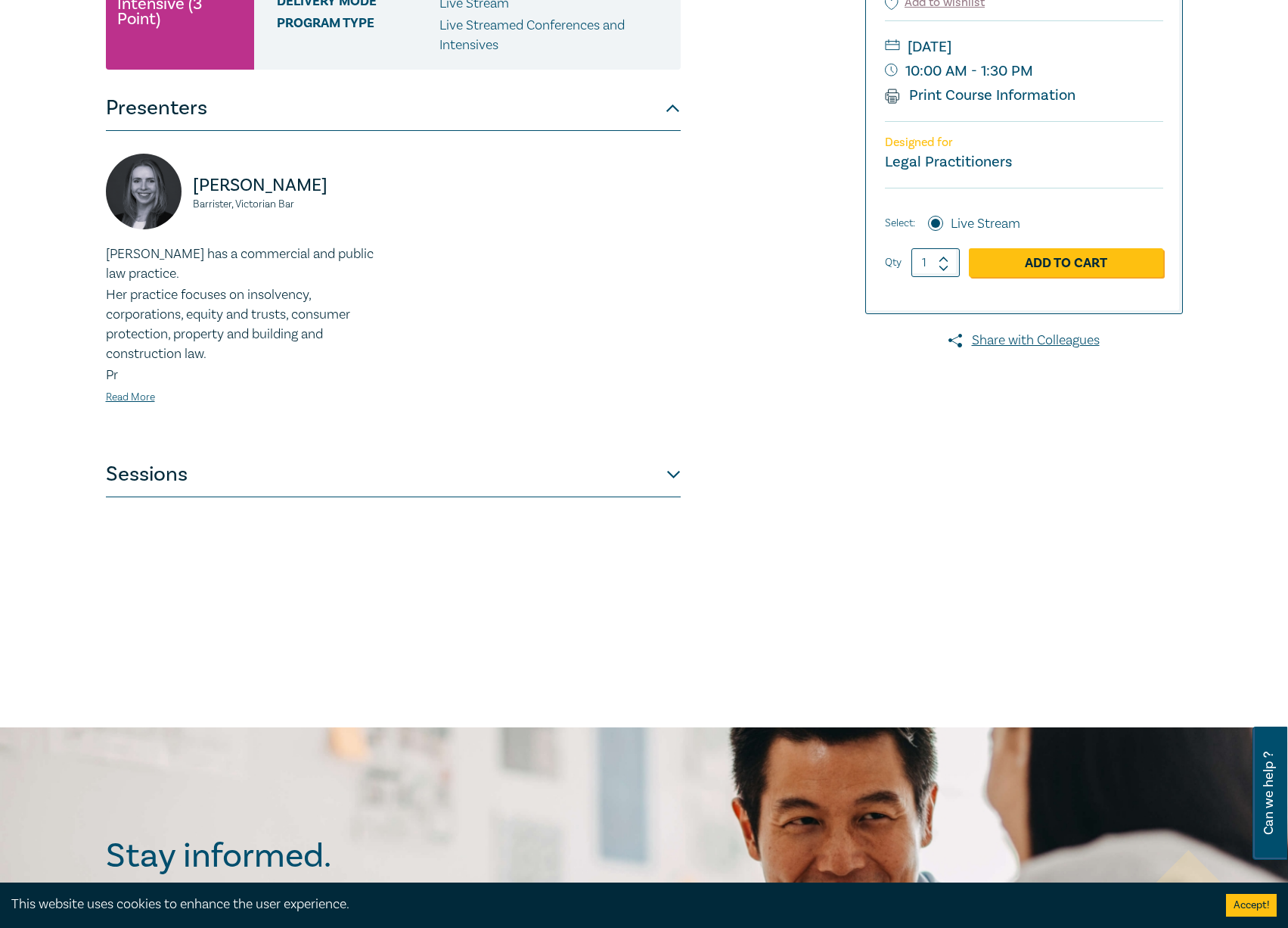
scroll to position [303, 0]
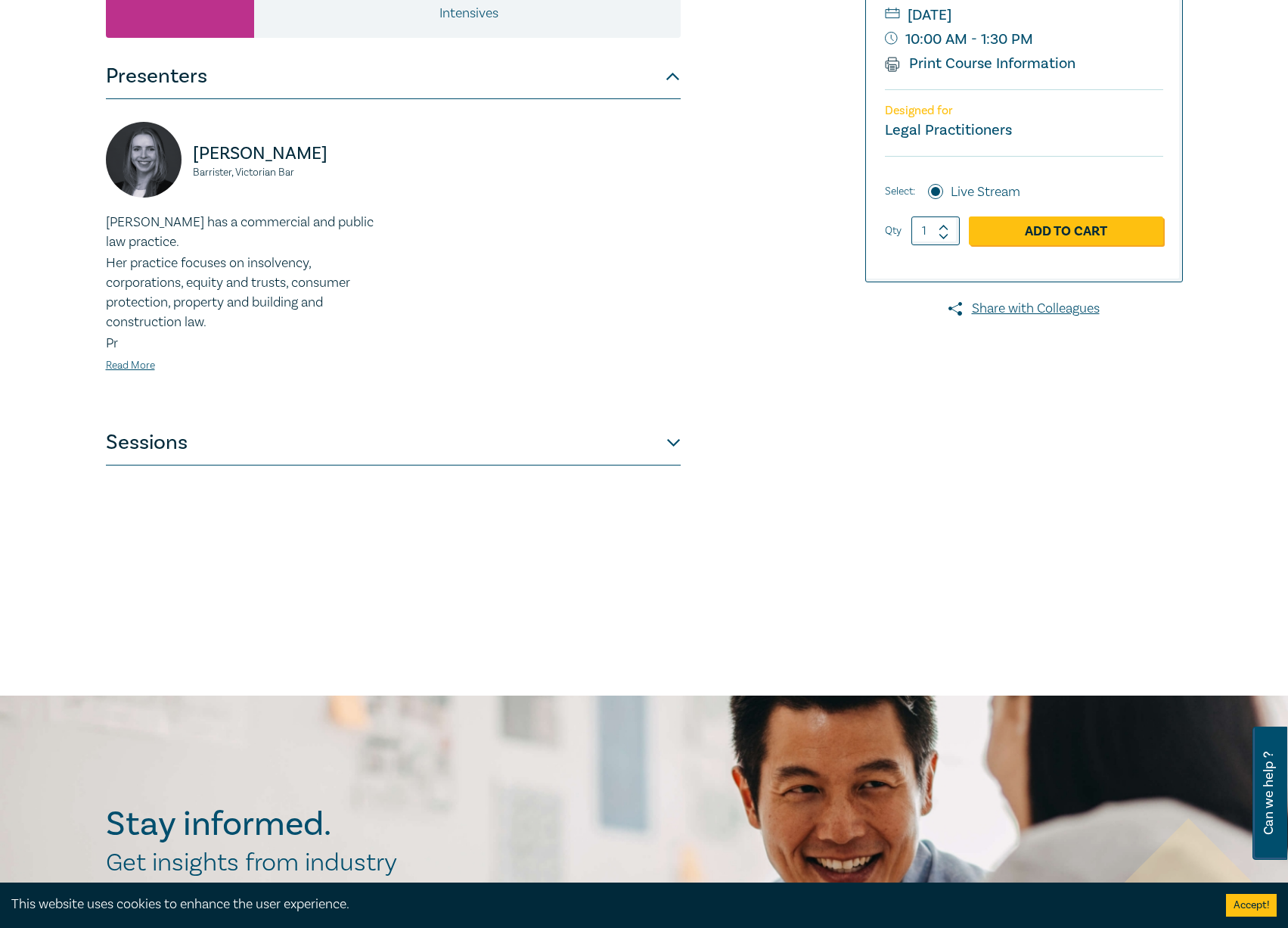
click at [671, 445] on button "Sessions" at bounding box center [393, 443] width 575 height 46
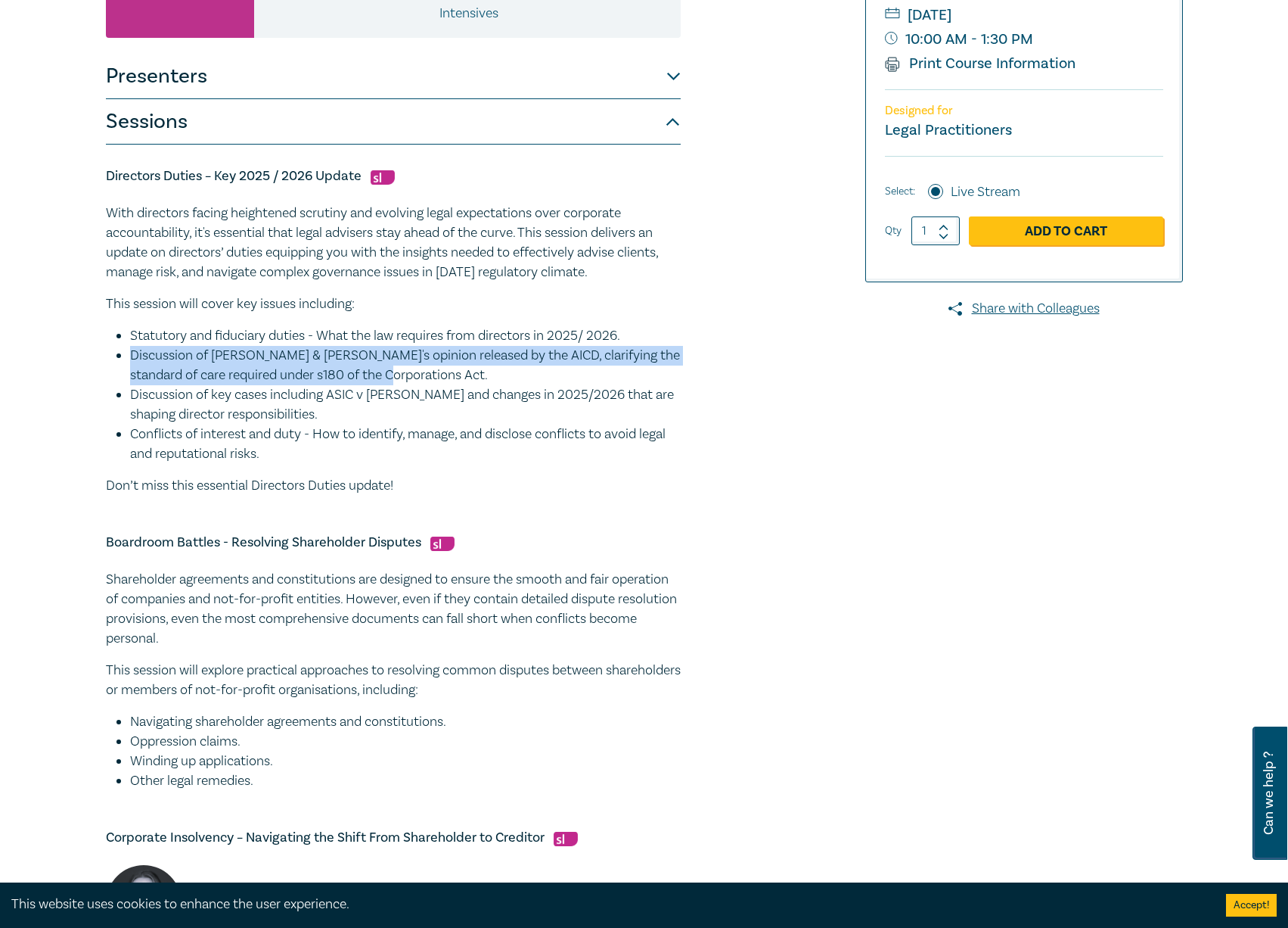
drag, startPoint x: 408, startPoint y: 368, endPoint x: 125, endPoint y: 357, distance: 283.2
click at [125, 357] on ul "Statutory and fiduciary duties - What the law requires from directors in 2025/ …" at bounding box center [393, 394] width 575 height 138
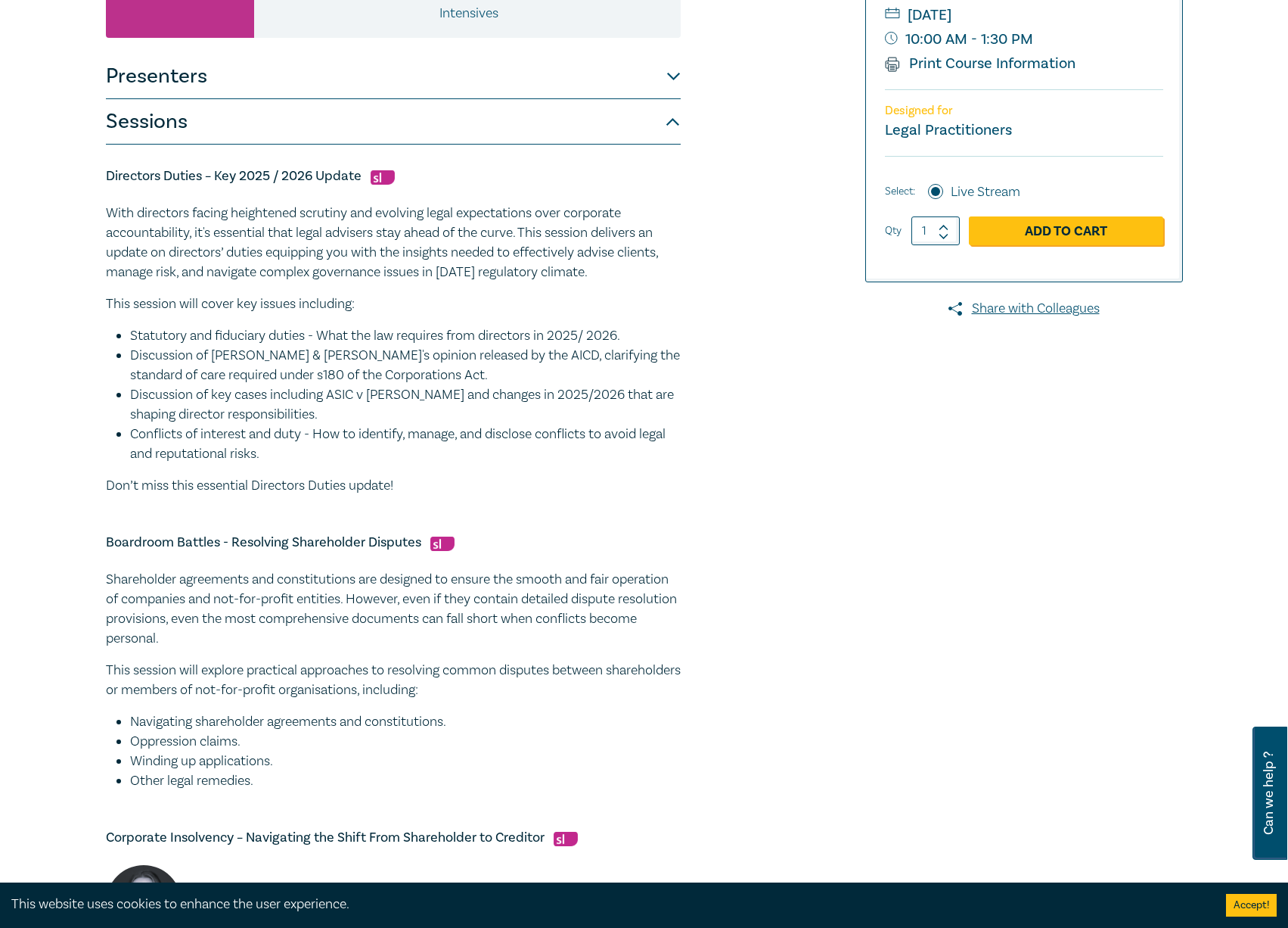
click at [185, 427] on li "Conflicts of interest and duty - How to identify, manage, and disclose conflict…" at bounding box center [406, 443] width 551 height 39
click at [905, 414] on div at bounding box center [1009, 548] width 365 height 1364
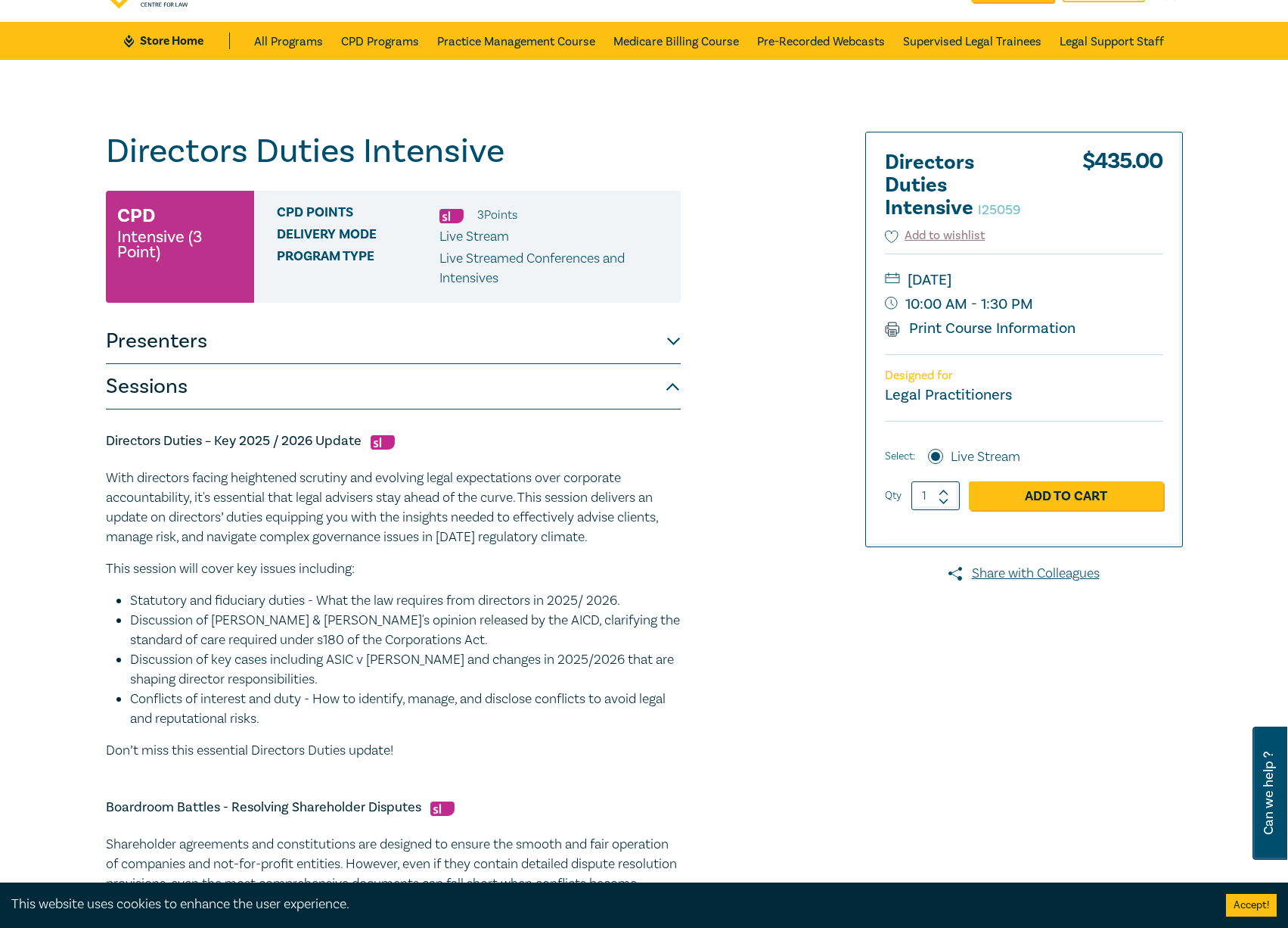
scroll to position [76, 0]
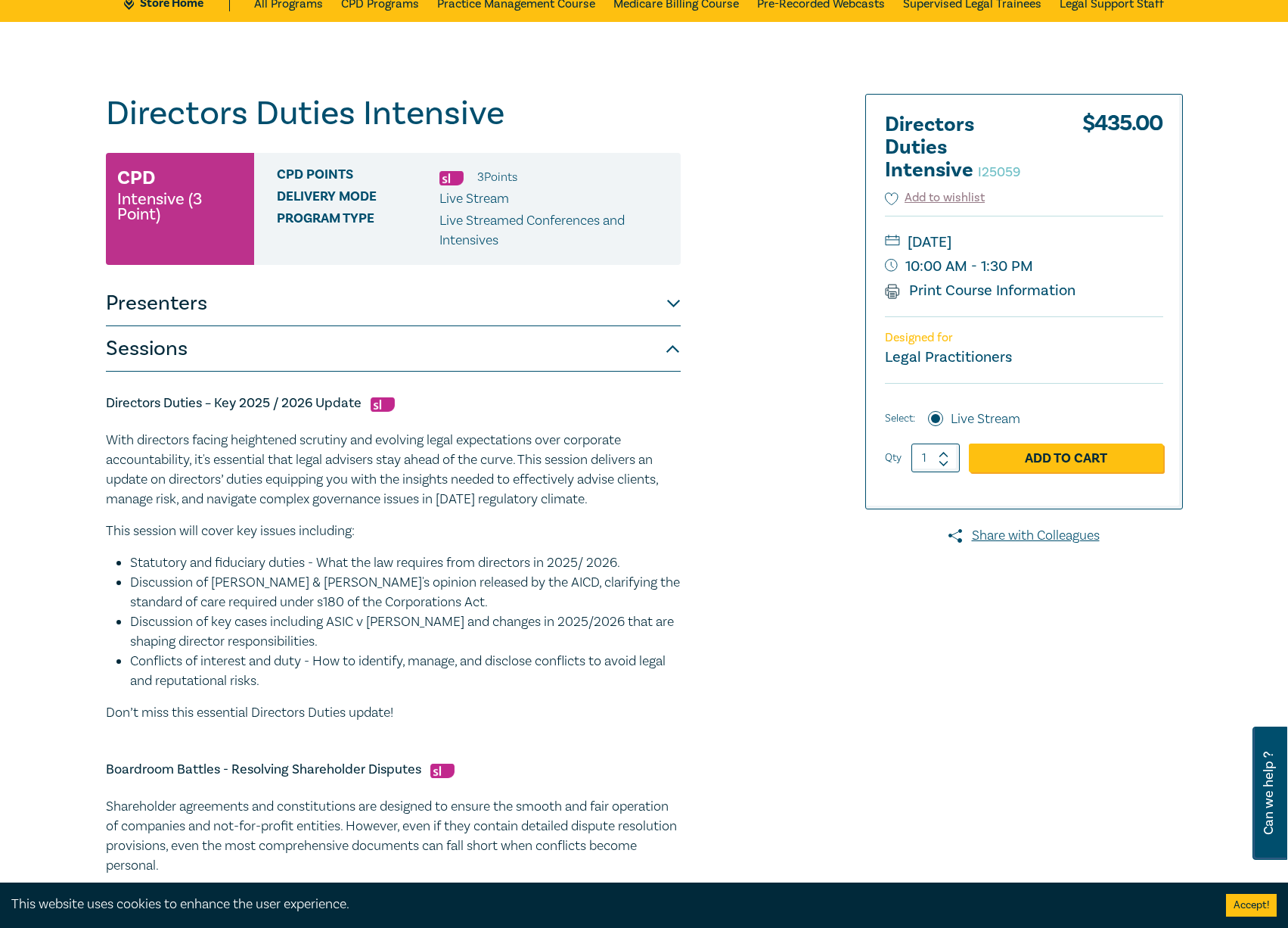
click at [667, 605] on li "Discussion of Hodge & Tame's opinion released by the AICD, clarifying the stand…" at bounding box center [406, 592] width 551 height 39
drag, startPoint x: 758, startPoint y: 533, endPoint x: 667, endPoint y: 495, distance: 98.6
click at [758, 533] on div "Directors Duties Intensive I25059 CPD Intensive (3 Point) CPD Points 3 Point s …" at bounding box center [462, 776] width 730 height 1364
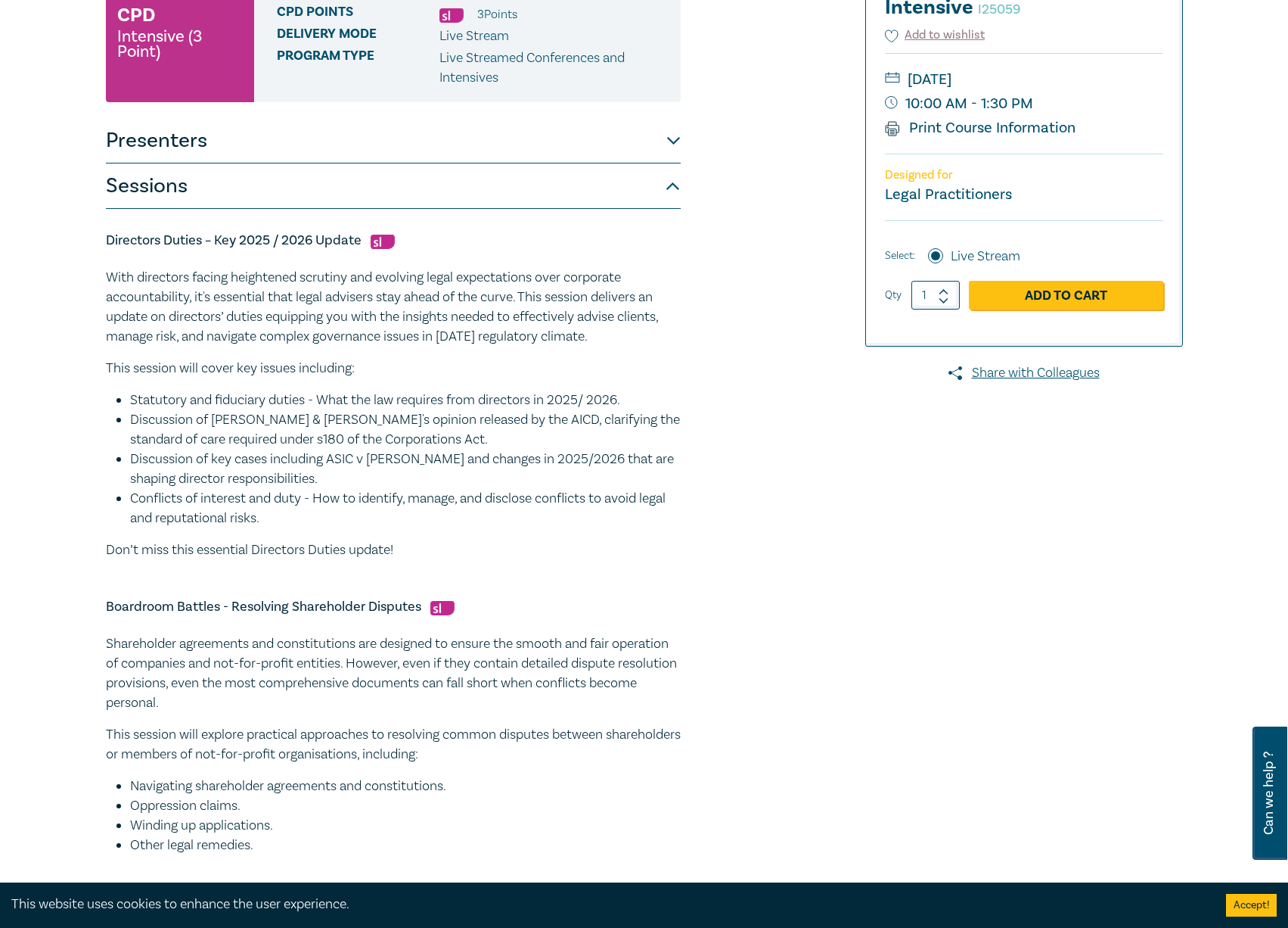
scroll to position [151, 0]
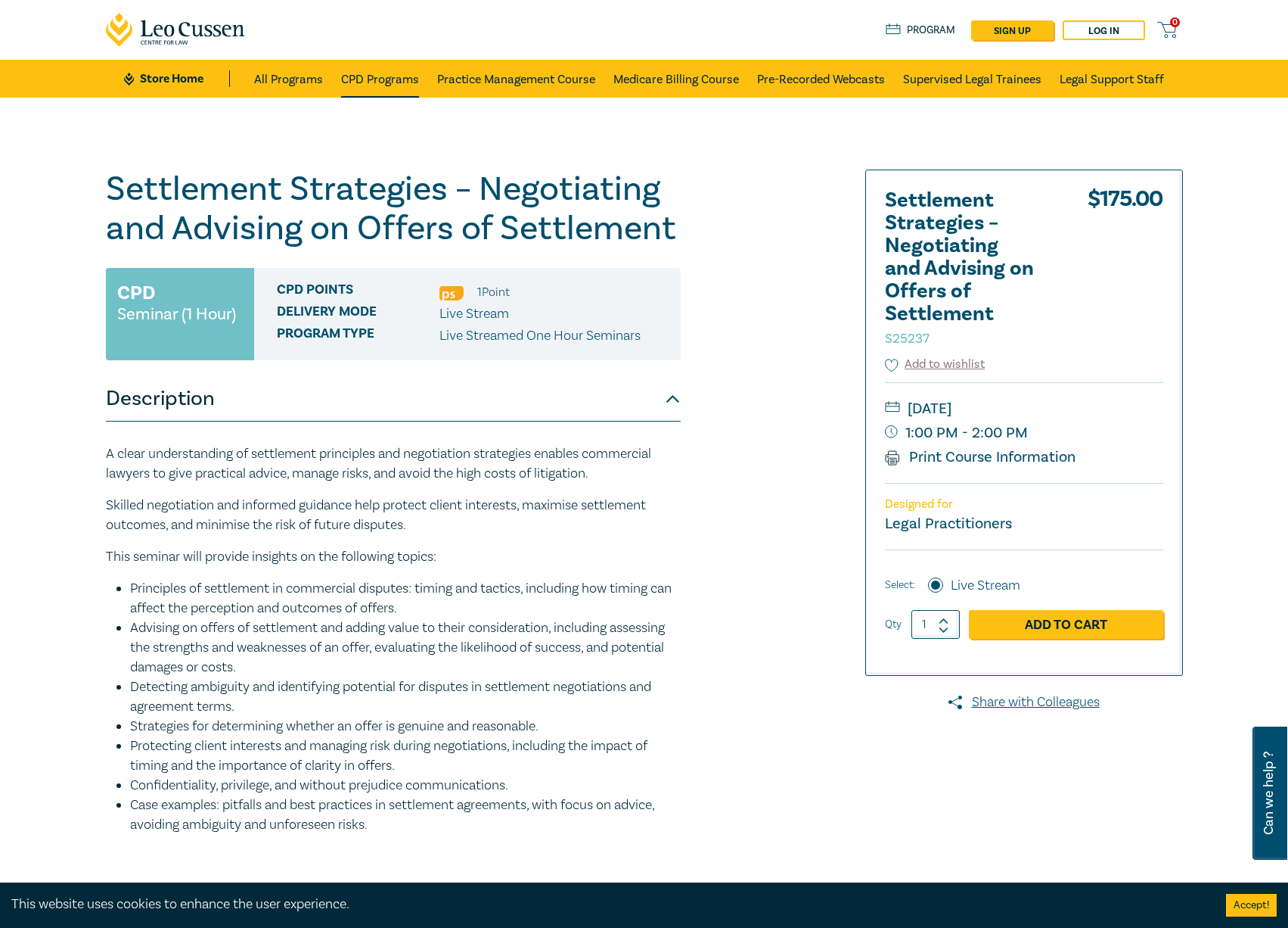
click at [364, 83] on link "CPD Programs" at bounding box center [379, 78] width 78 height 37
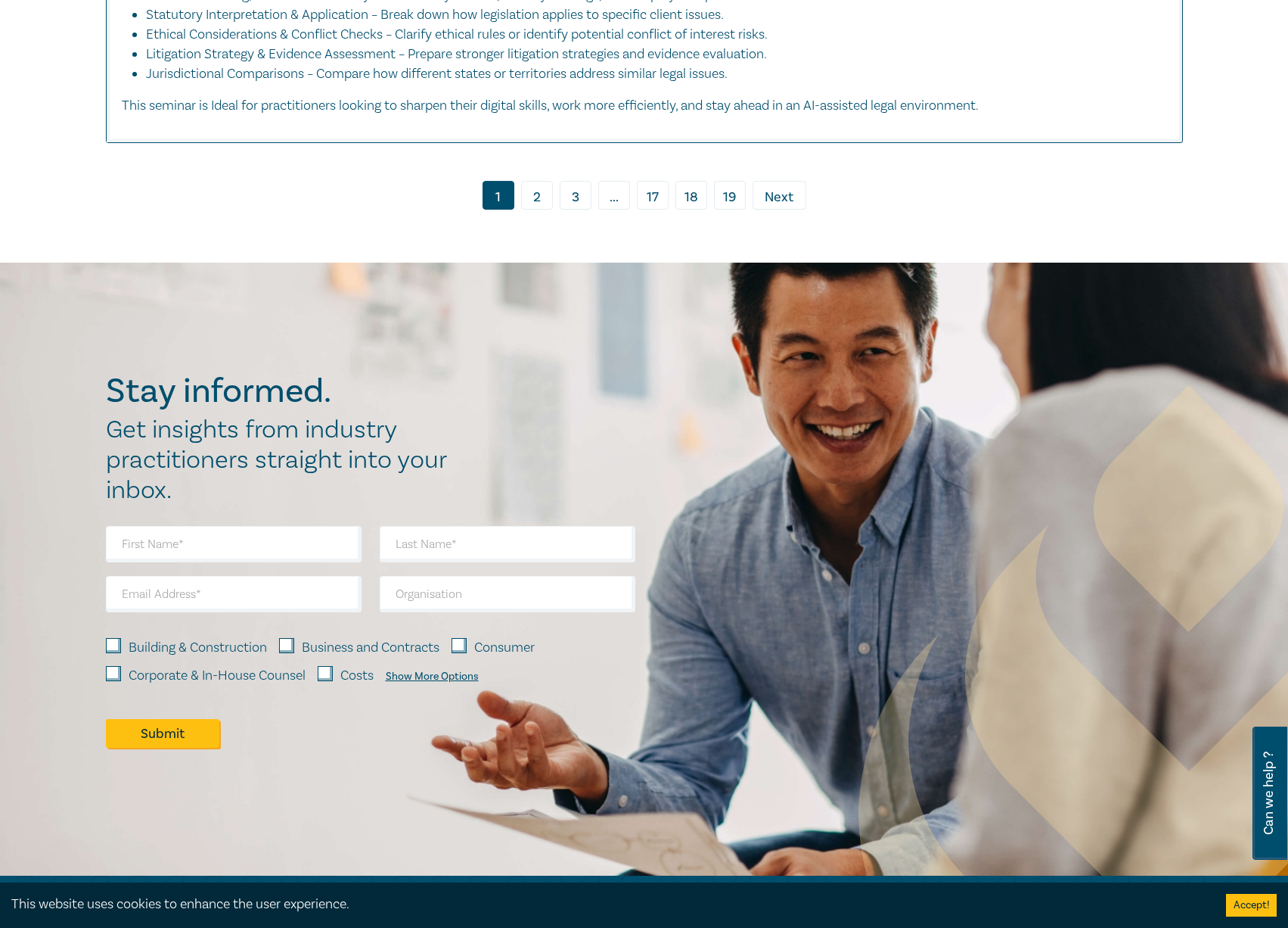
scroll to position [8142, 0]
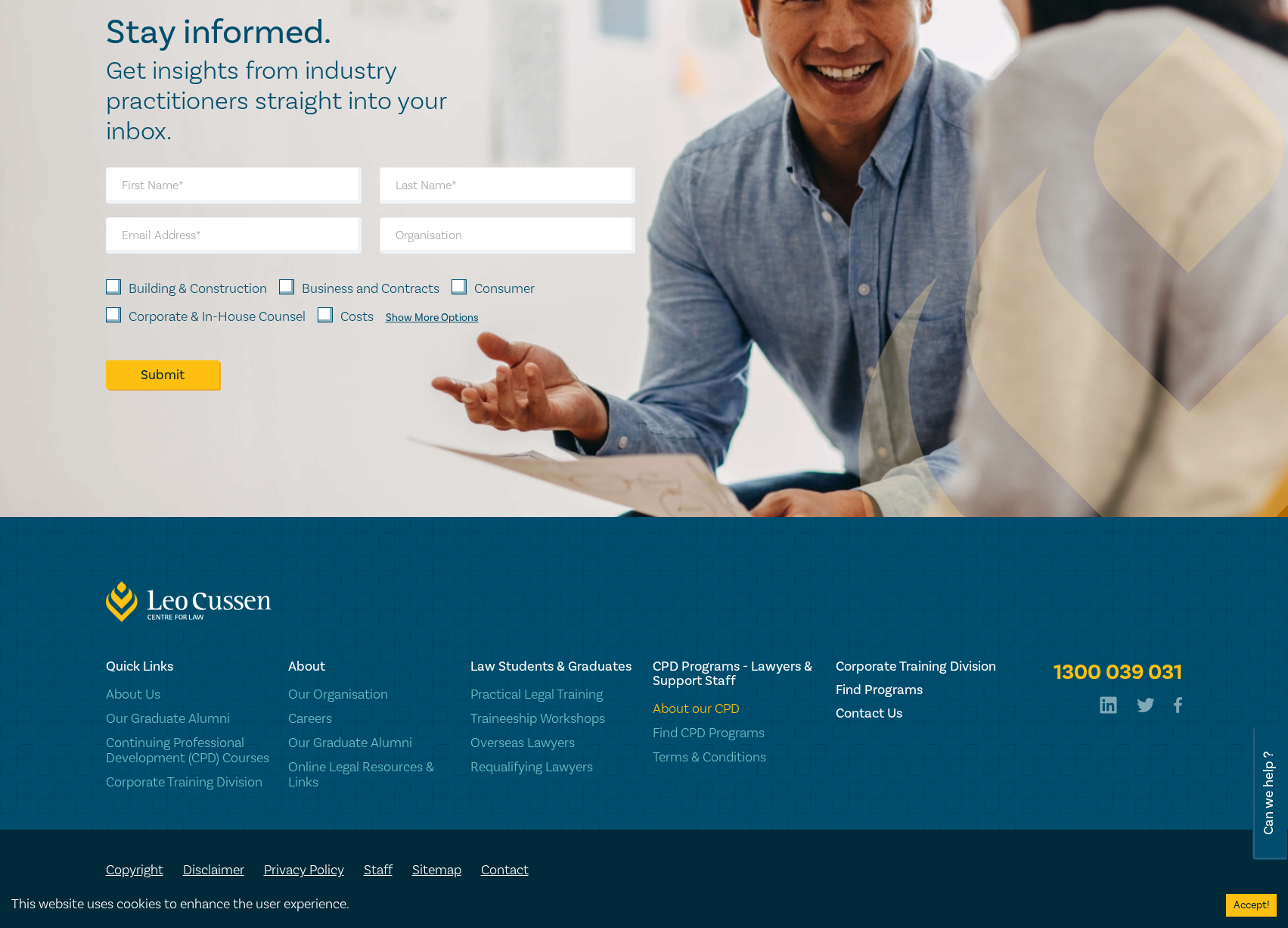
click at [712, 702] on link "About our CPD" at bounding box center [735, 709] width 164 height 16
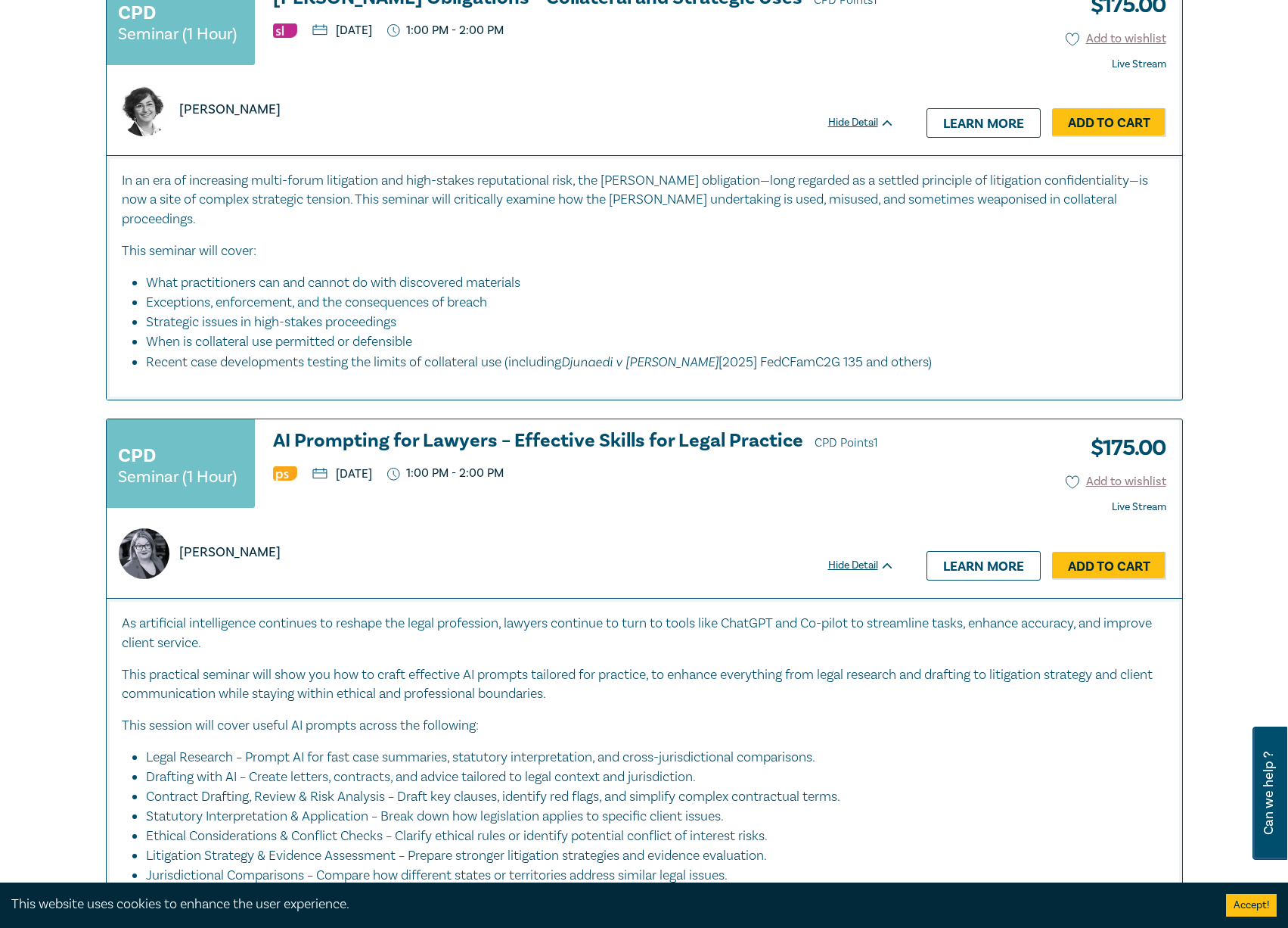
scroll to position [6704, 0]
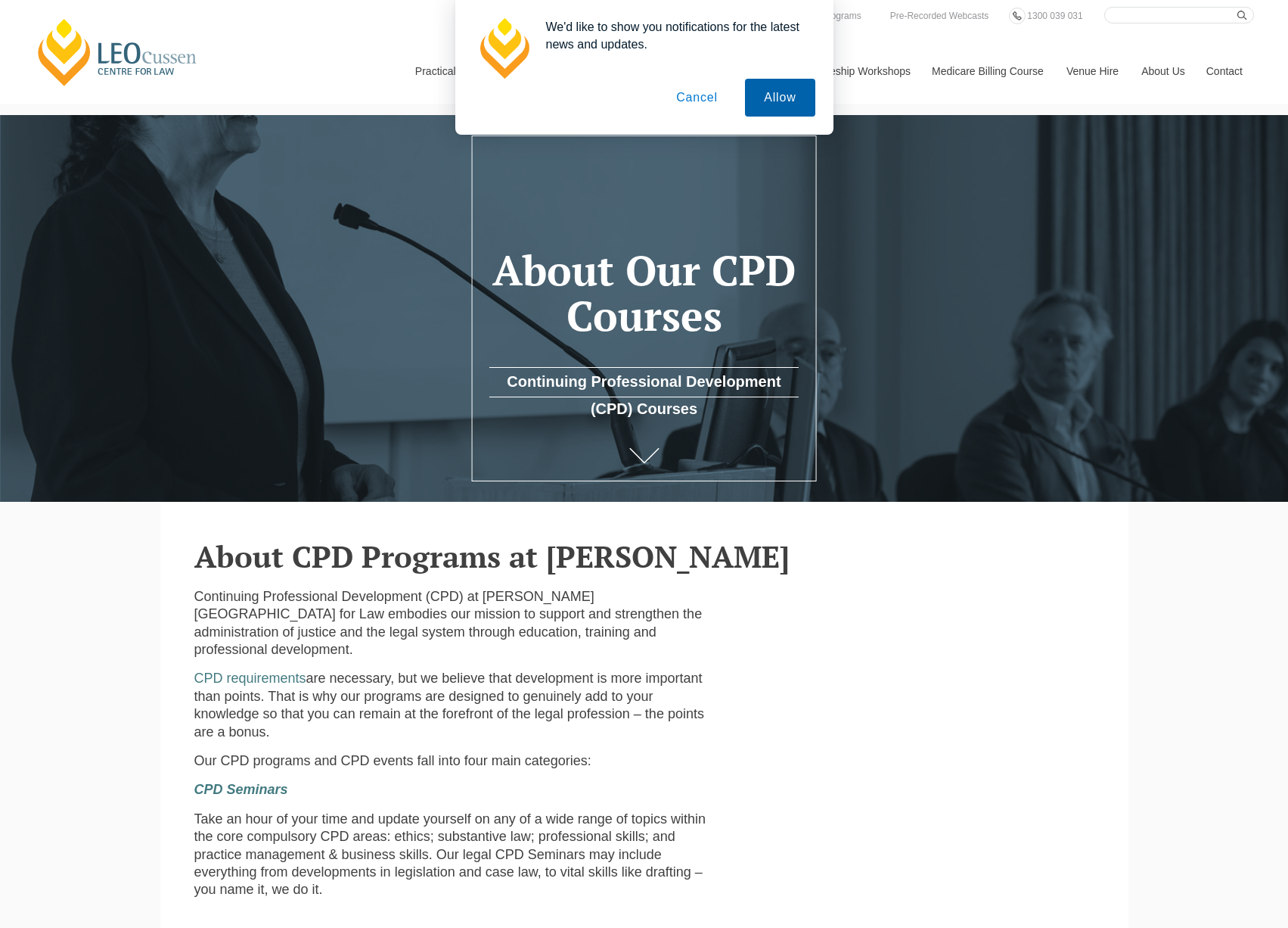
click at [760, 96] on button "Allow" at bounding box center [780, 97] width 69 height 37
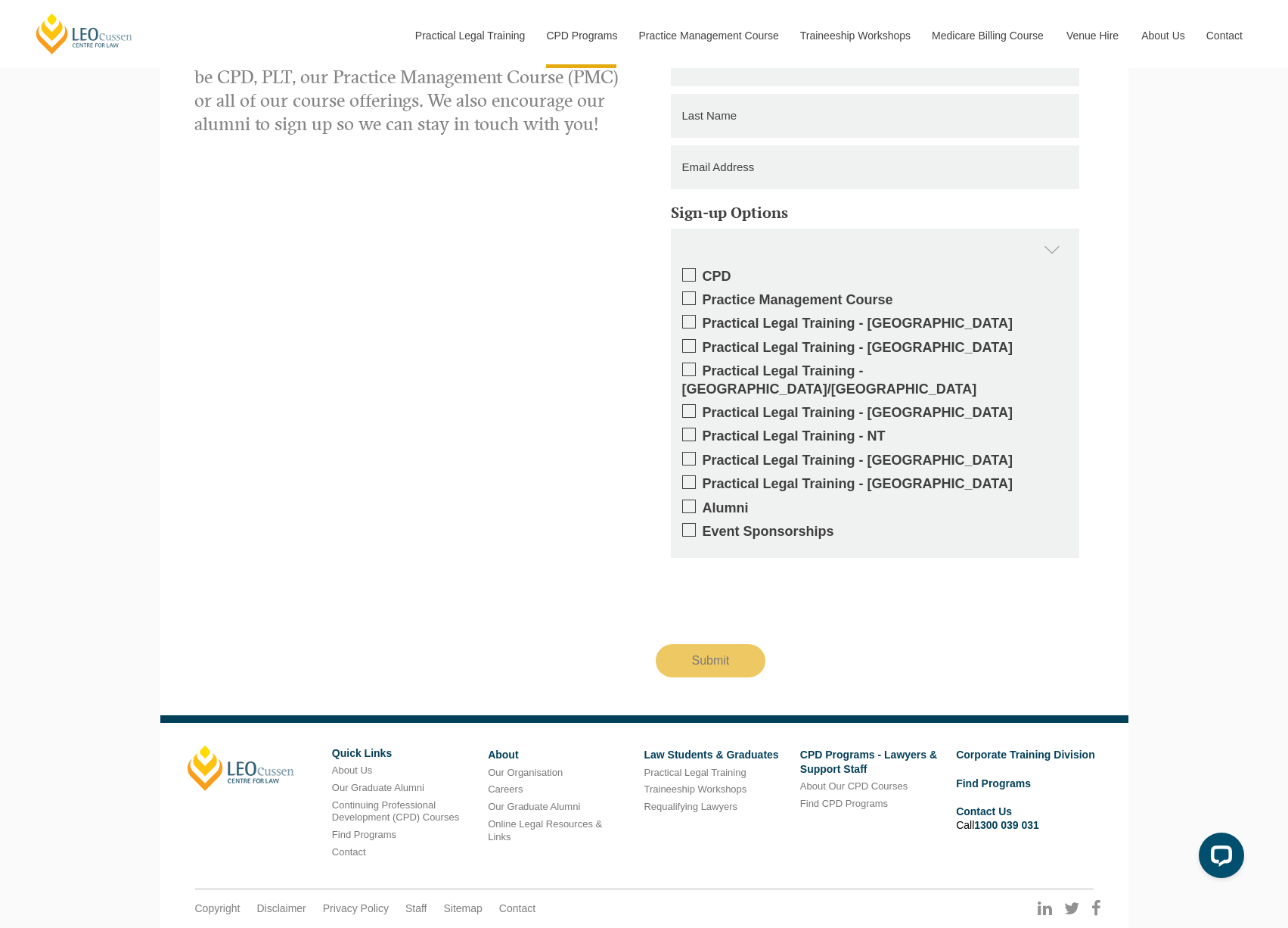
scroll to position [2401, 0]
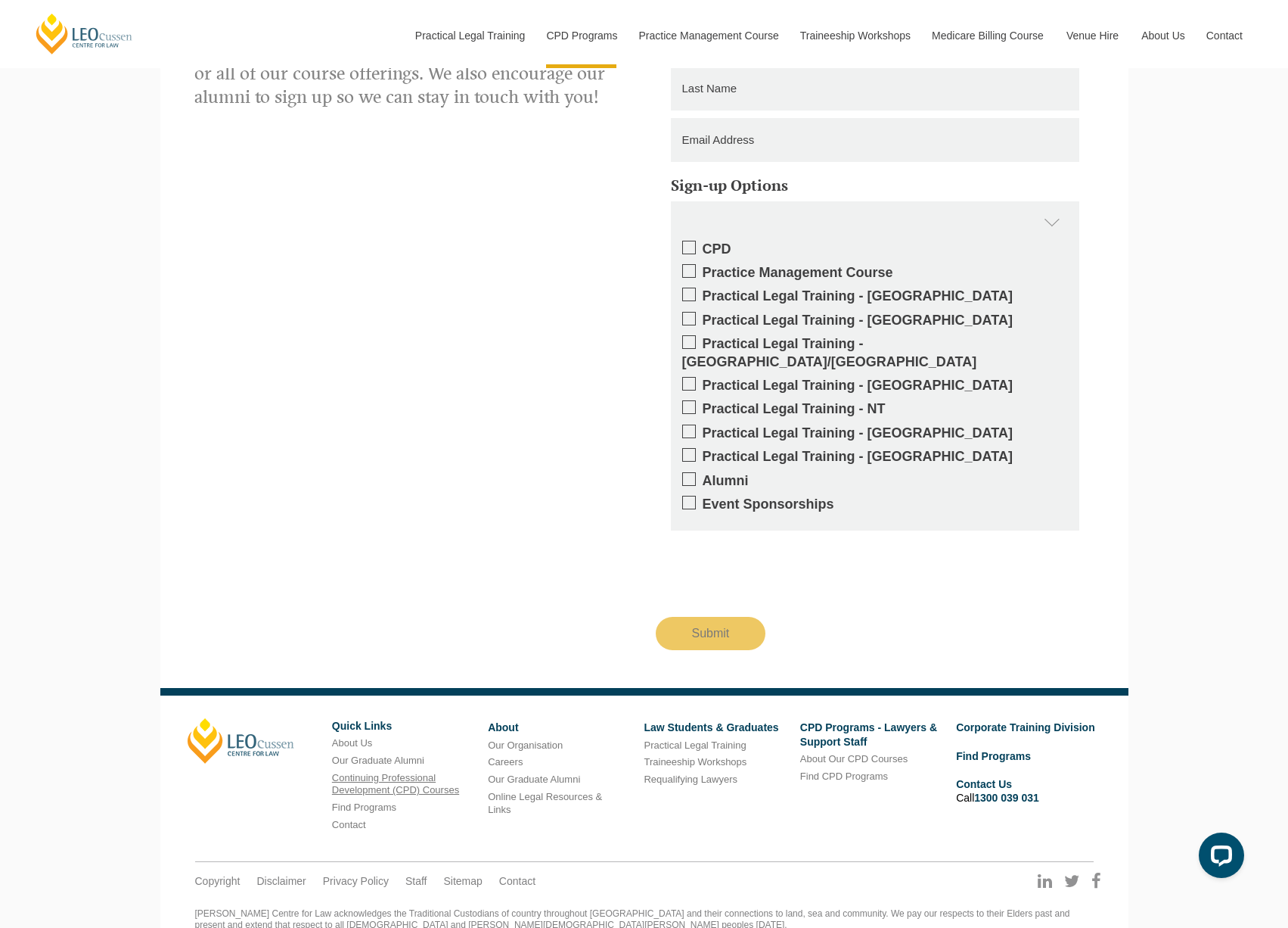
click at [373, 772] on link "Continuing Professional Development (CPD) Courses" at bounding box center [395, 784] width 127 height 25
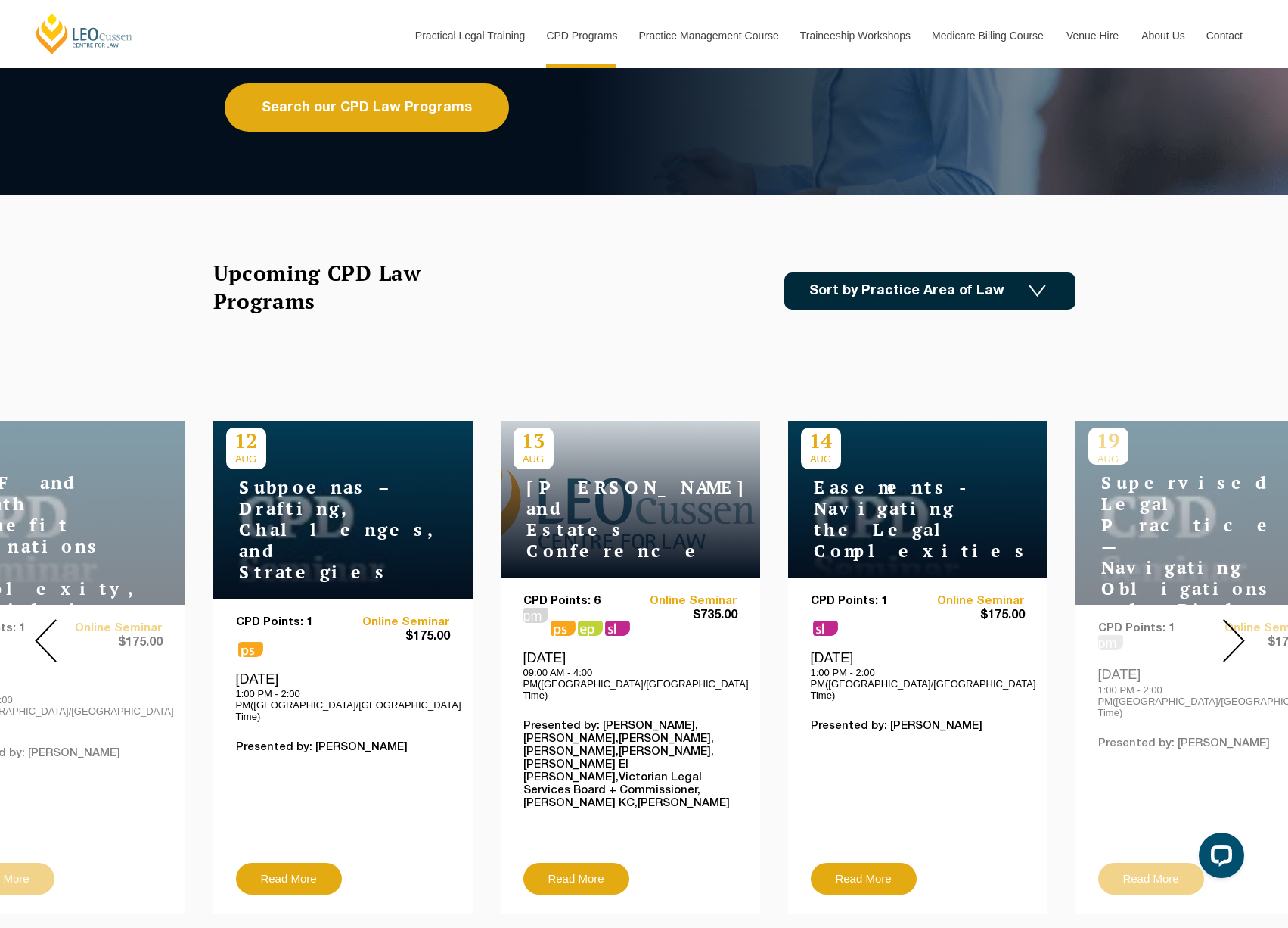
scroll to position [303, 0]
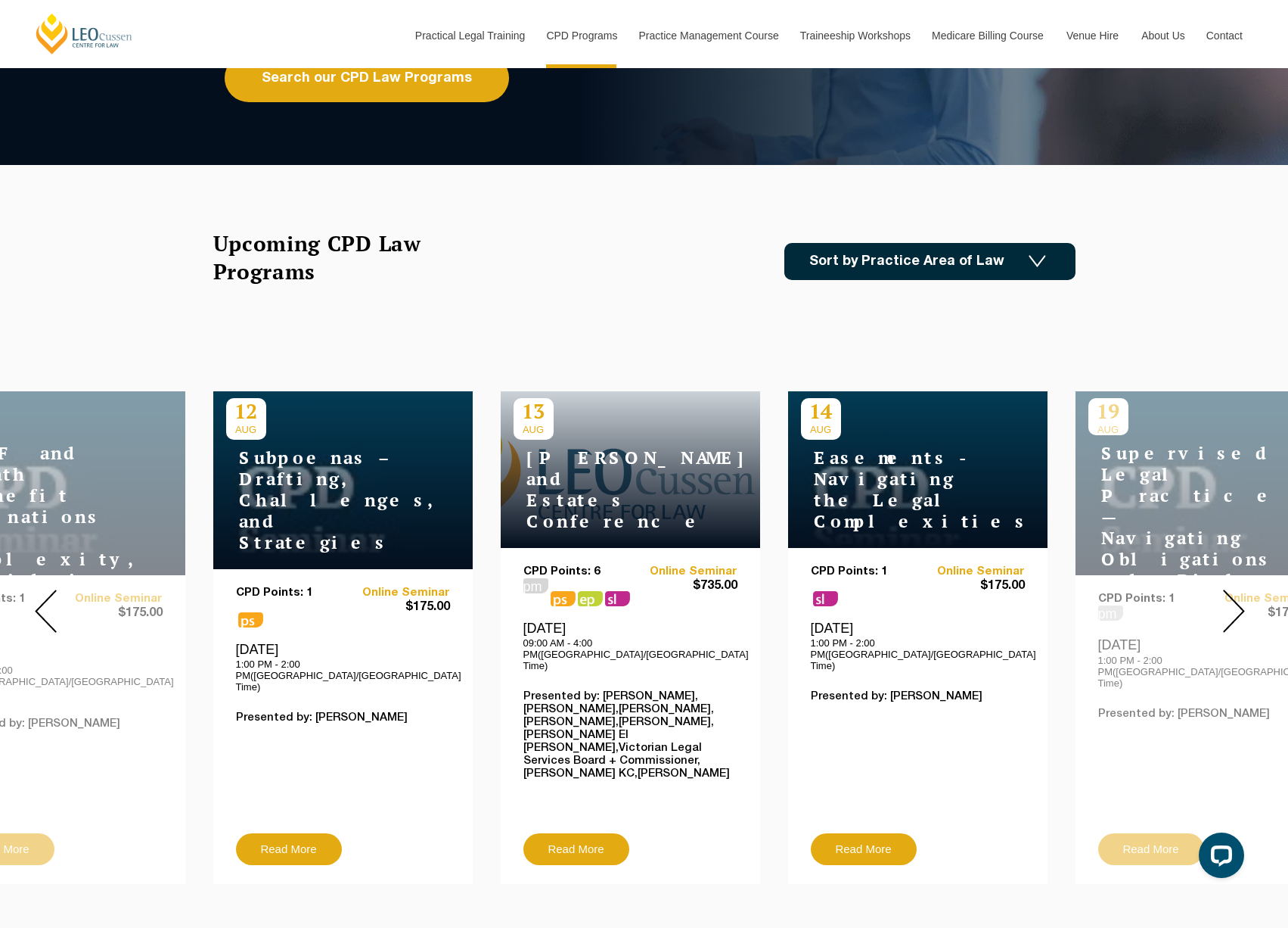
click at [1231, 603] on img at bounding box center [1234, 610] width 22 height 43
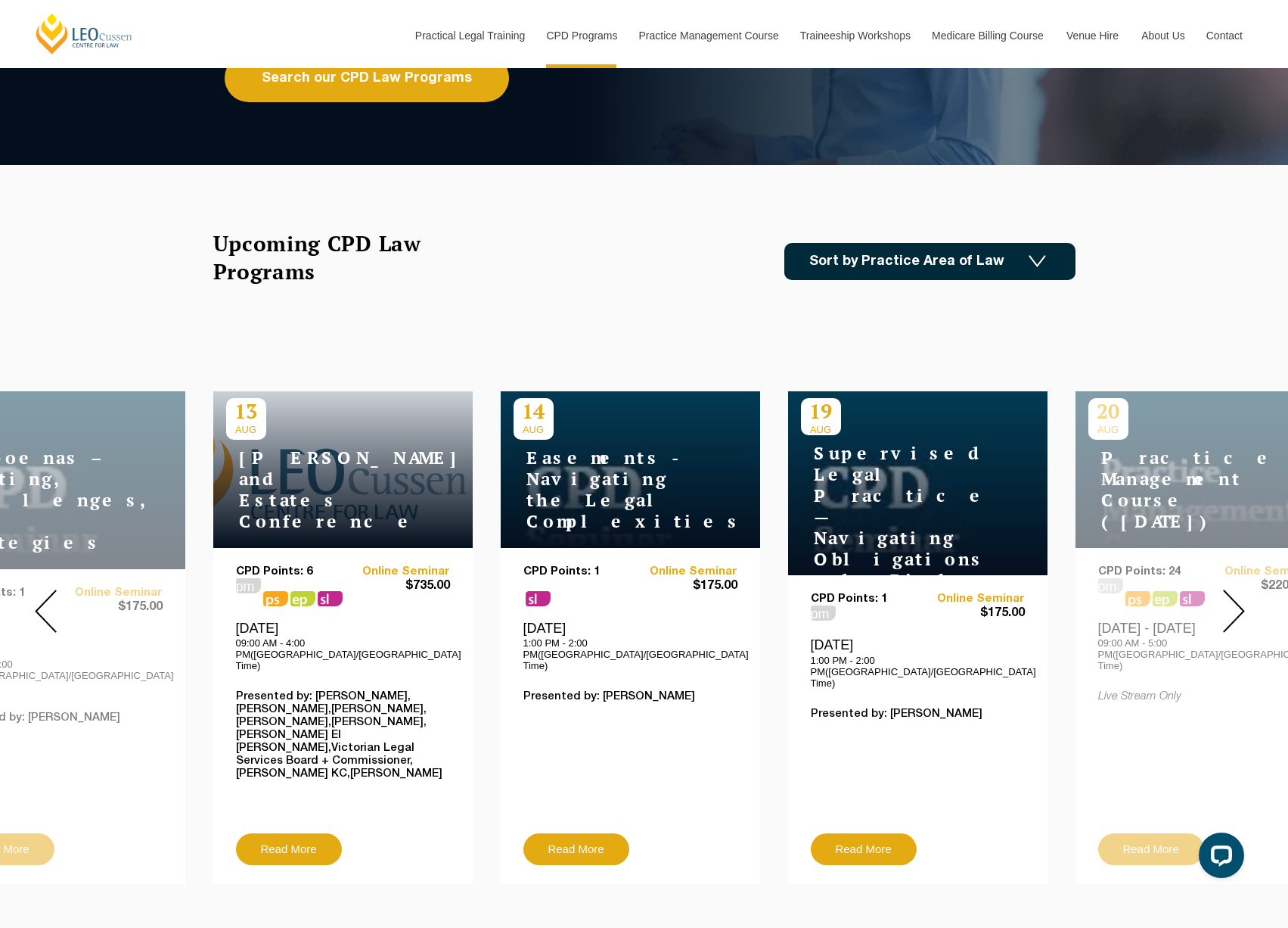
click at [1231, 603] on img at bounding box center [1234, 610] width 22 height 43
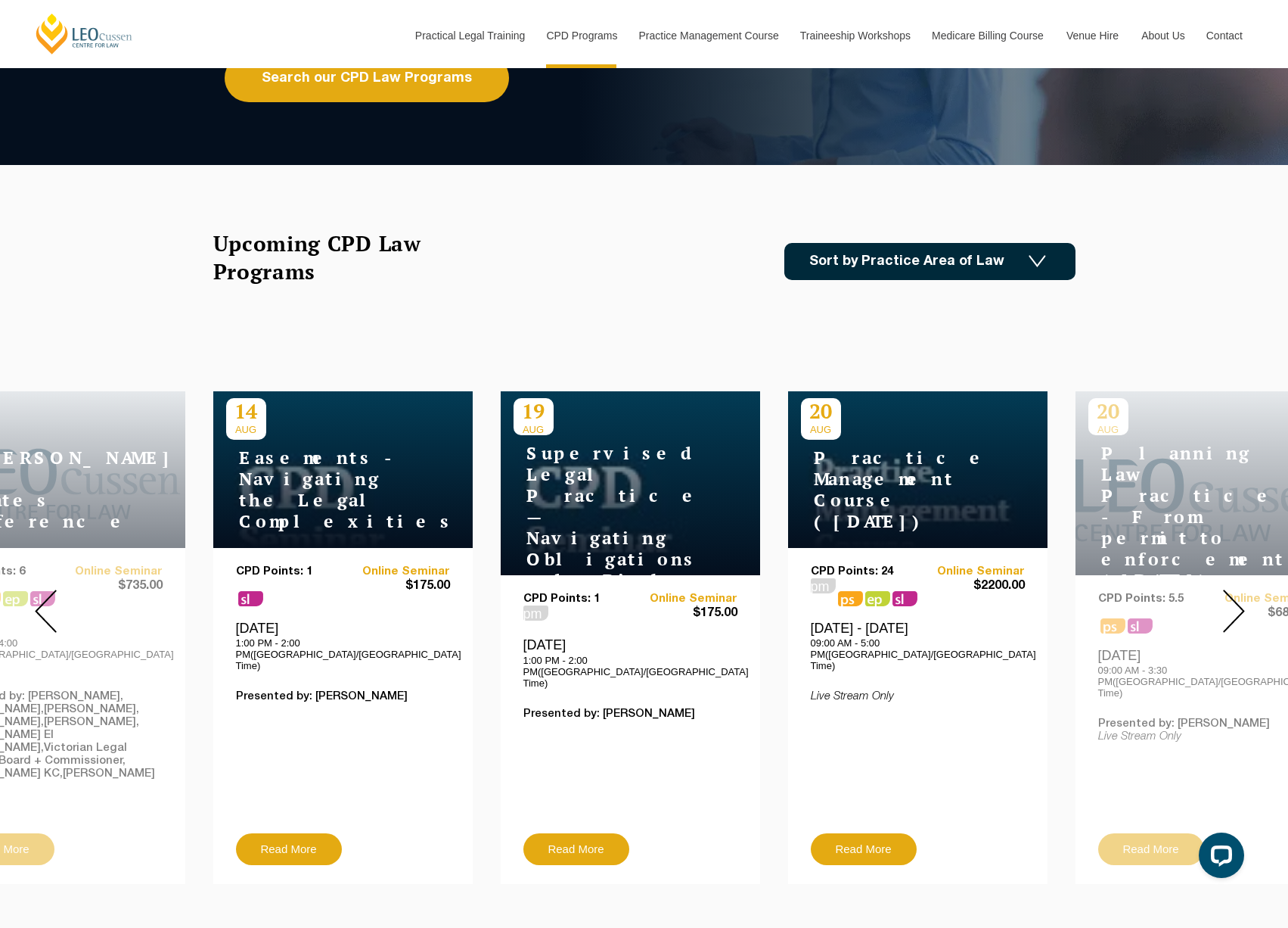
click at [1226, 608] on img at bounding box center [1234, 610] width 22 height 43
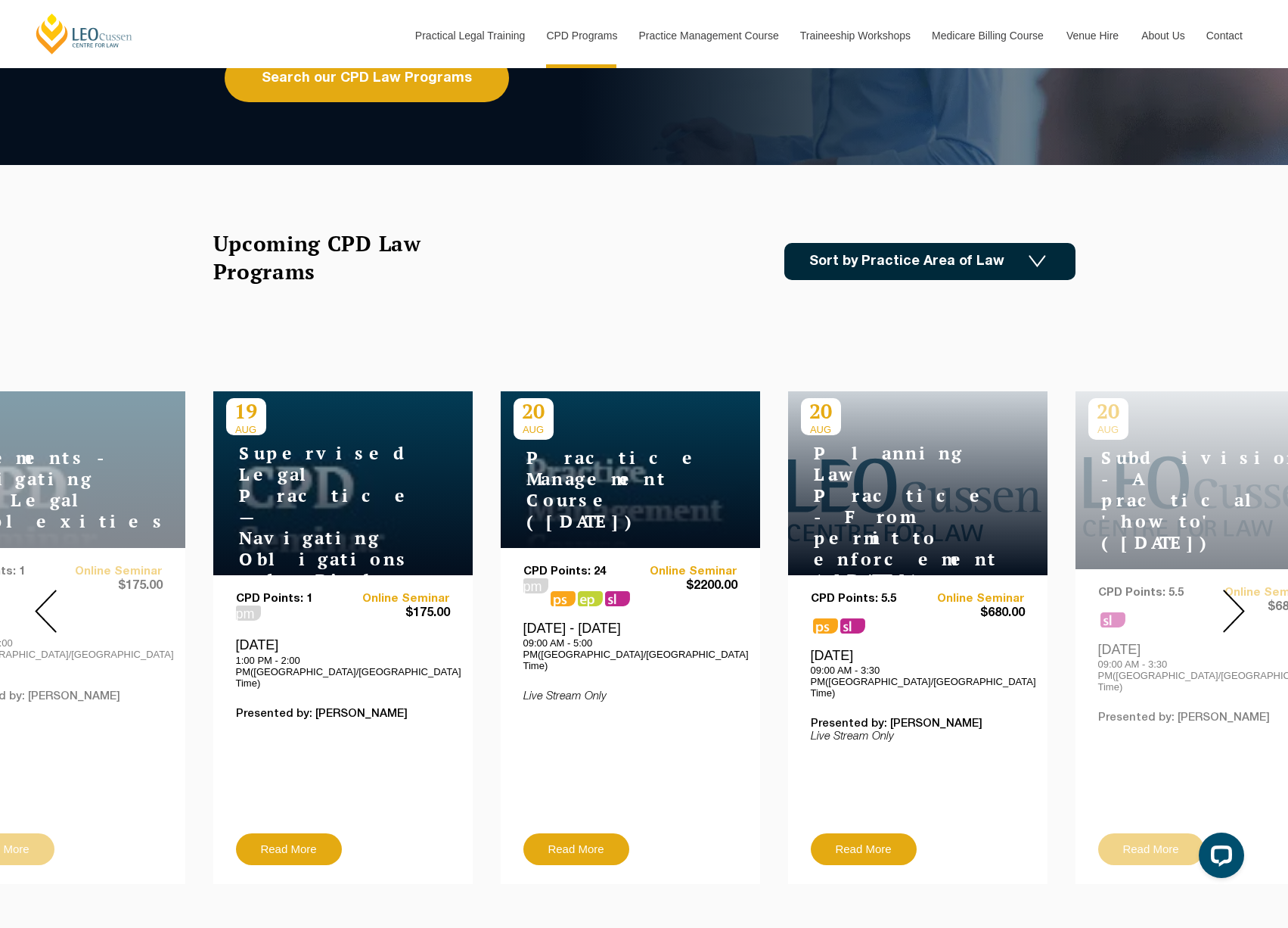
click at [1226, 608] on img at bounding box center [1234, 610] width 22 height 43
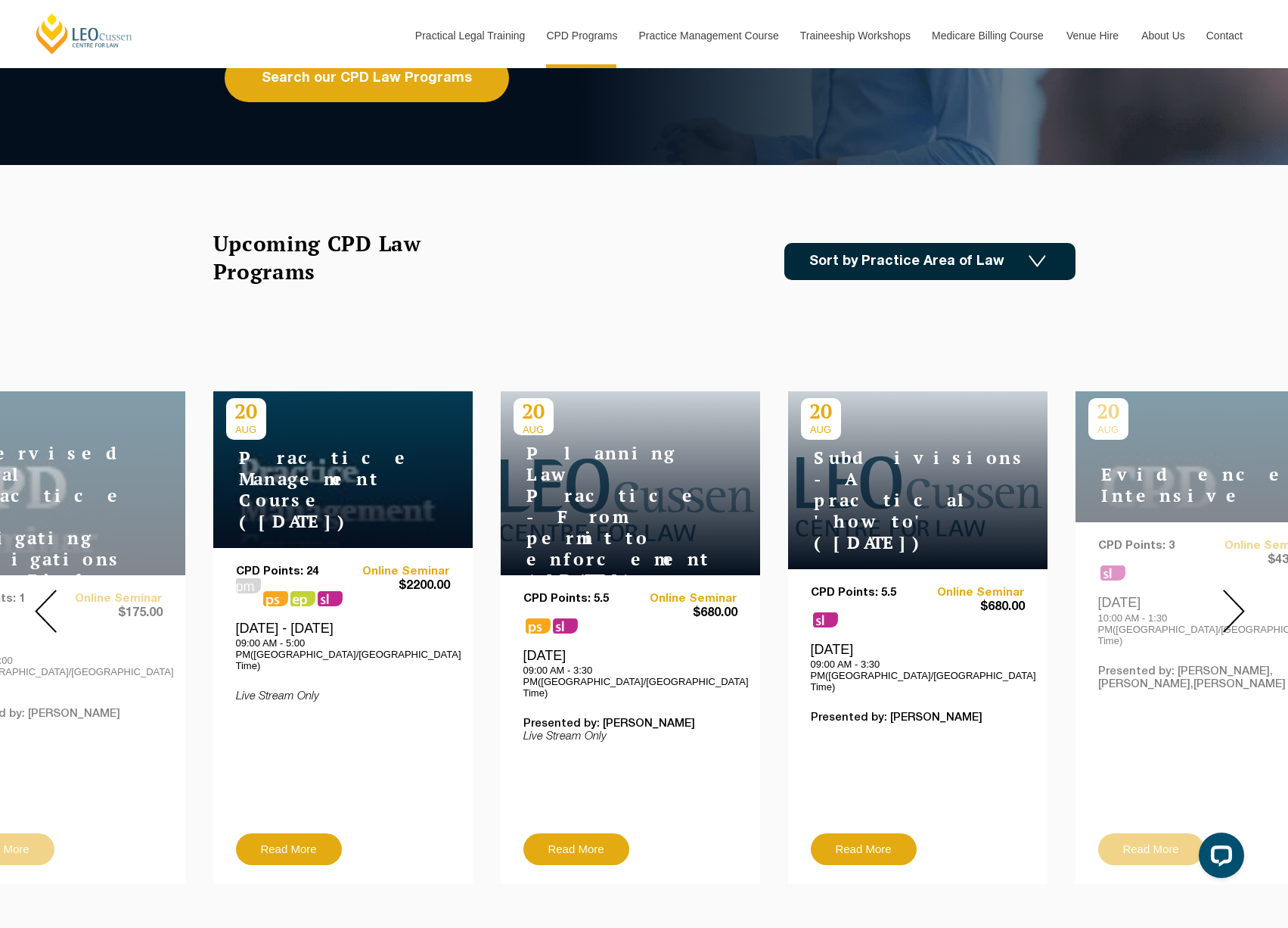
click at [1226, 608] on img at bounding box center [1234, 610] width 22 height 43
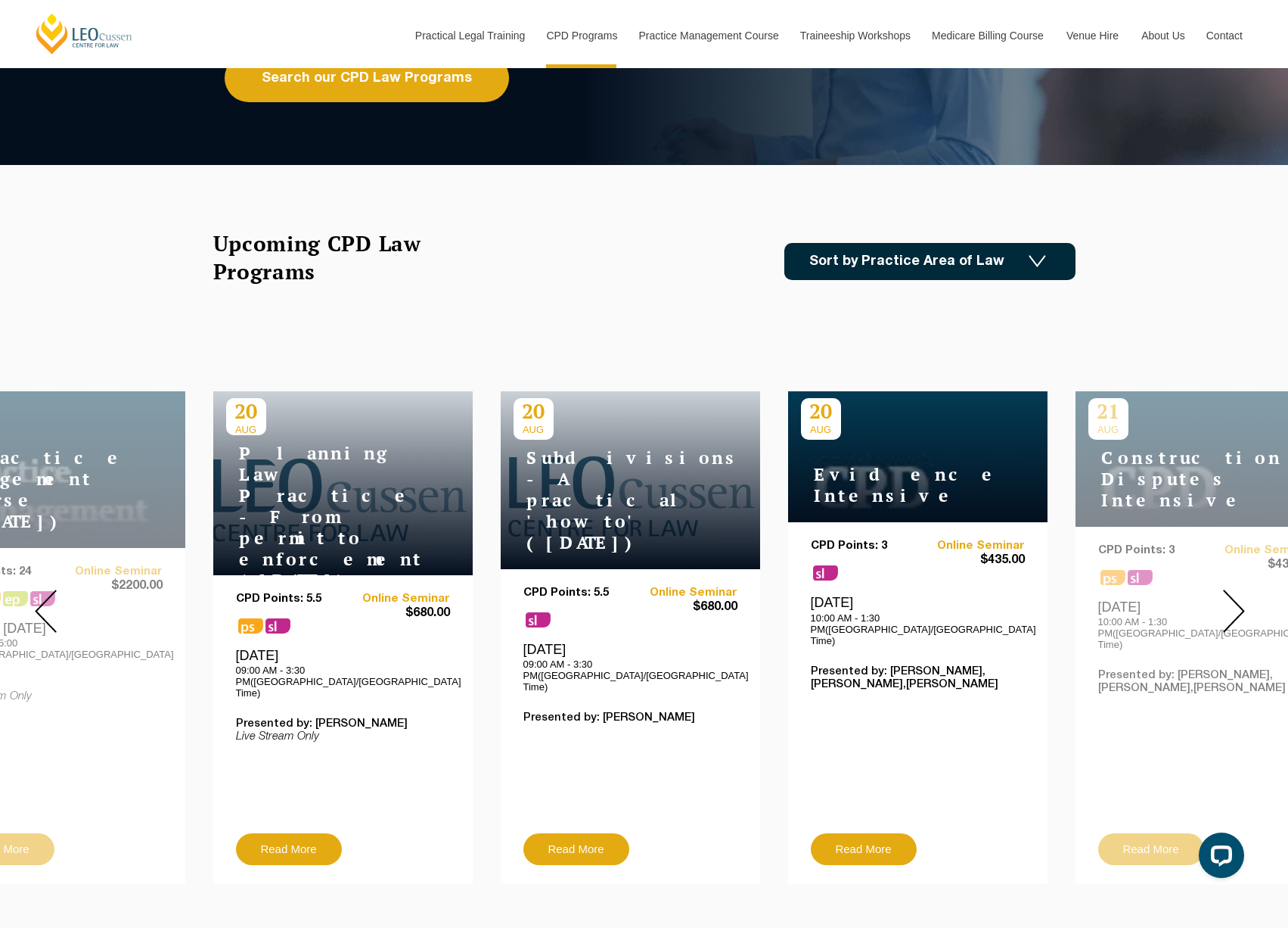
click at [1226, 608] on img at bounding box center [1234, 610] width 22 height 43
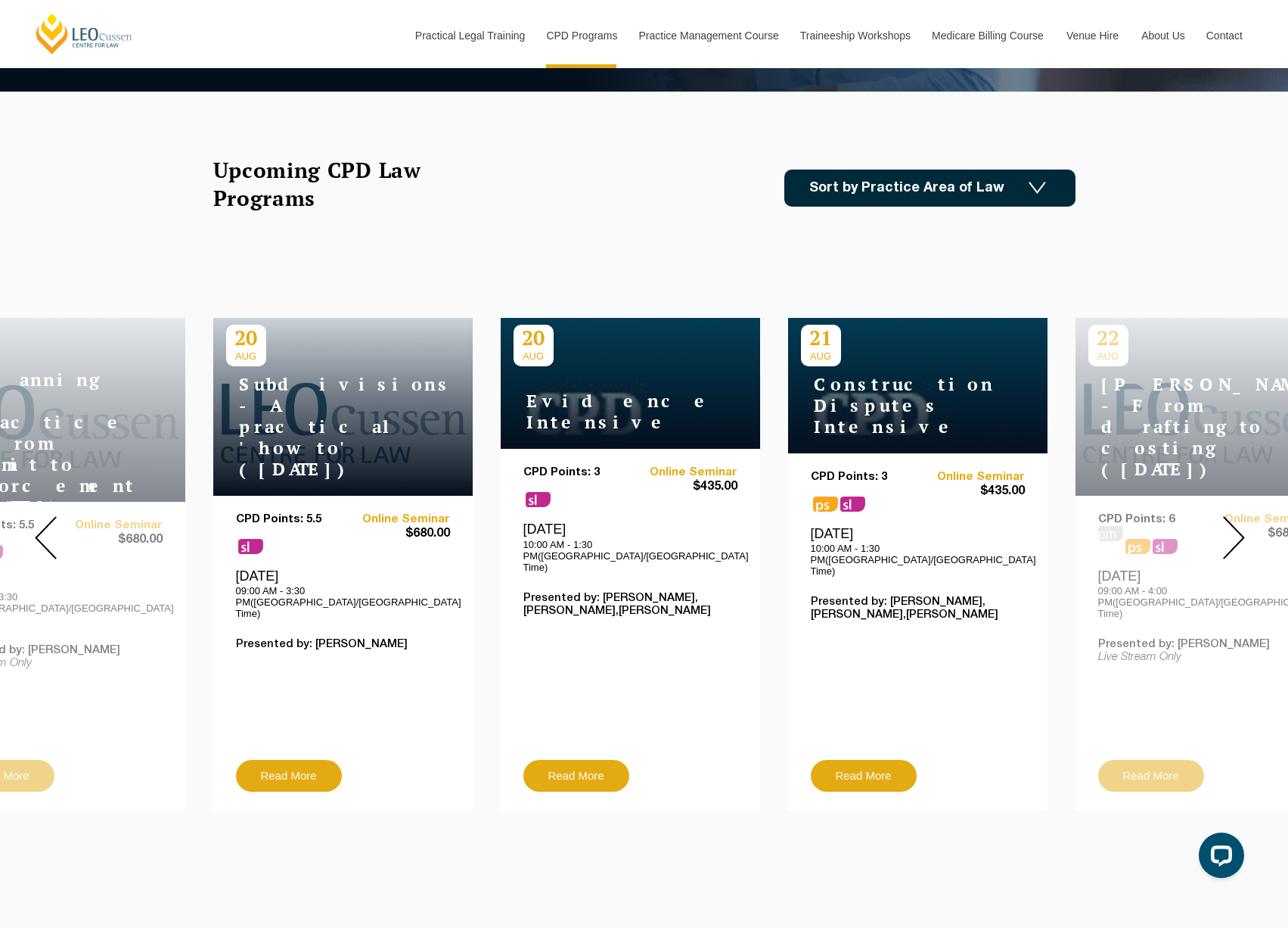
scroll to position [379, 0]
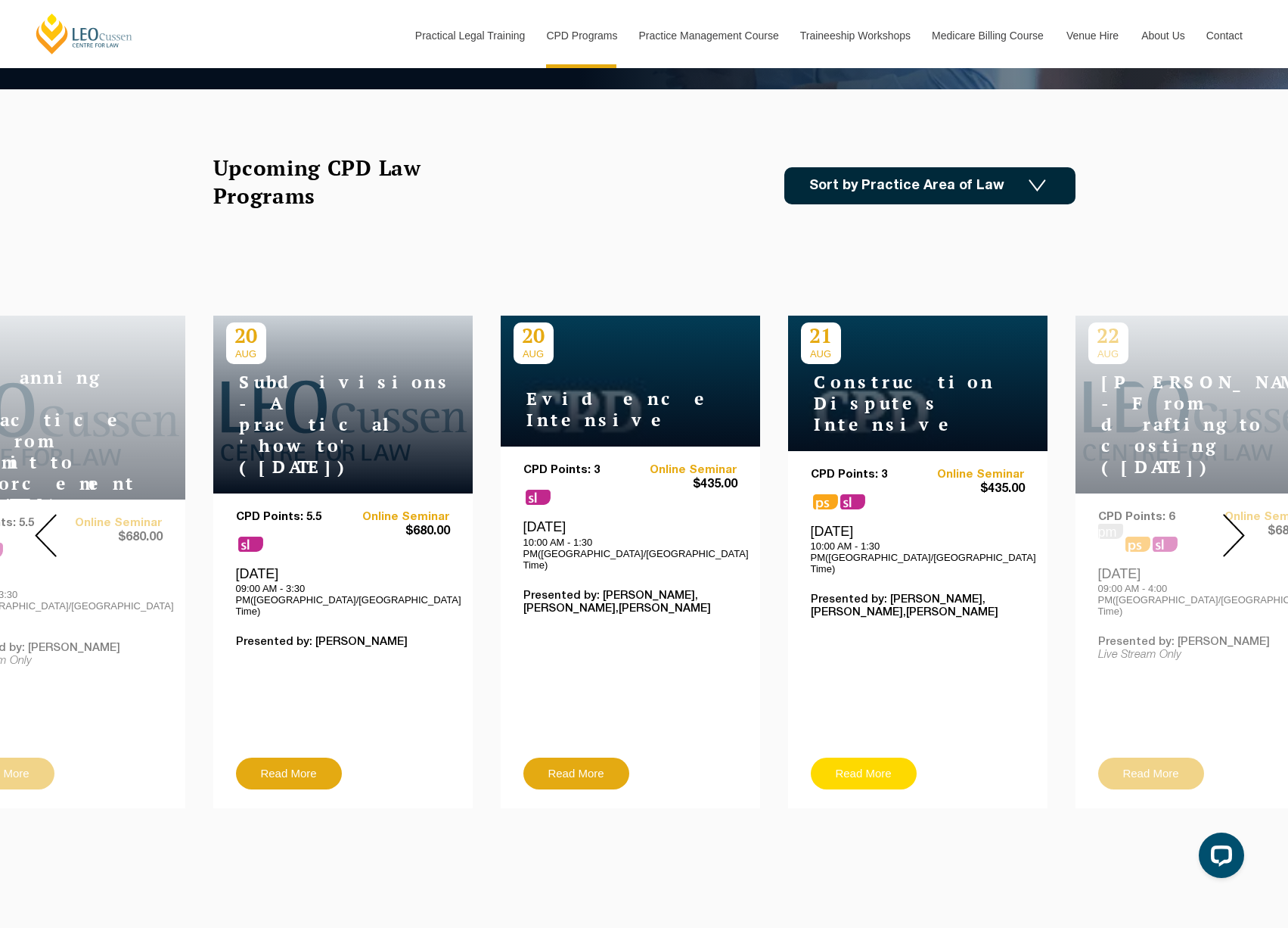
click at [842, 757] on link "Read More" at bounding box center [864, 773] width 106 height 32
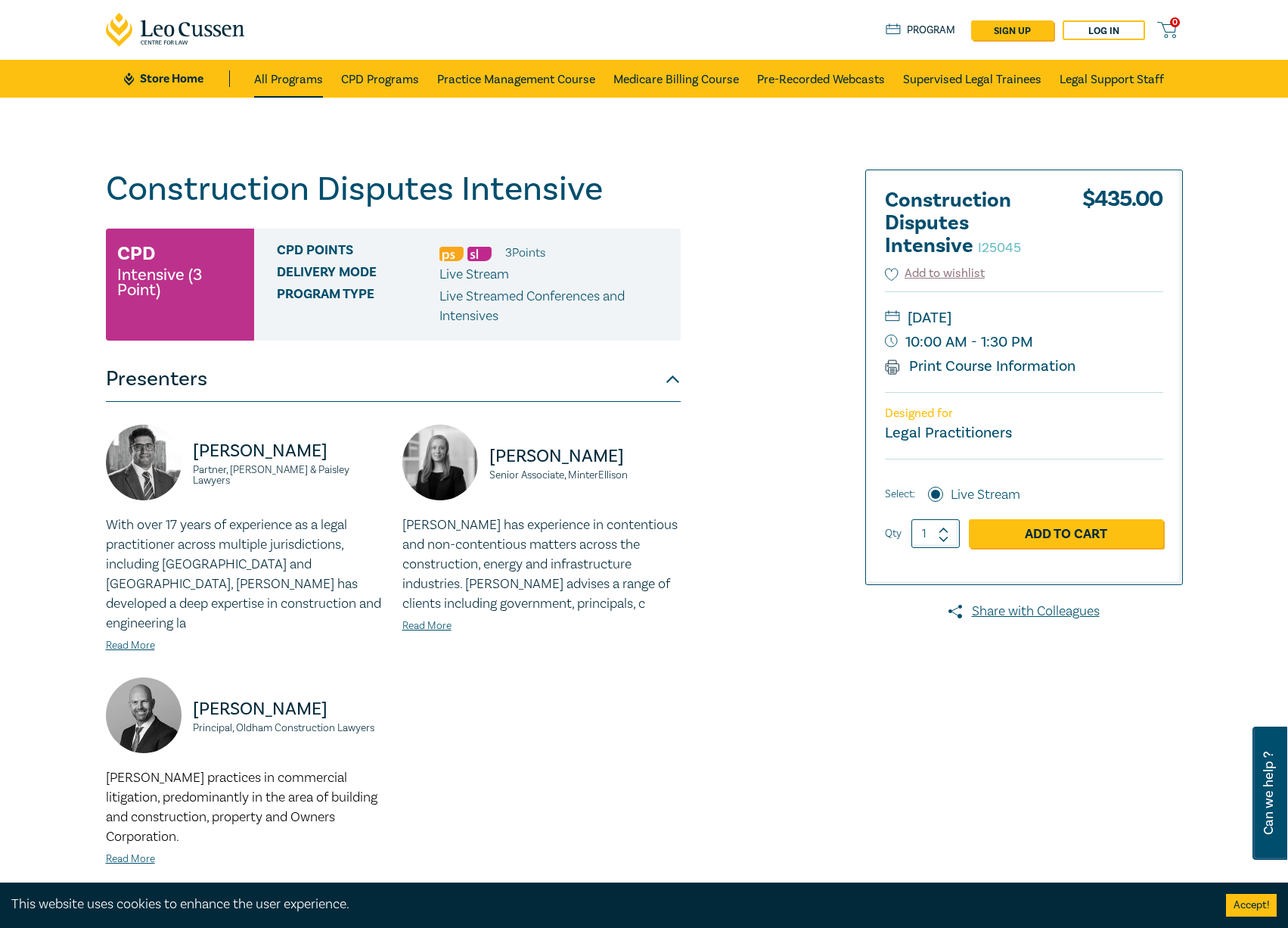
click at [261, 75] on link "All Programs" at bounding box center [288, 78] width 68 height 37
